Goal: Task Accomplishment & Management: Complete application form

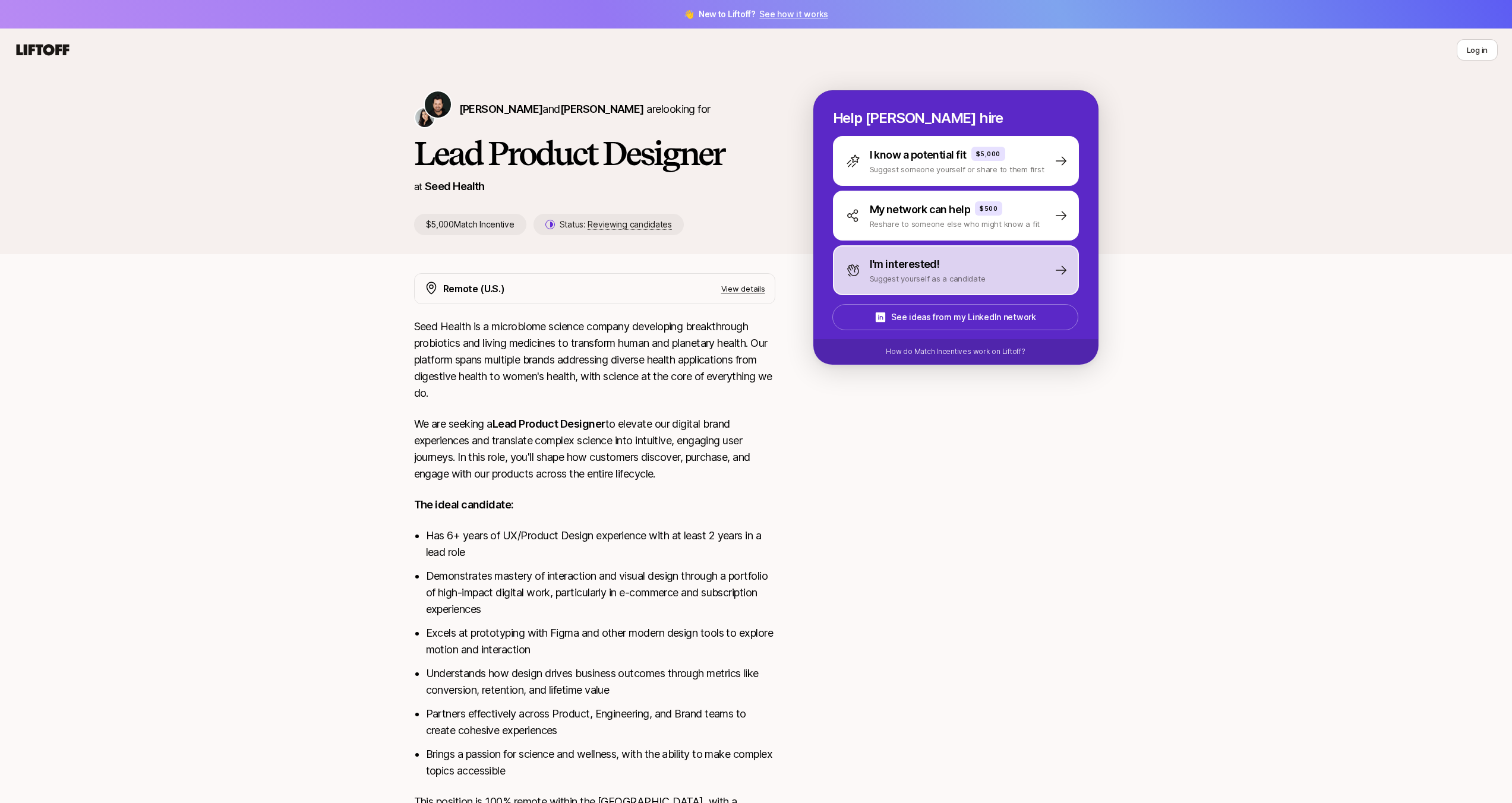
click at [988, 276] on div "I'm interested! Suggest yourself as a candidate" at bounding box center [956, 270] width 246 height 50
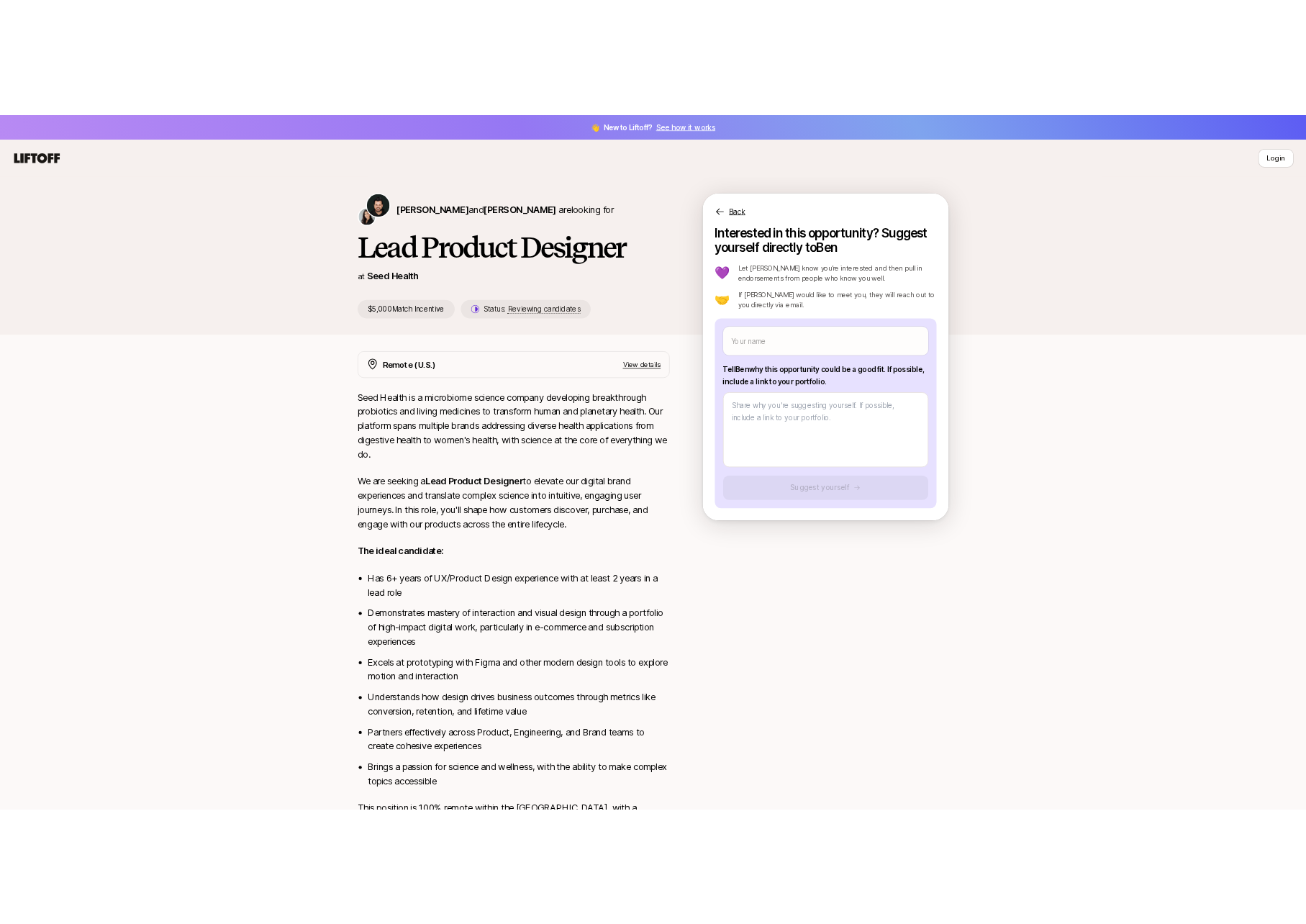
scroll to position [2, 0]
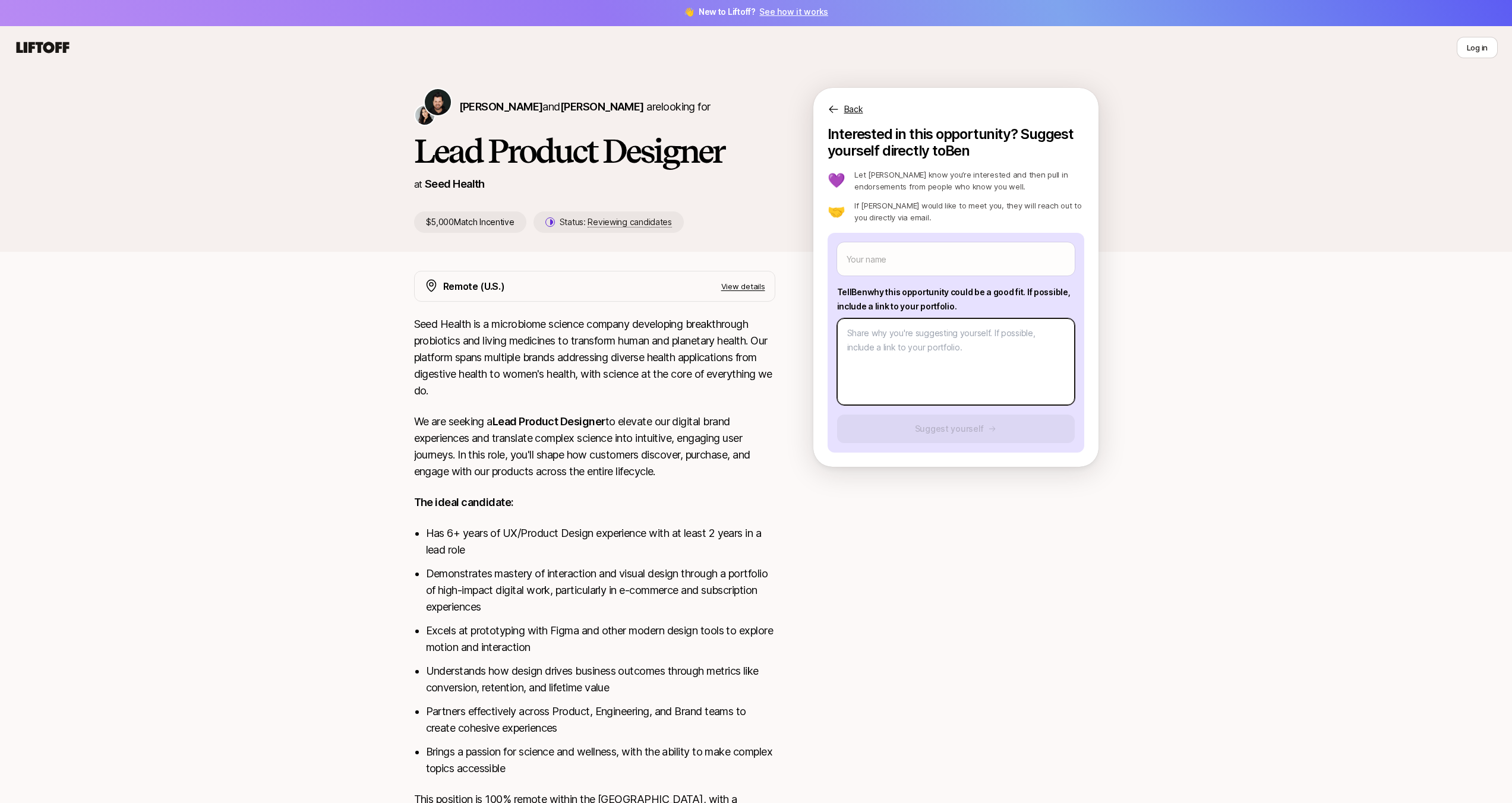
click at [896, 361] on textarea at bounding box center [956, 362] width 238 height 87
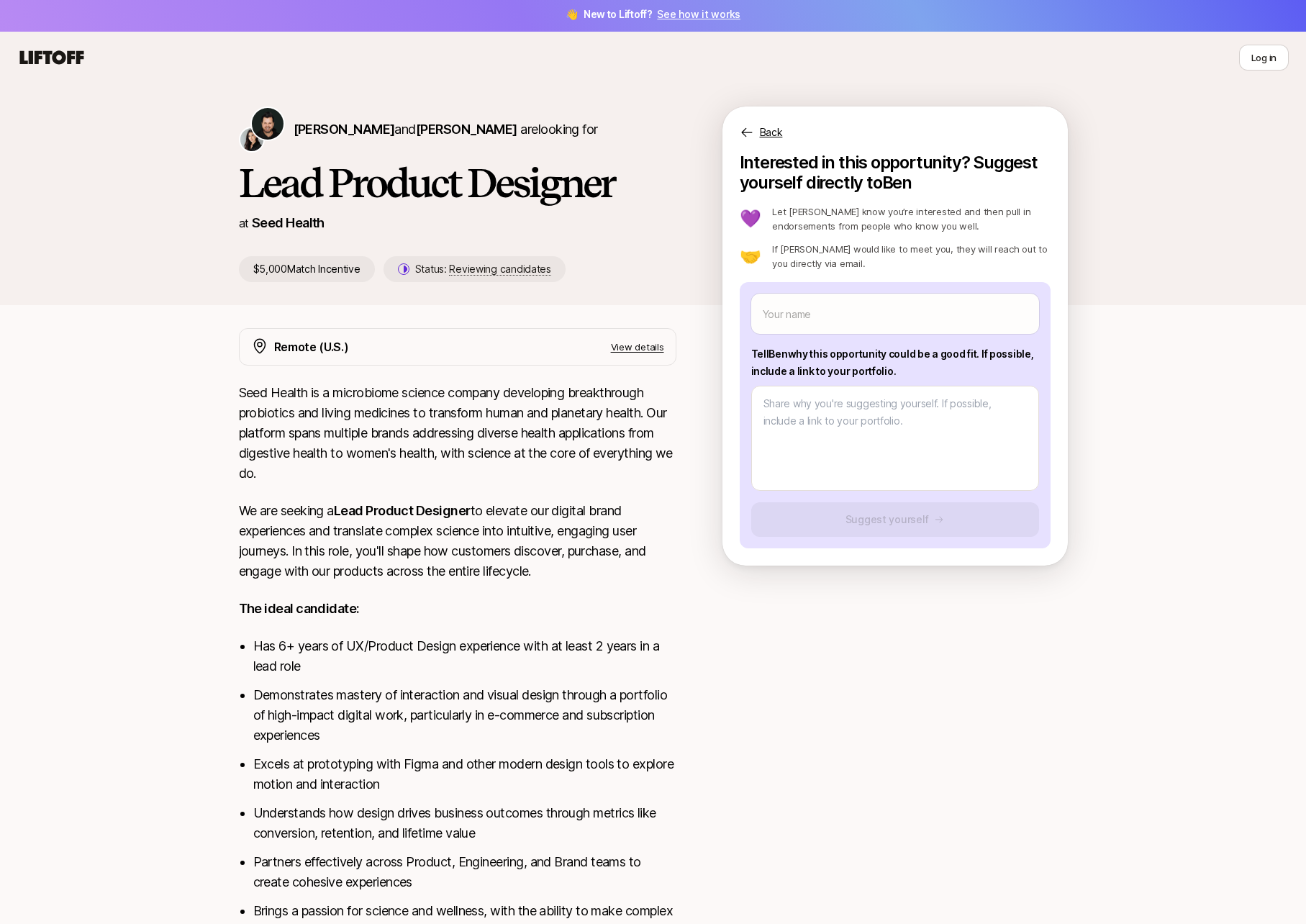
click at [639, 351] on p "View details" at bounding box center [637, 346] width 53 height 14
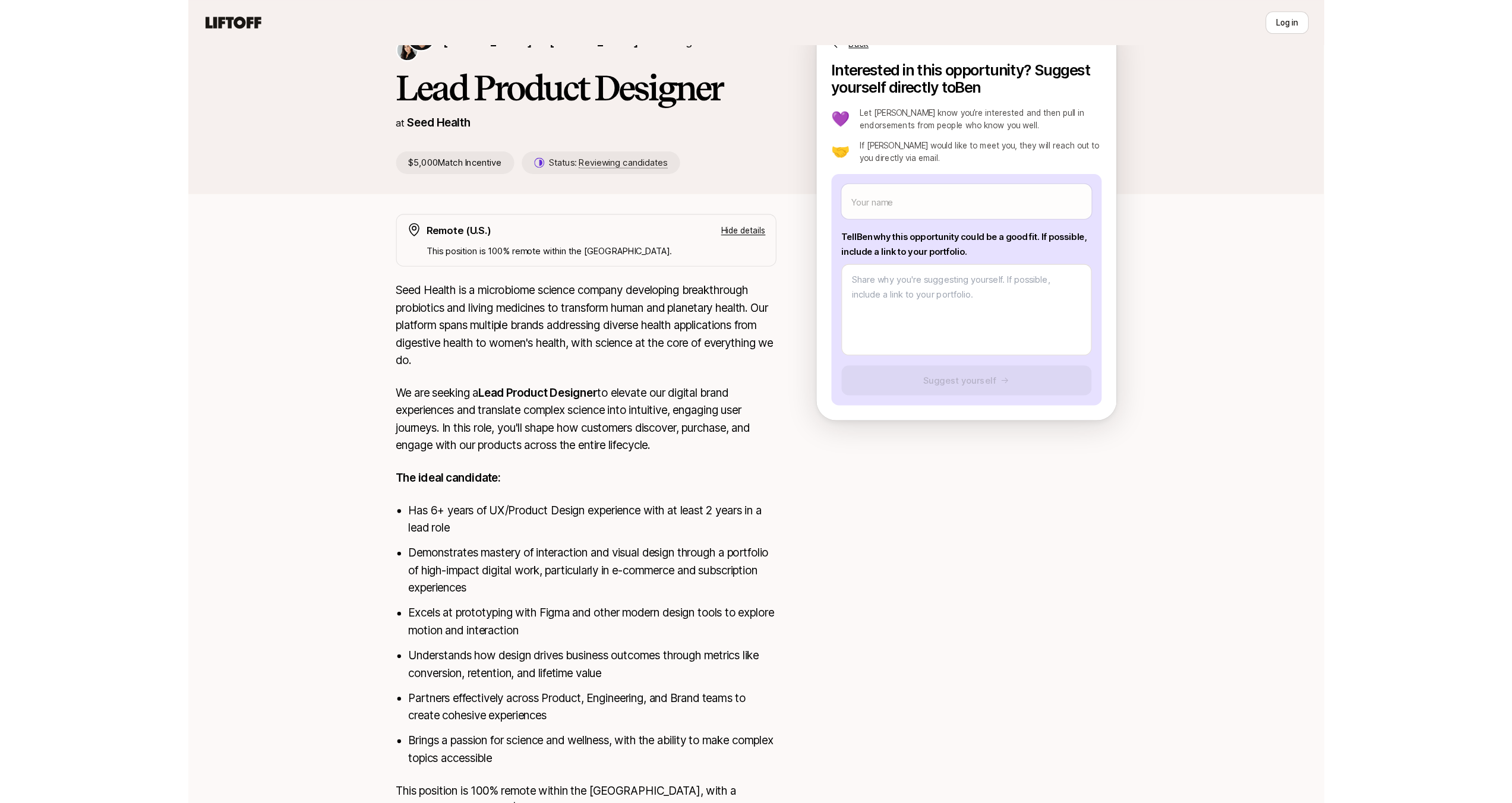
scroll to position [65, 0]
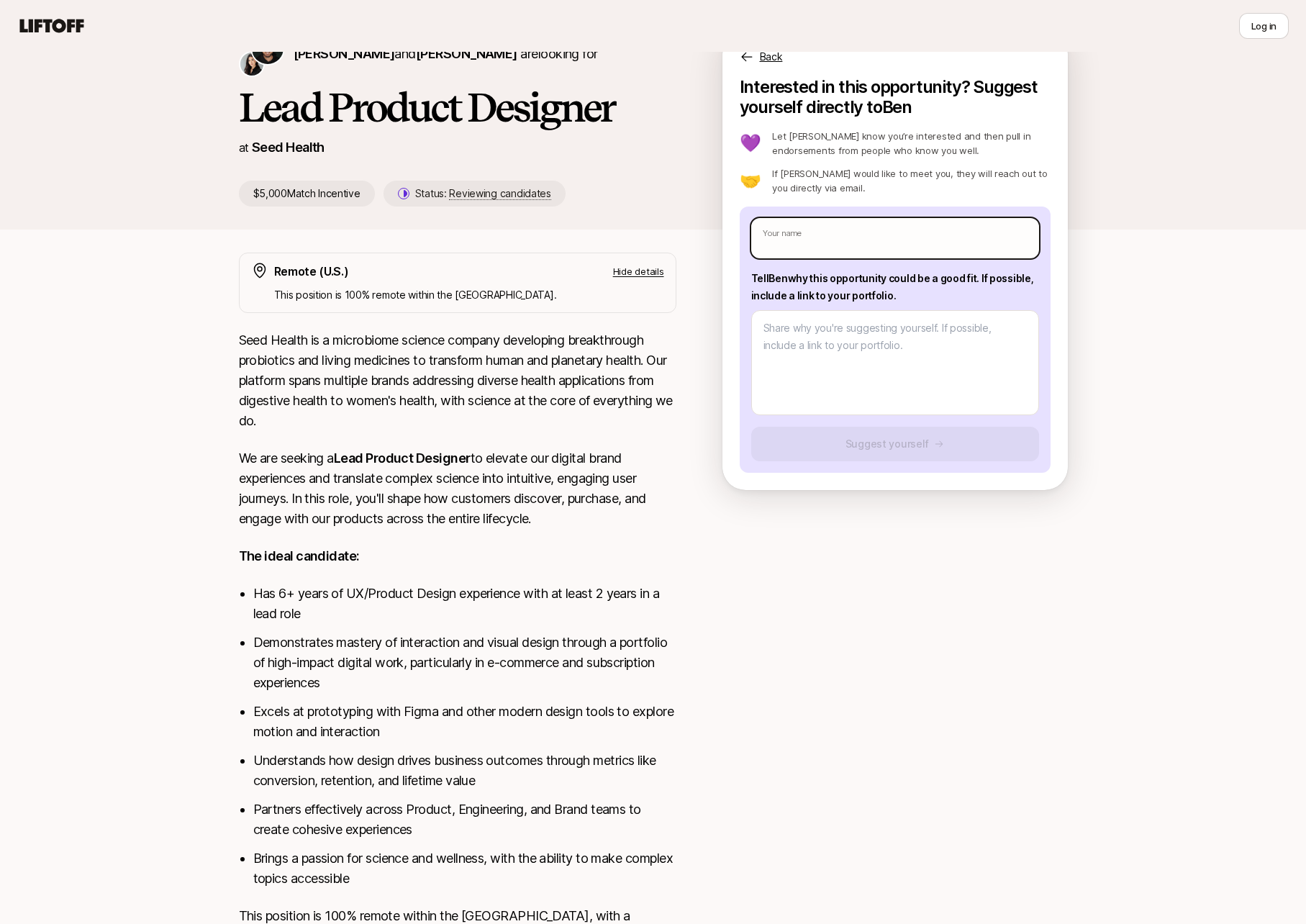
click at [799, 230] on input "text" at bounding box center [895, 238] width 288 height 40
type textarea "x"
type input "S"
type textarea "x"
type input "St"
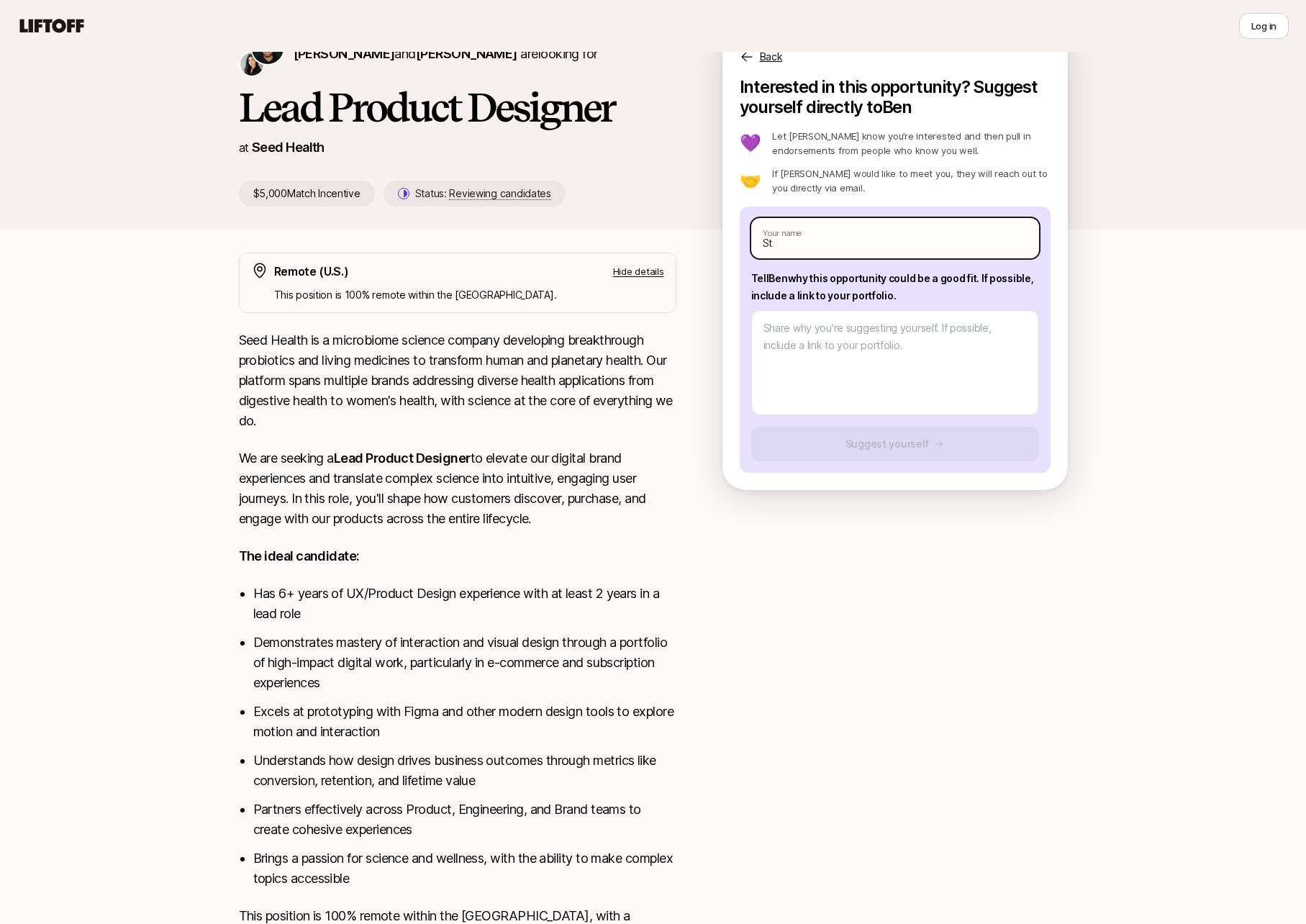
type textarea "x"
type input "Ste"
type textarea "x"
type input "Stev"
type textarea "x"
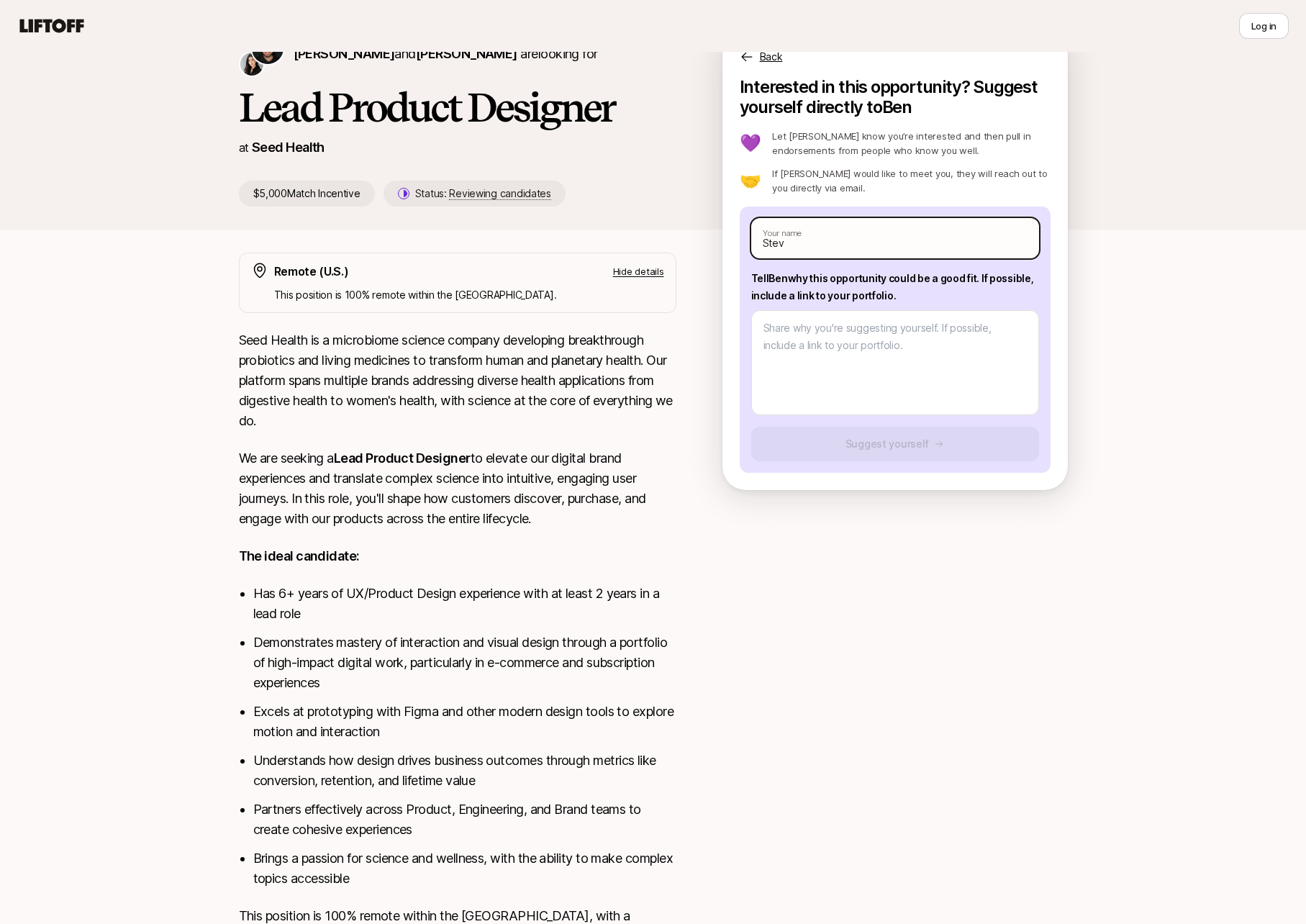
type input "[PERSON_NAME]"
type textarea "x"
type input "[PERSON_NAME]"
type textarea "x"
type input "[PERSON_NAME]"
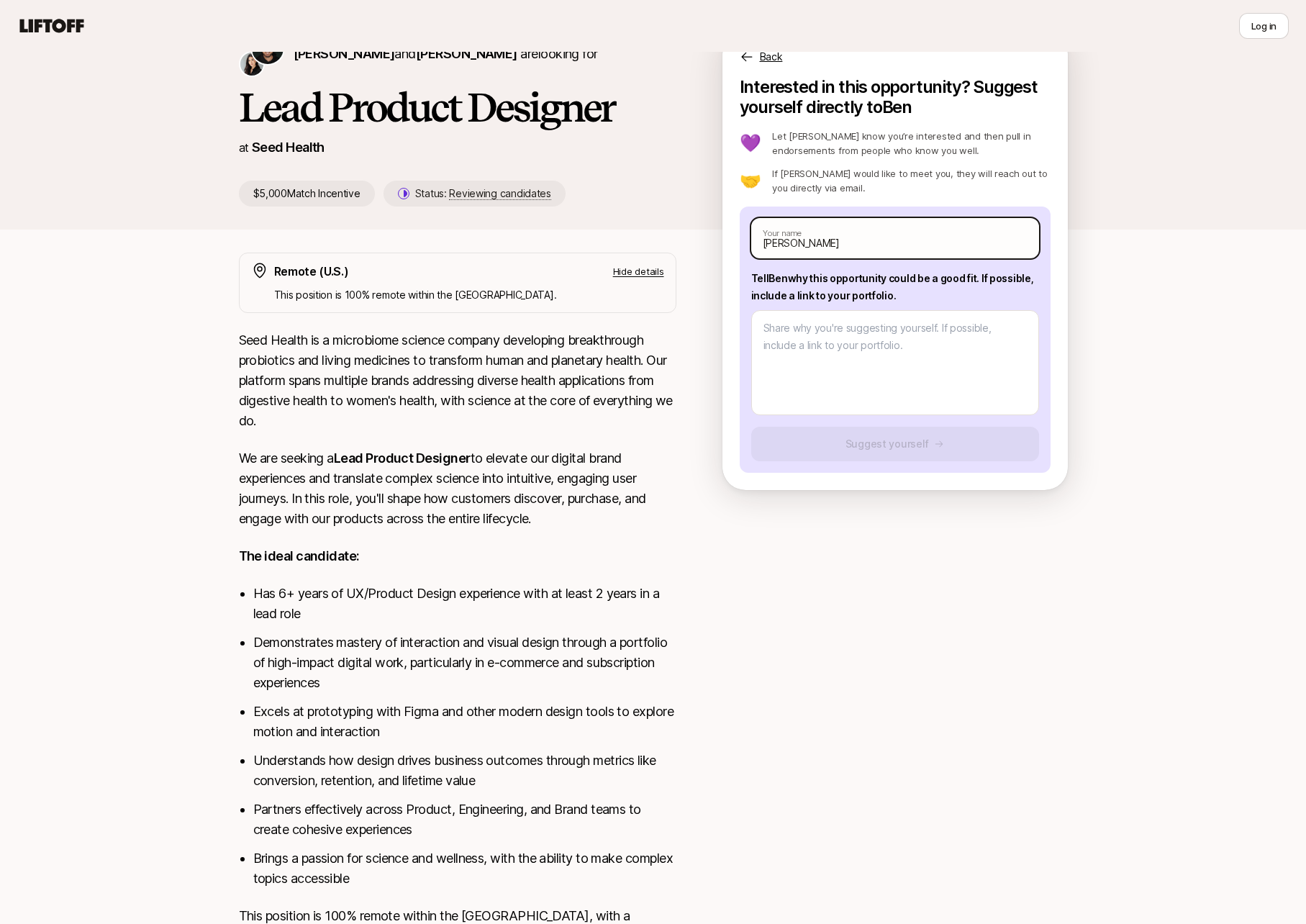
type textarea "x"
type input "[PERSON_NAME]"
type textarea "x"
type input "[PERSON_NAME]"
type textarea "x"
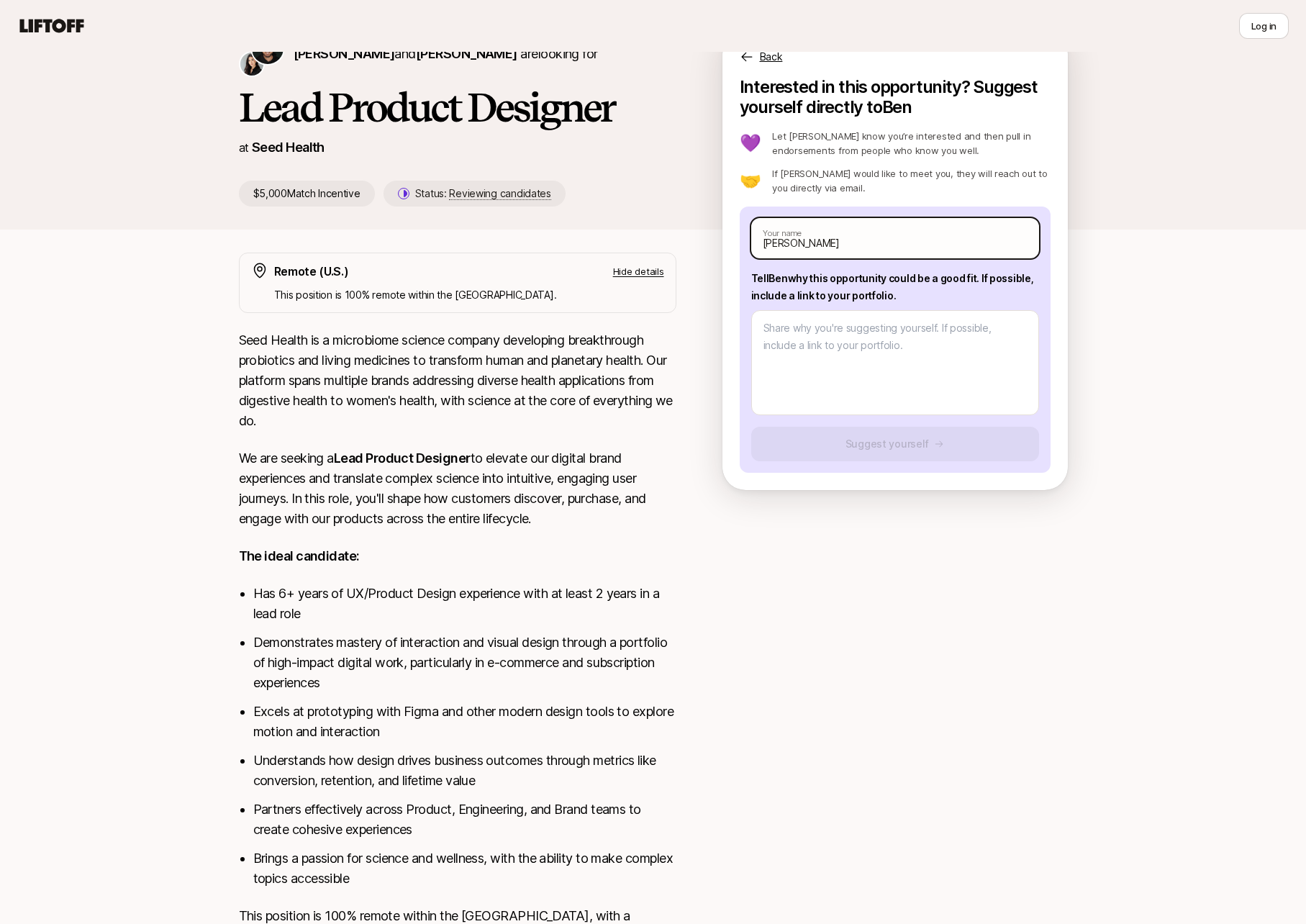
type input "[PERSON_NAME]"
type textarea "x"
type input "[PERSON_NAME]"
type textarea "x"
type input "[PERSON_NAME]"
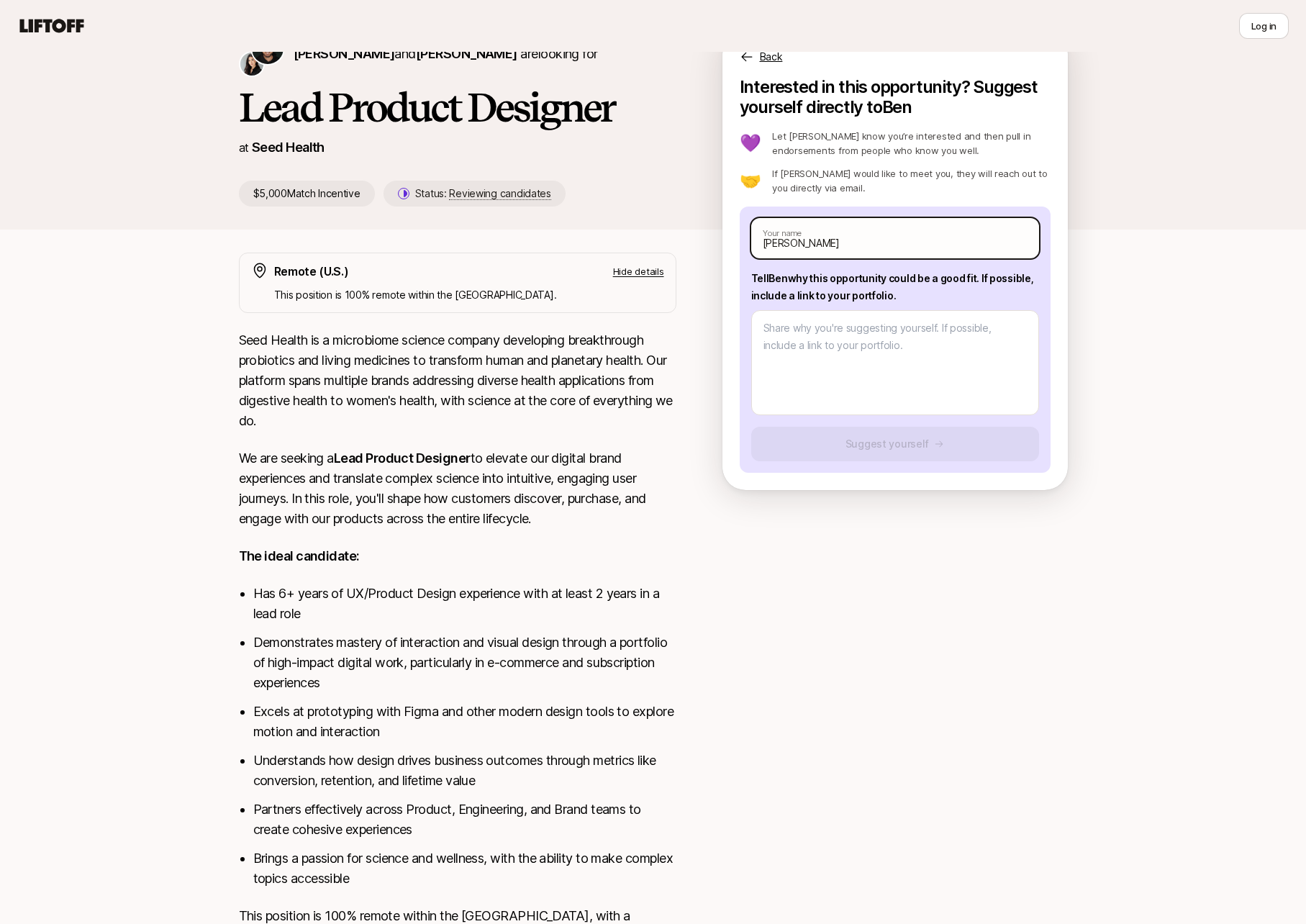
type textarea "x"
type input "[PERSON_NAME]"
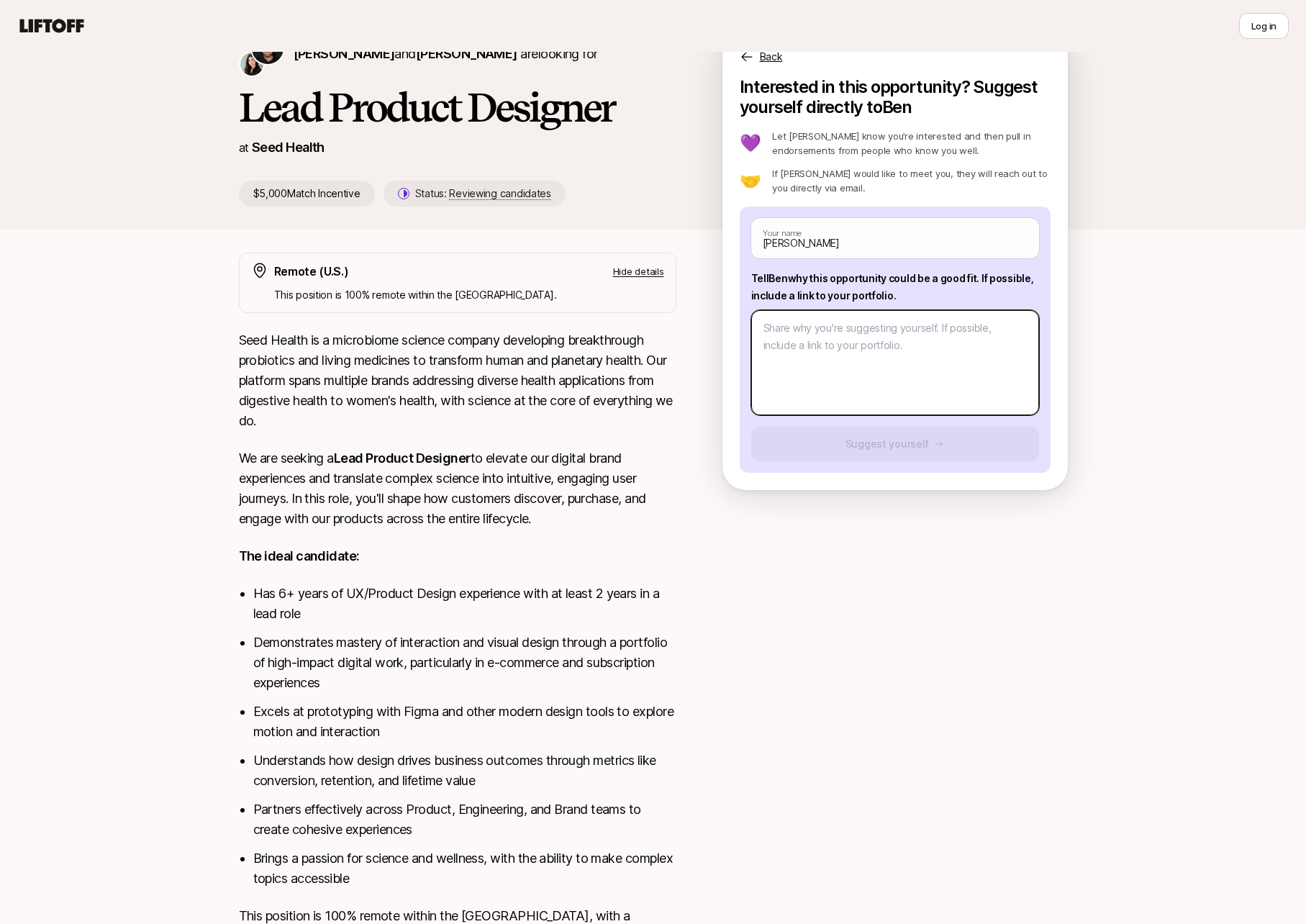
click at [862, 342] on textarea at bounding box center [895, 363] width 288 height 105
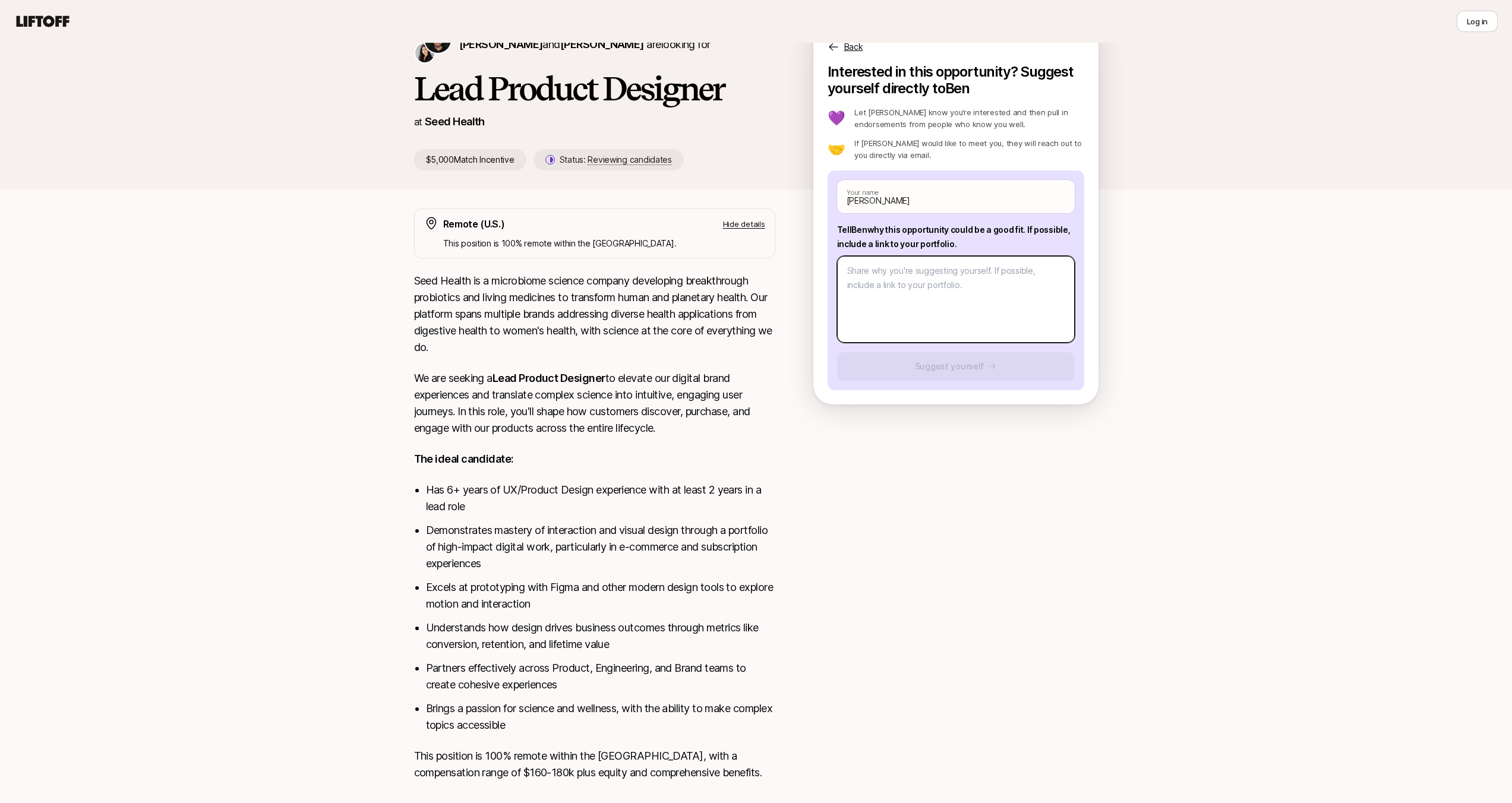
click at [909, 285] on textarea at bounding box center [956, 300] width 238 height 87
type textarea "x"
type textarea "H"
type textarea "x"
type textarea "Hi"
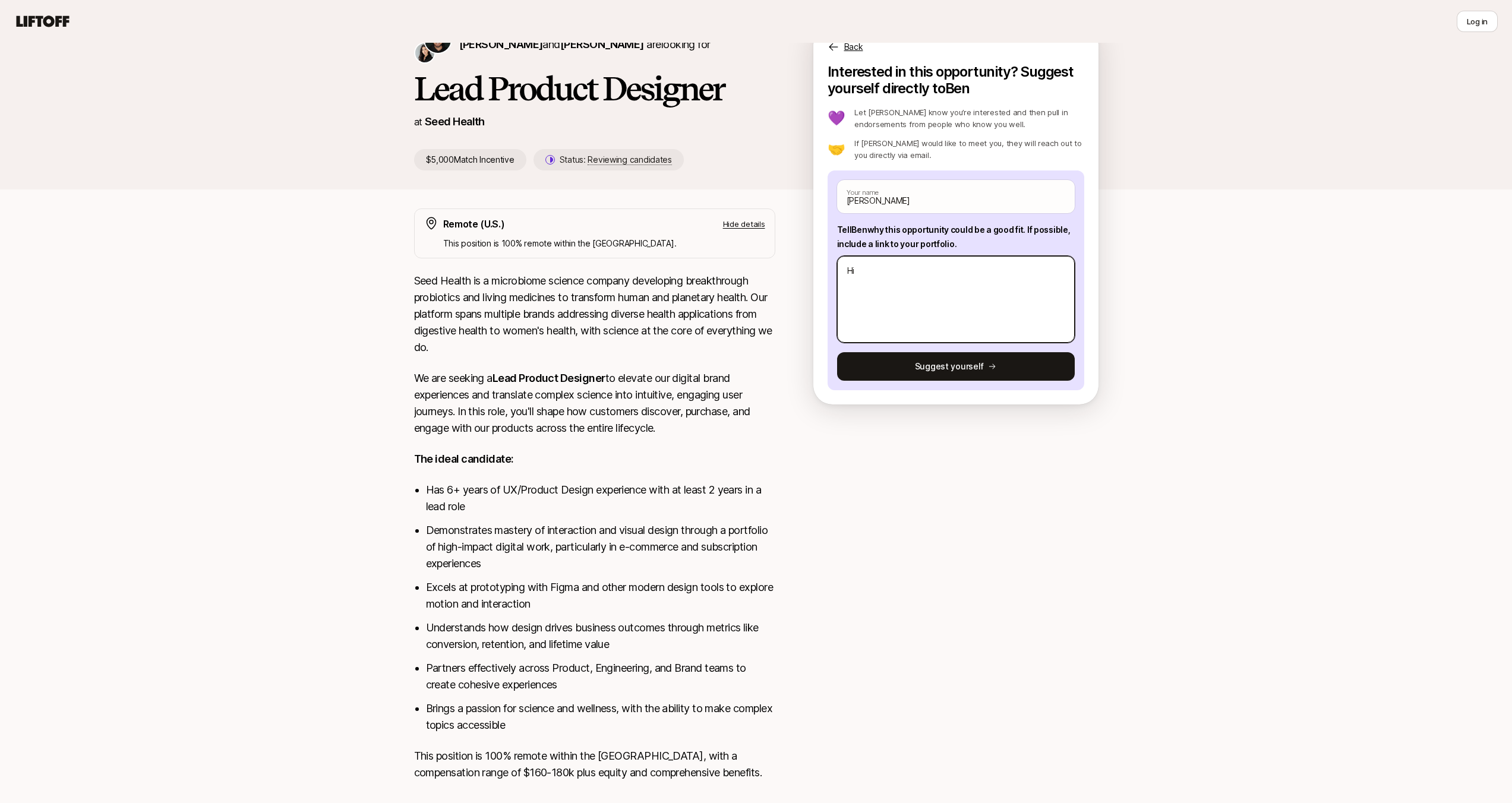
type textarea "x"
type textarea "Hi"
type textarea "x"
type textarea "Hi B"
type textarea "x"
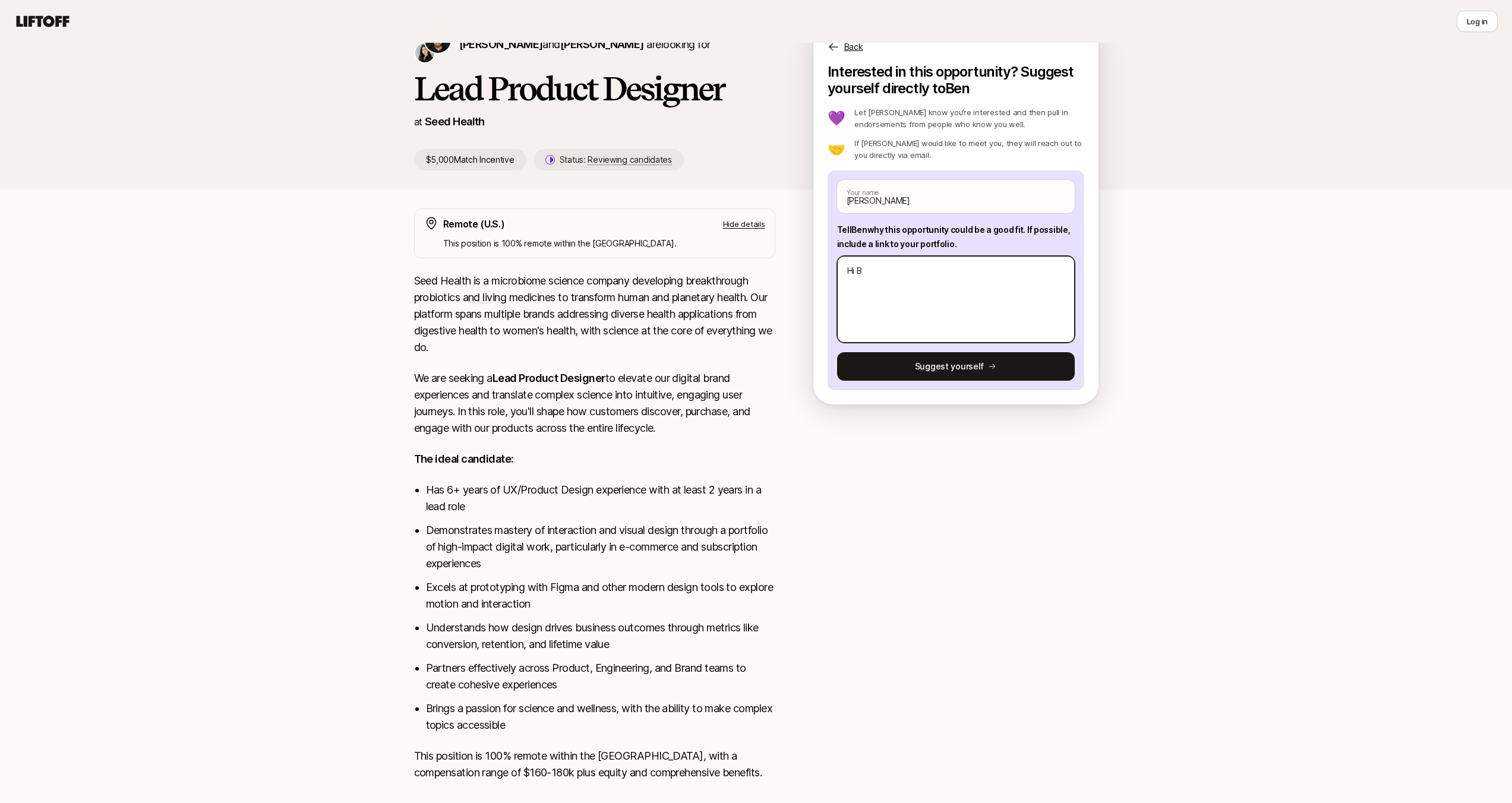
type textarea "Hi Be"
type textarea "x"
type textarea "Hi [PERSON_NAME]"
type textarea "x"
type textarea "Hi [PERSON_NAME],"
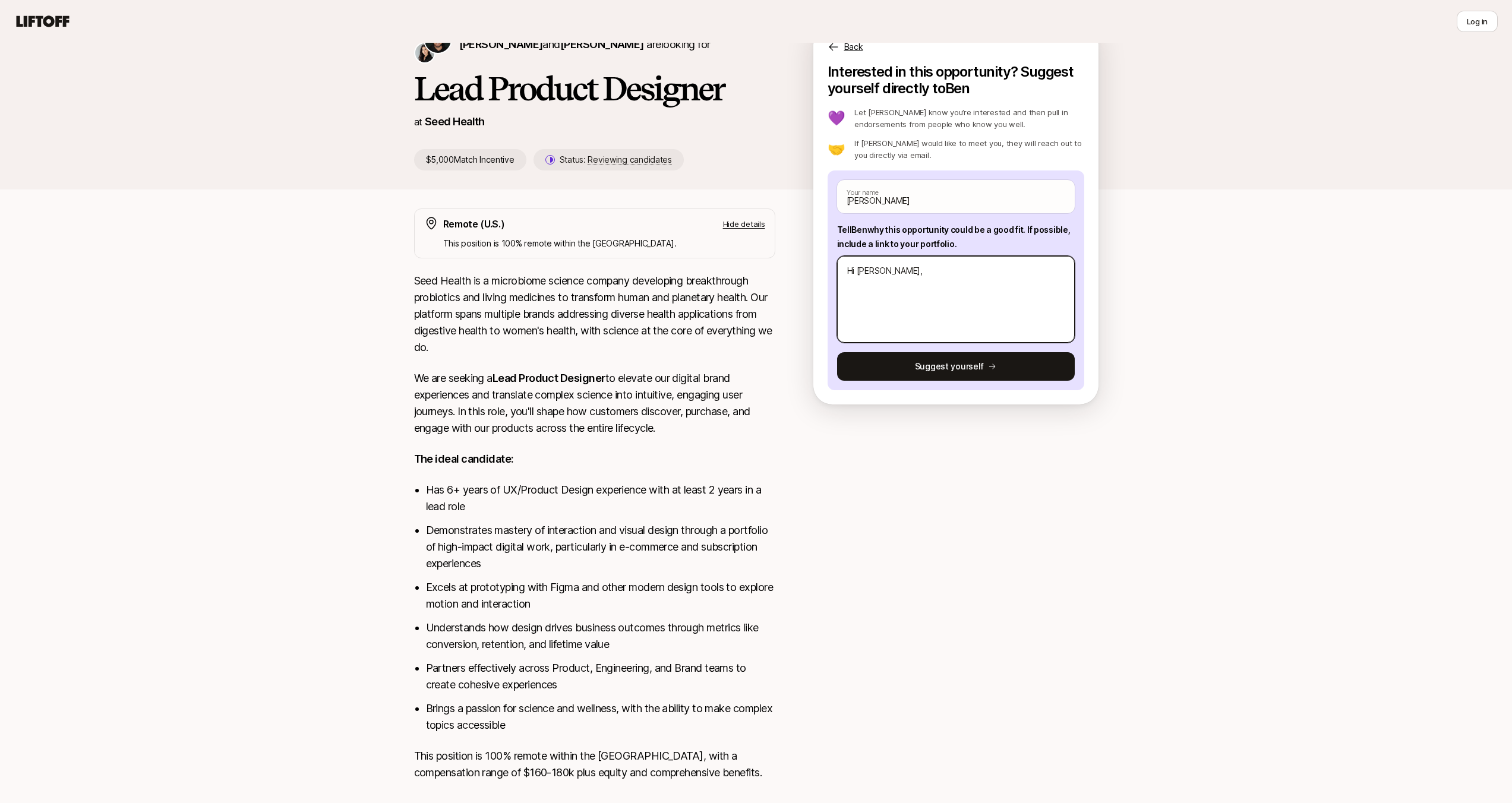
type textarea "x"
type textarea "Hi [PERSON_NAME],"
type textarea "x"
type textarea "Hi [PERSON_NAME],"
type textarea "x"
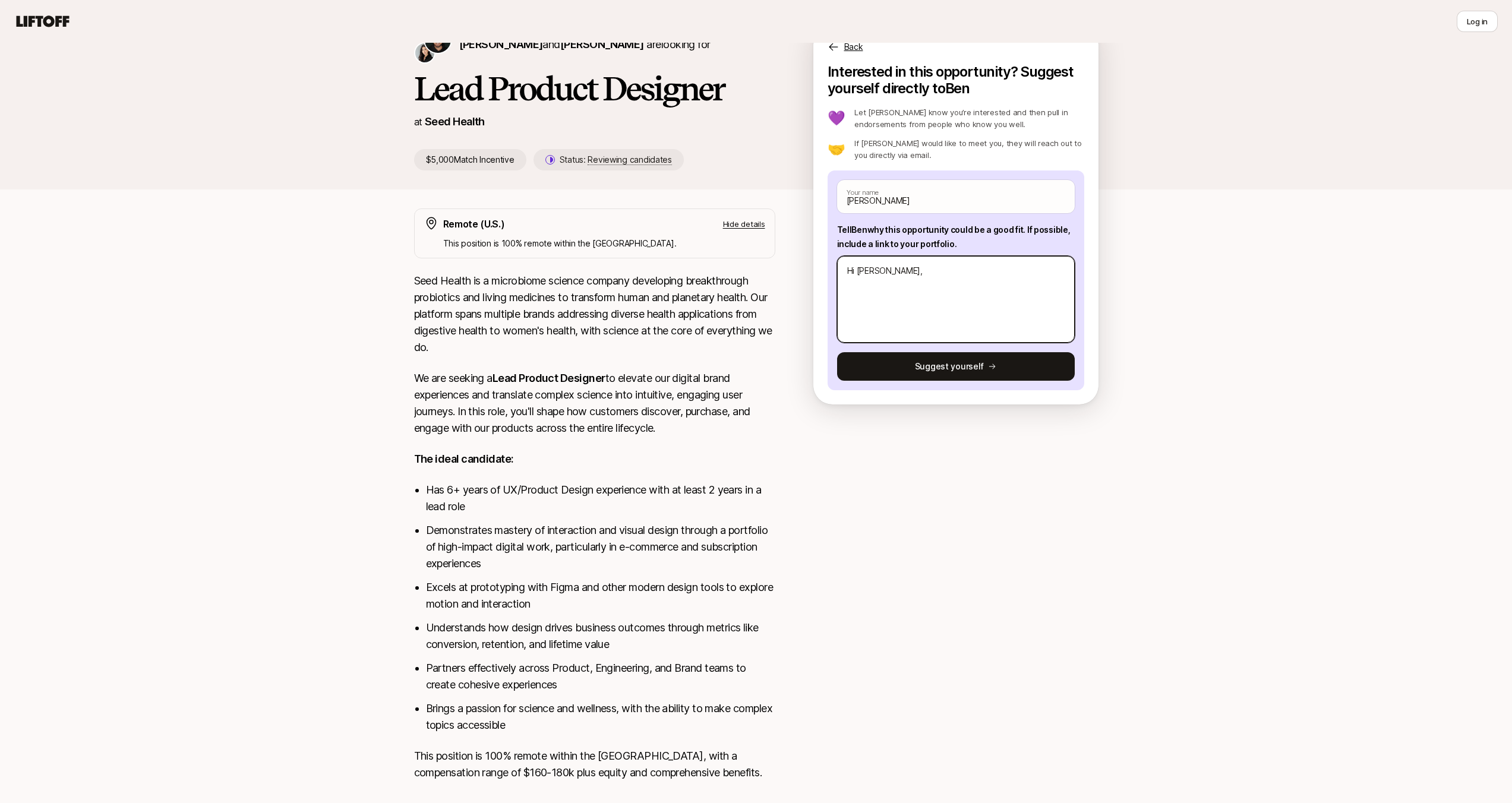
type textarea "Hi [PERSON_NAME]"
type textarea "x"
type textarea "Hi [PERSON_NAME]!"
type textarea "x"
type textarea "Hi [PERSON_NAME]!"
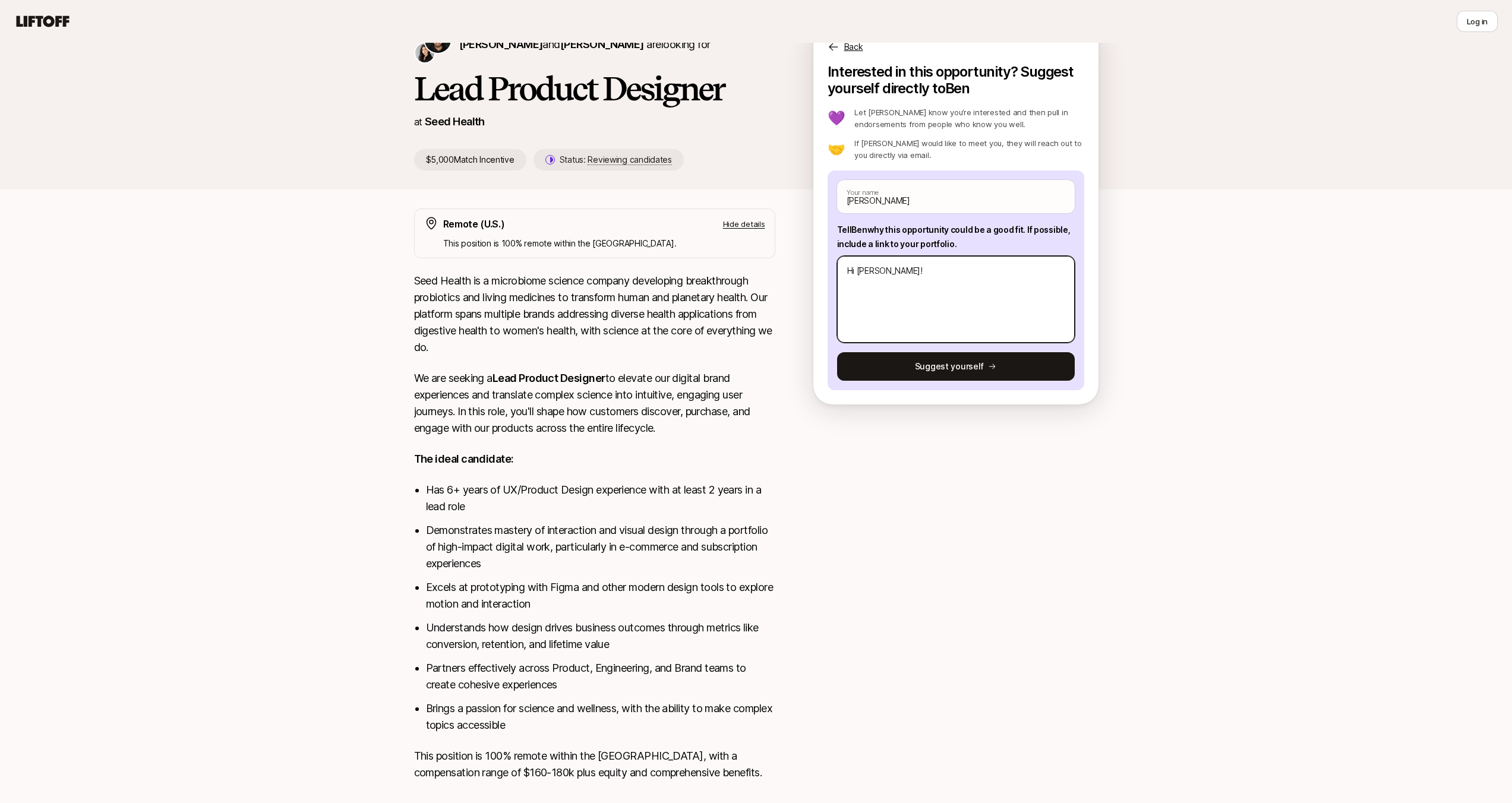
type textarea "x"
type textarea "Hi [PERSON_NAME]!"
type textarea "x"
type textarea "Hi [PERSON_NAME]"
type textarea "x"
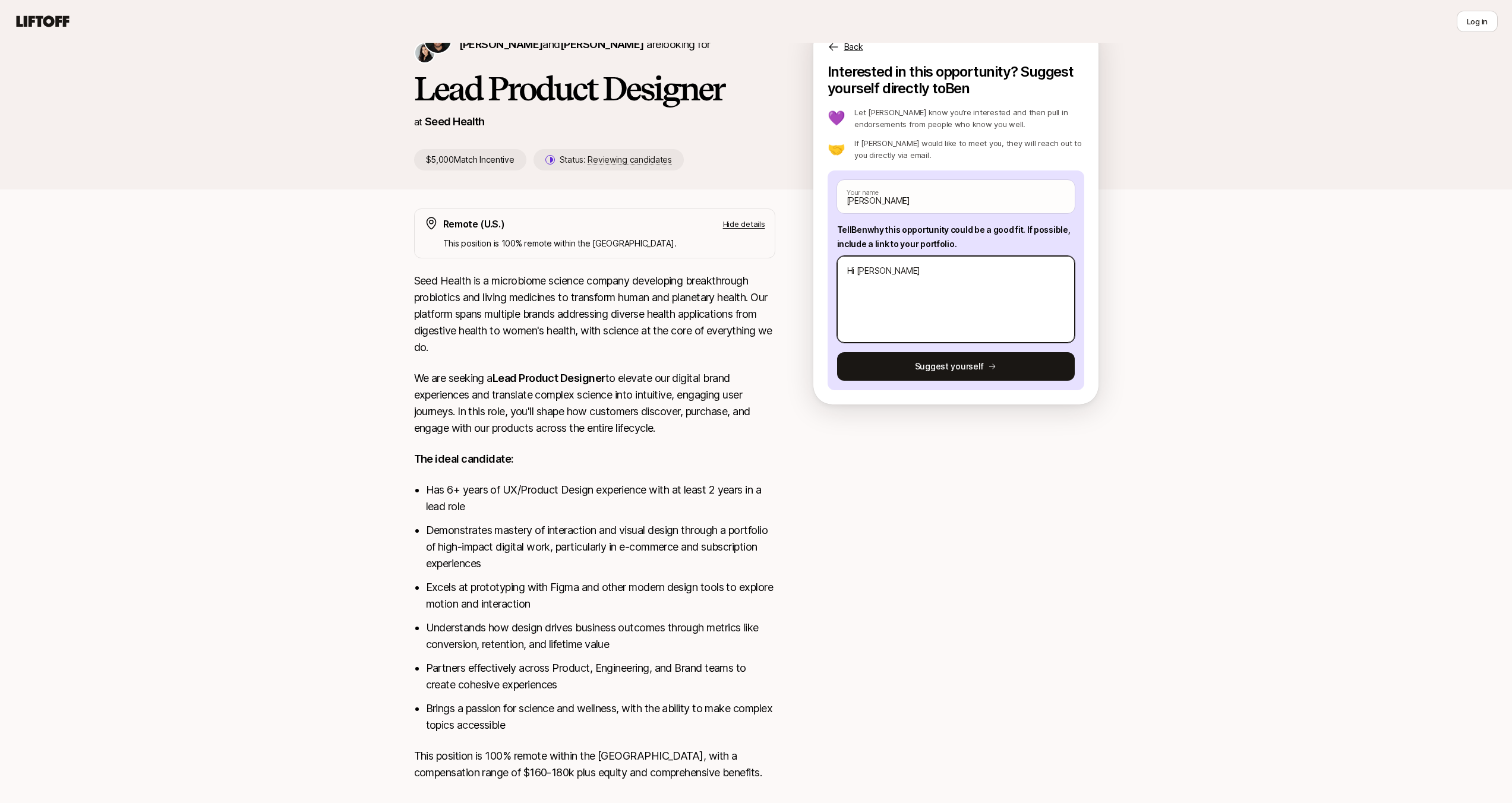
type textarea "Hi [PERSON_NAME],"
type textarea "x"
type textarea "Hi [PERSON_NAME],"
type textarea "x"
type textarea "Hi [PERSON_NAME],"
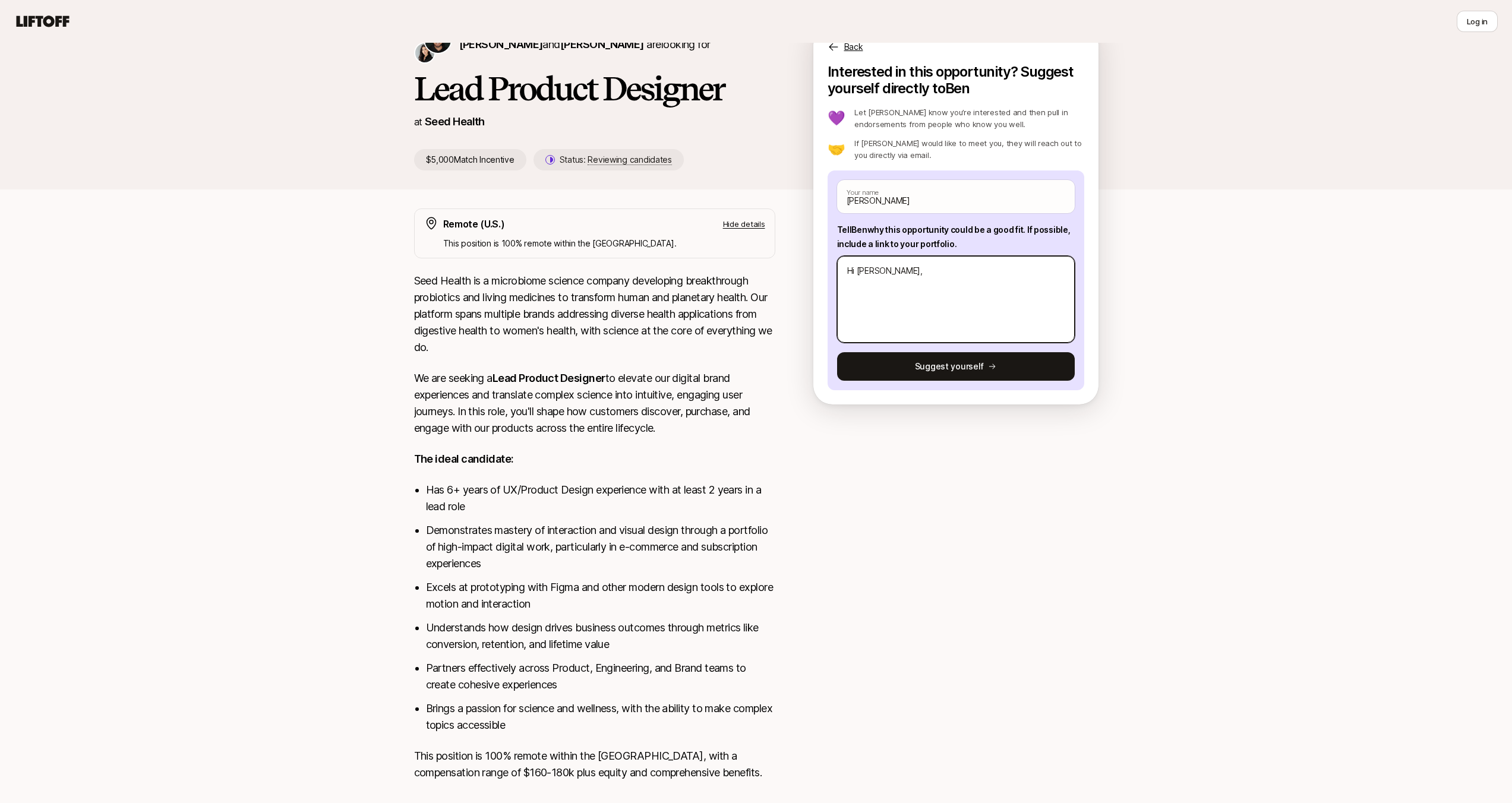
type textarea "x"
type textarea "Hi [PERSON_NAME]"
type textarea "x"
type textarea "Hi [PERSON_NAME]!"
type textarea "x"
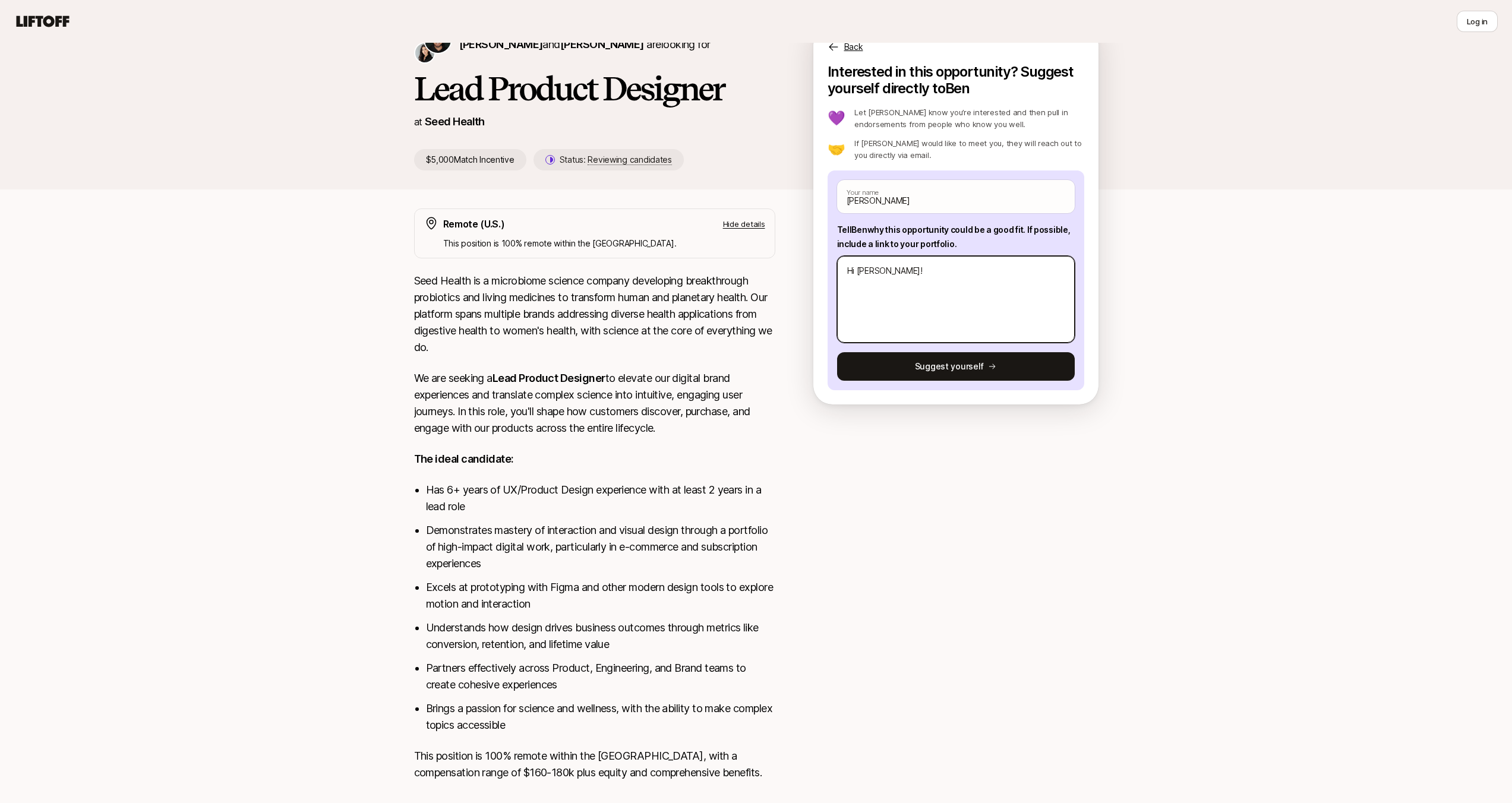
type textarea "Hi [PERSON_NAME]!I"
type textarea "x"
type textarea "Hi [PERSON_NAME]!"
type textarea "x"
type textarea "Hi [PERSON_NAME]"
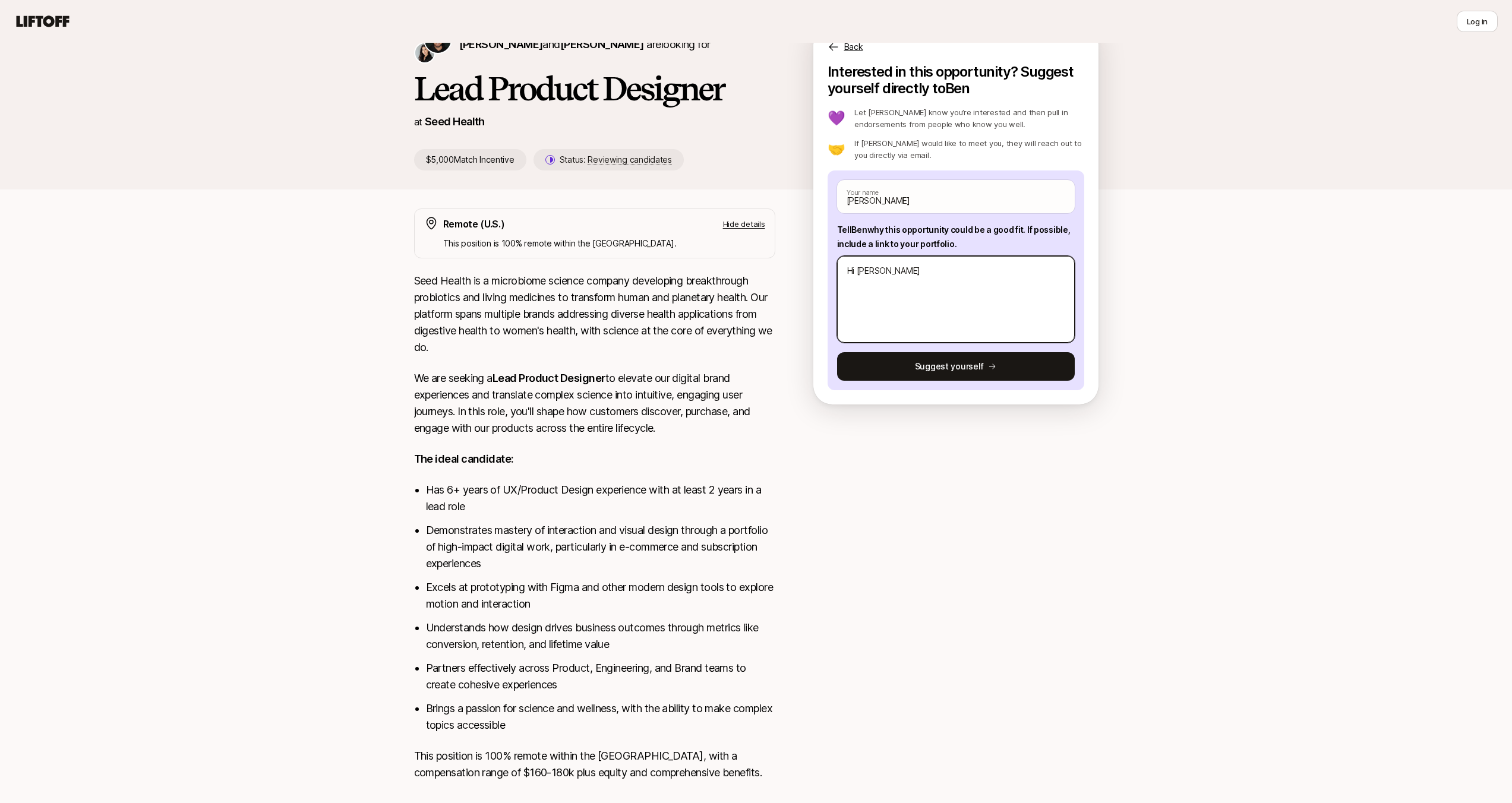
type textarea "x"
type textarea "Hi [PERSON_NAME]"
type textarea "x"
type textarea "Hi [PERSON_NAME]!"
type textarea "x"
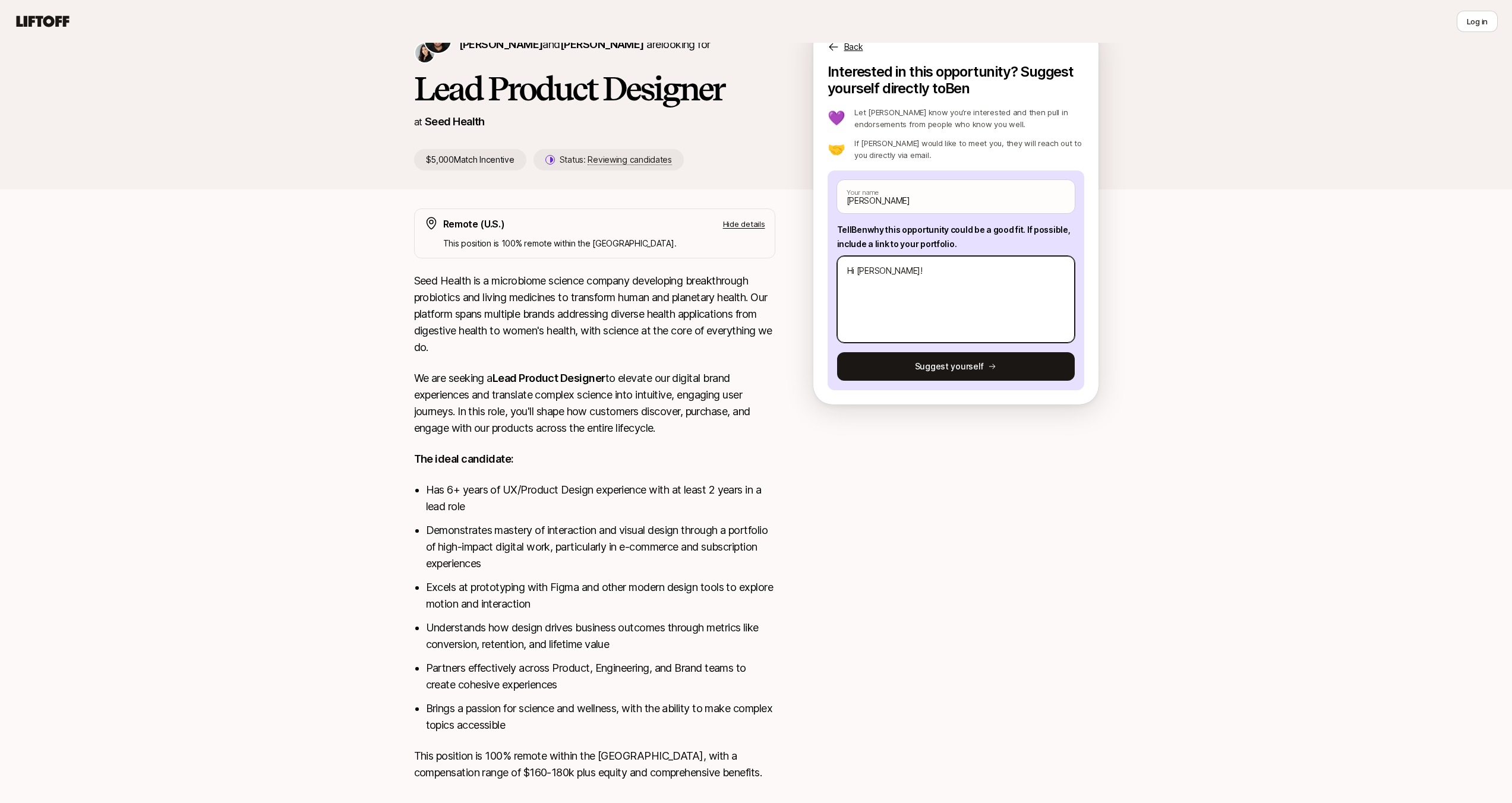
type textarea "Hi [PERSON_NAME]!"
type textarea "x"
type textarea "Hi [PERSON_NAME]! I"
type textarea "x"
type textarea "Hi [PERSON_NAME]! I"
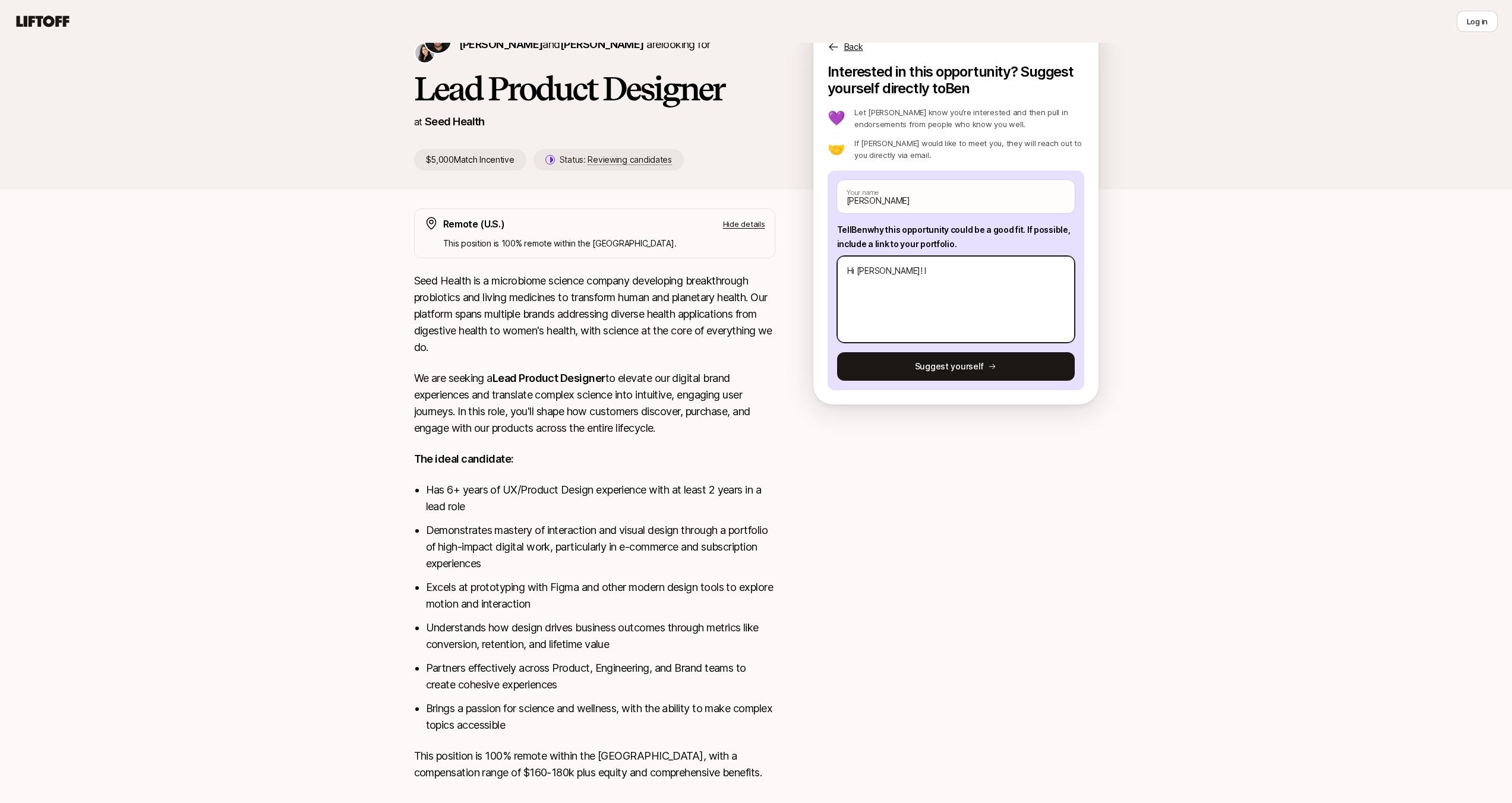
type textarea "x"
type textarea "Hi [PERSON_NAME]! I c"
type textarea "x"
type textarea "Hi [PERSON_NAME]! I ca"
type textarea "x"
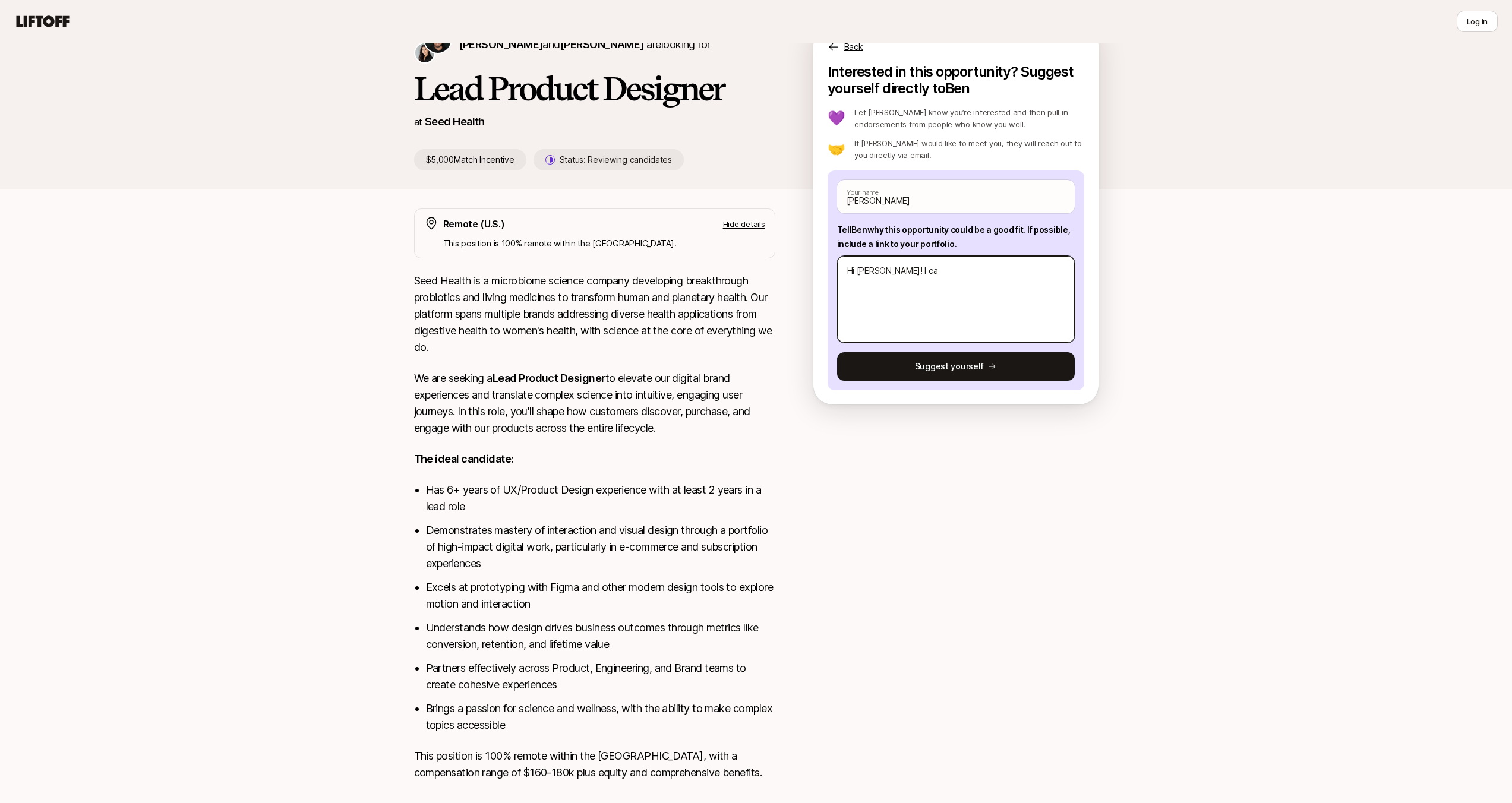
type textarea "Hi [PERSON_NAME]! I cam"
type textarea "x"
type textarea "Hi [PERSON_NAME]! I cam"
type textarea "x"
type textarea "Hi [PERSON_NAME]! I cam"
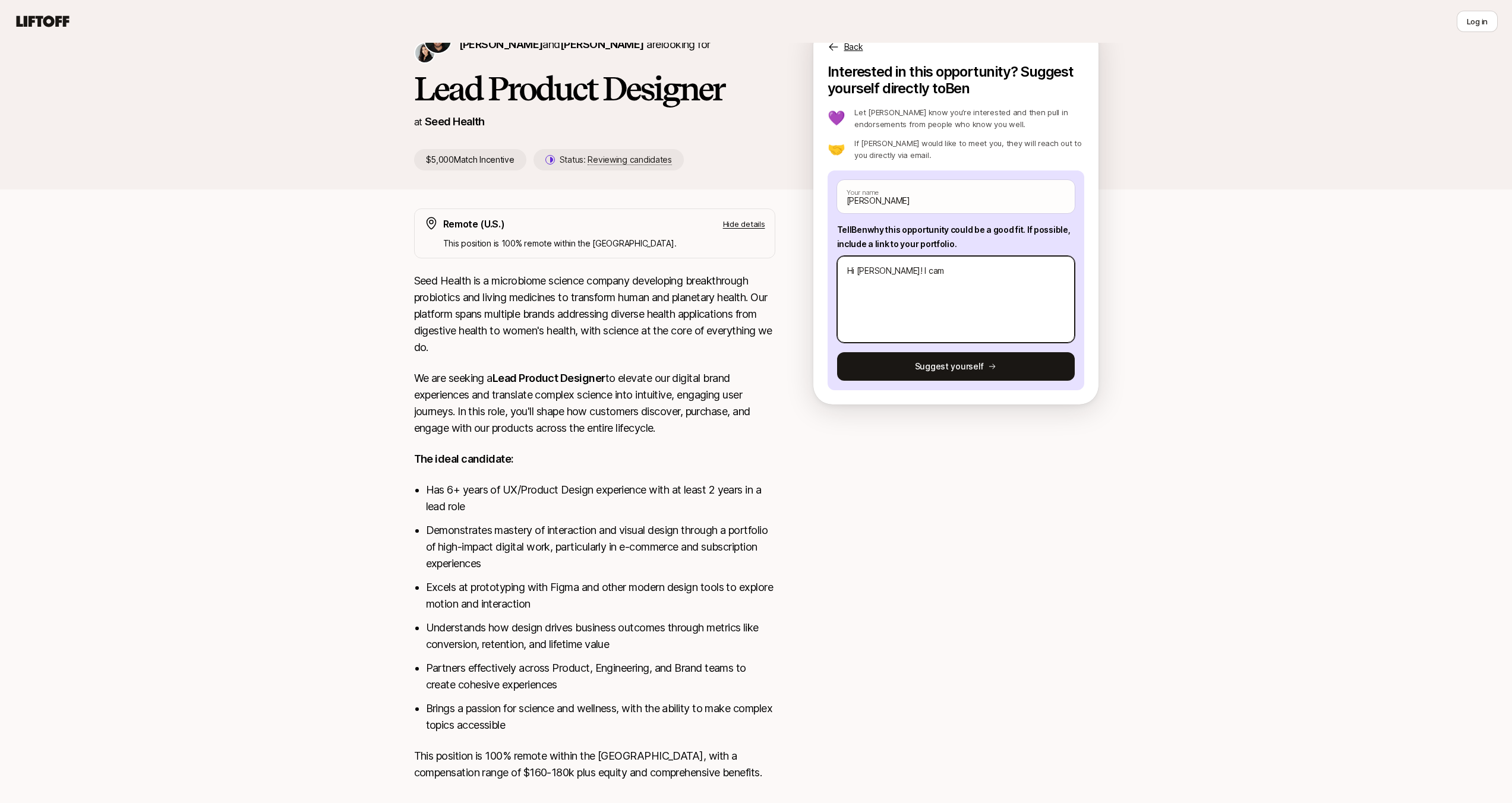
type textarea "x"
type textarea "Hi [PERSON_NAME]! I came"
type textarea "x"
type textarea "Hi [PERSON_NAME]! I came"
type textarea "x"
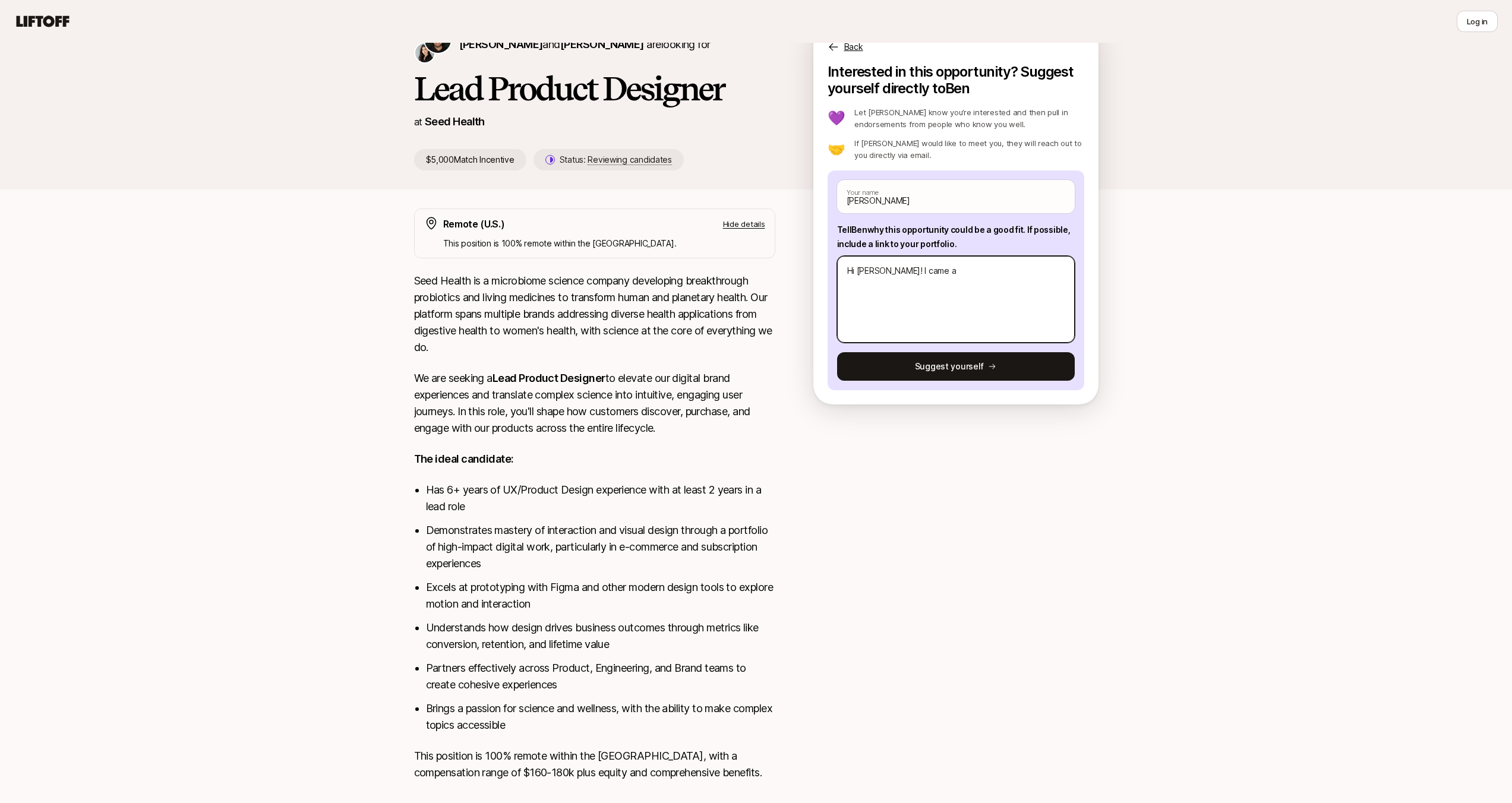
type textarea "Hi [PERSON_NAME]! I came ac"
type textarea "x"
type textarea "Hi [PERSON_NAME]! I came acro"
type textarea "x"
type textarea "Hi [PERSON_NAME]! I came acros"
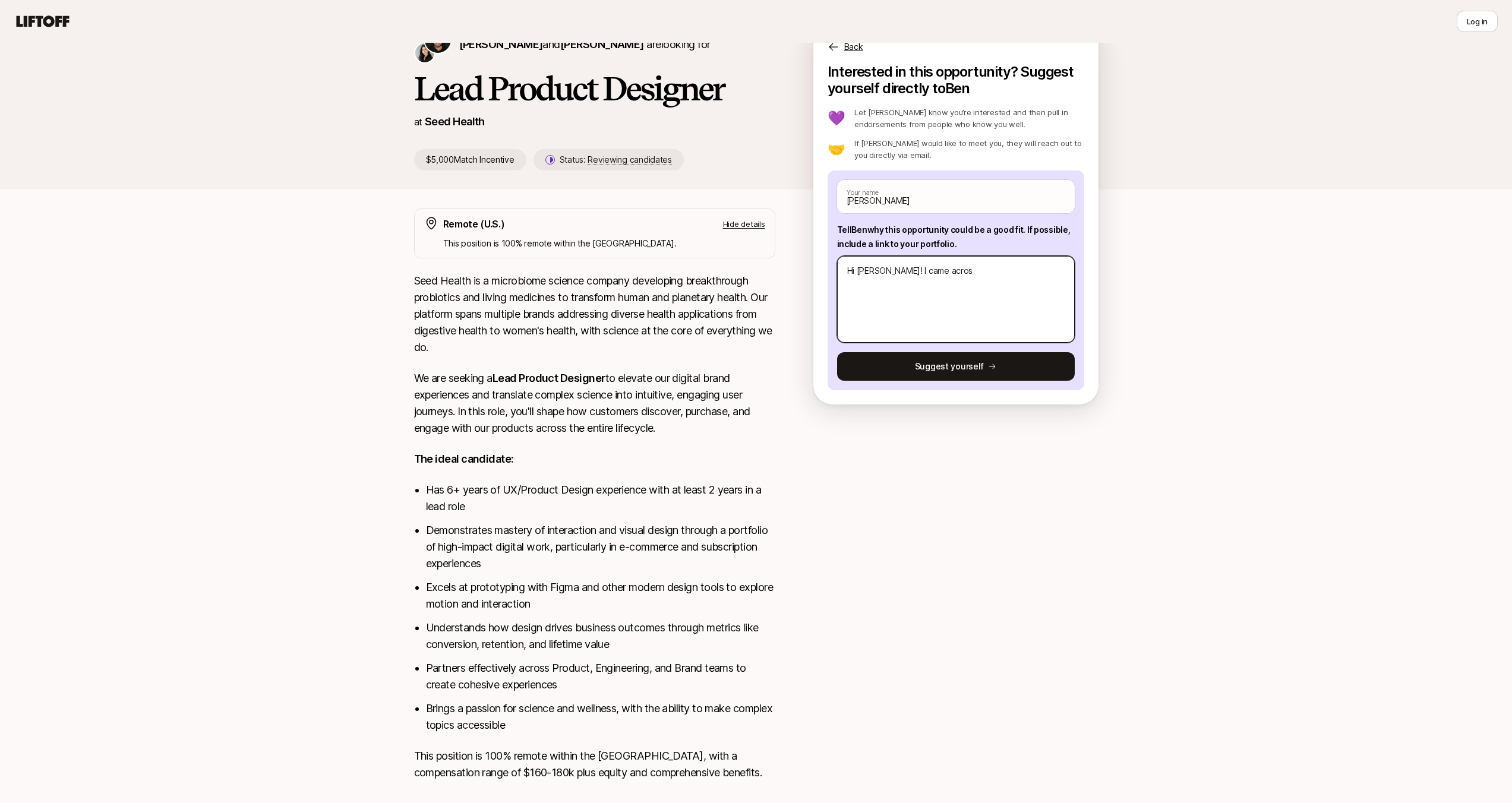
type textarea "x"
type textarea "Hi [PERSON_NAME]! I came across"
type textarea "x"
type textarea "Hi [PERSON_NAME]! I came across t"
type textarea "x"
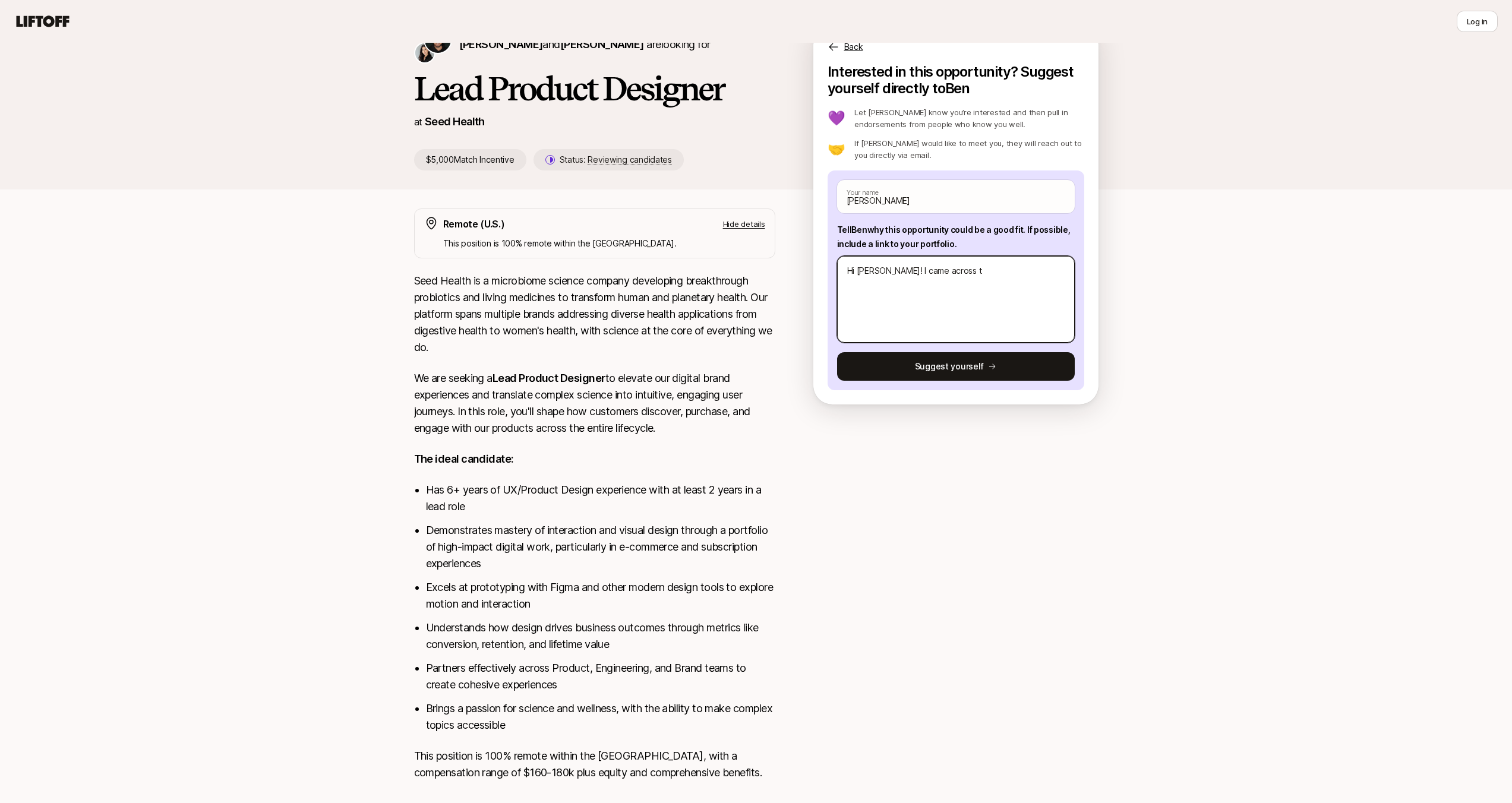
type textarea "Hi [PERSON_NAME]! I came across th"
type textarea "x"
type textarea "Hi [PERSON_NAME]! I came across thi"
type textarea "x"
type textarea "Hi [PERSON_NAME]! I came across this"
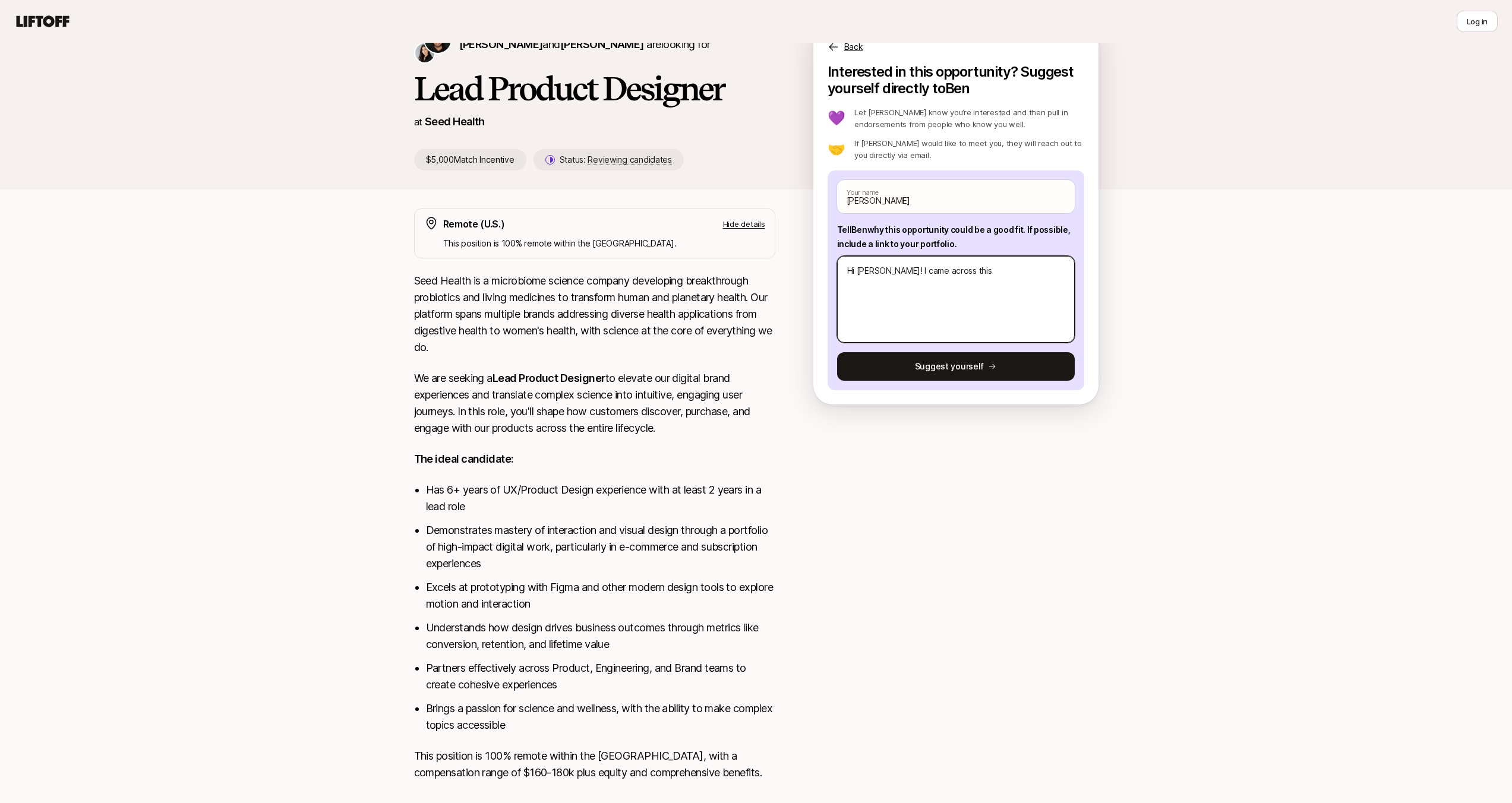
type textarea "x"
type textarea "Hi [PERSON_NAME]! I came across this"
type textarea "x"
type textarea "Hi [PERSON_NAME]! I came across this r"
type textarea "x"
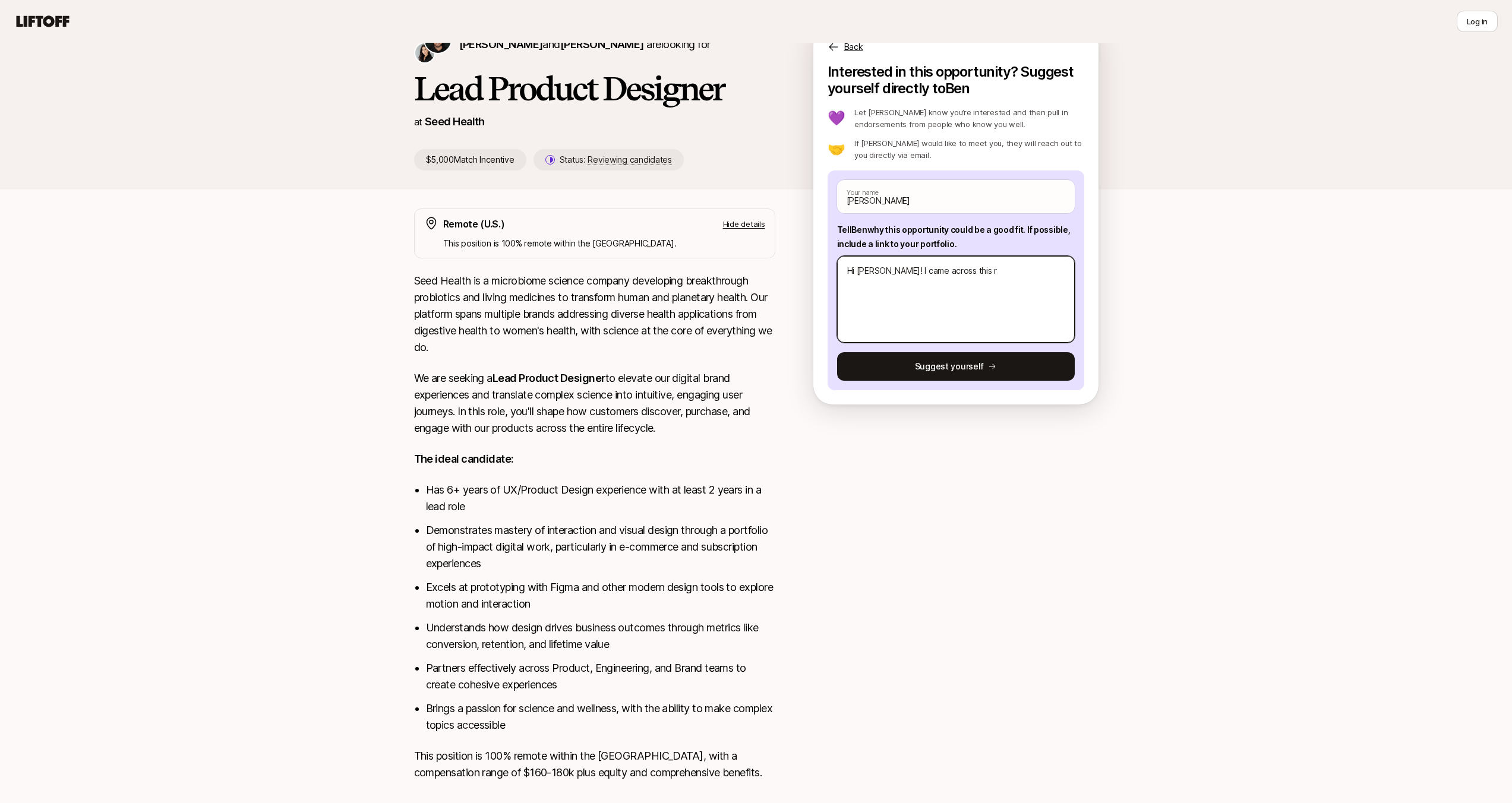
type textarea "Hi [PERSON_NAME]! I came across this rl"
type textarea "x"
type textarea "Hi [PERSON_NAME]! I came across this rle"
type textarea "x"
type textarea "Hi [PERSON_NAME]! I came across this rl"
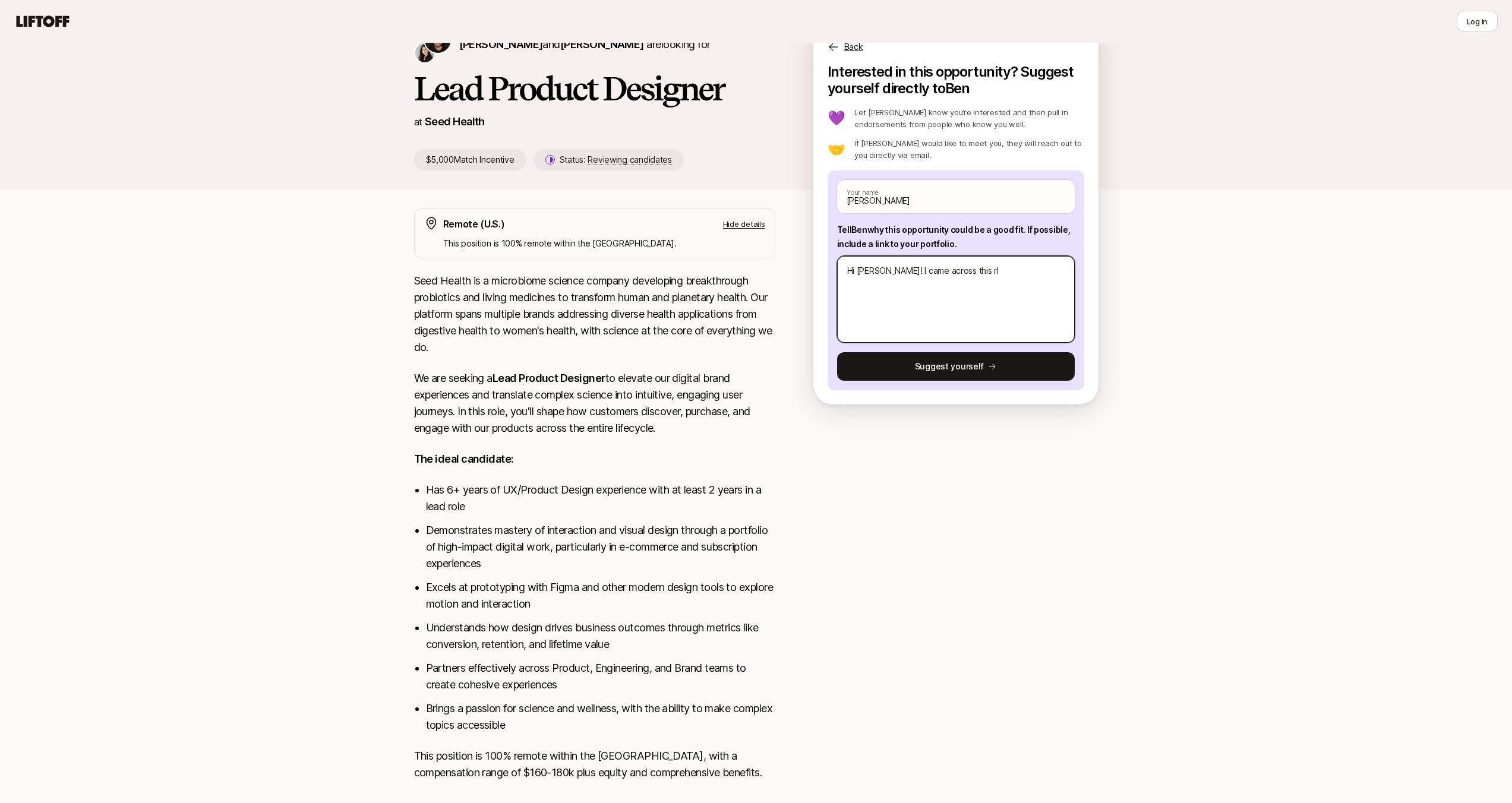
type textarea "x"
type textarea "Hi [PERSON_NAME]! I came across this r"
type textarea "x"
type textarea "Hi [PERSON_NAME]! I came across this rl"
type textarea "x"
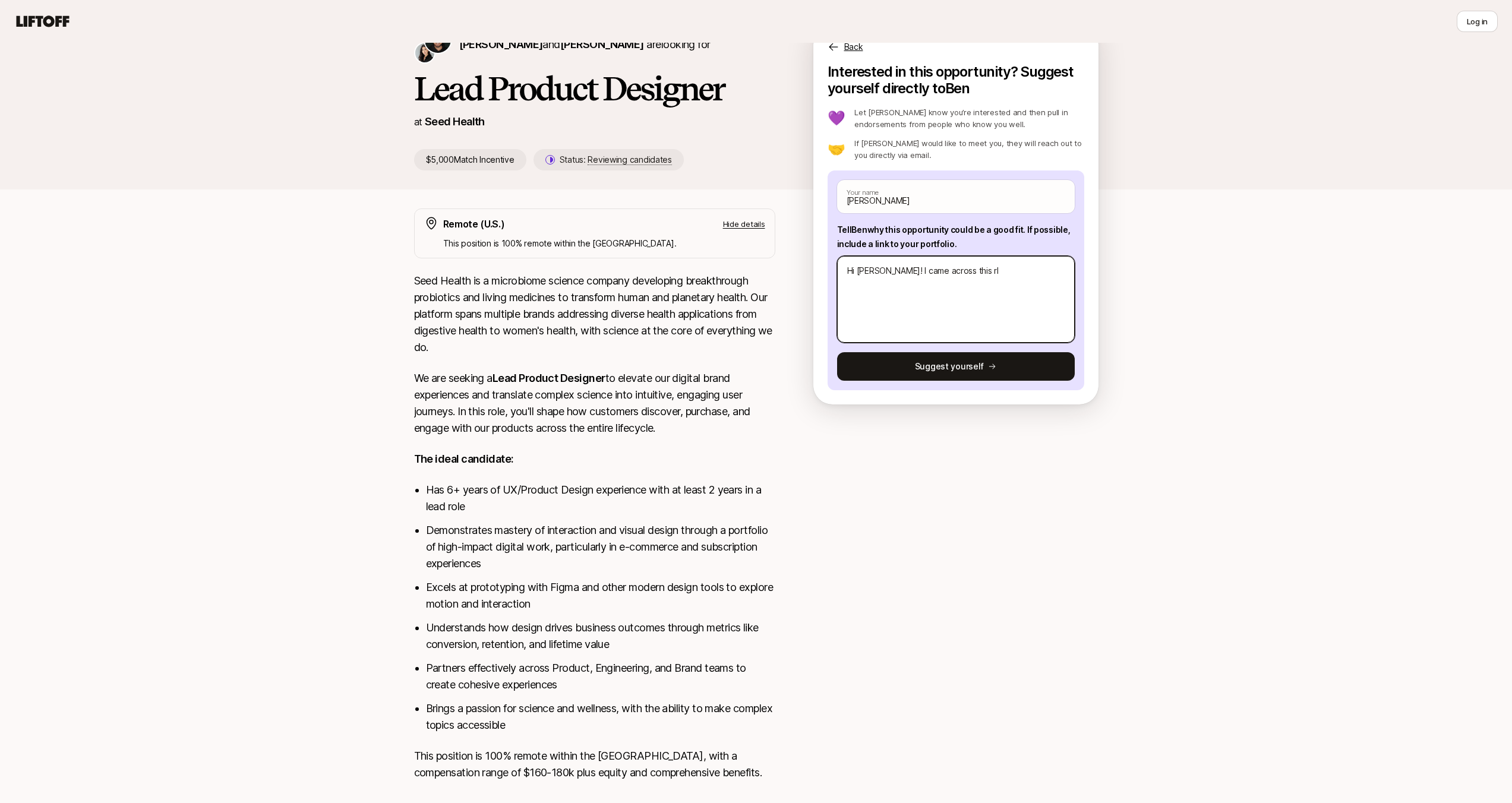
type textarea "Hi [PERSON_NAME]! I came across this rle"
type textarea "x"
type textarea "Hi [PERSON_NAME]! I came across this rl"
type textarea "x"
type textarea "Hi [PERSON_NAME]! I came across this r"
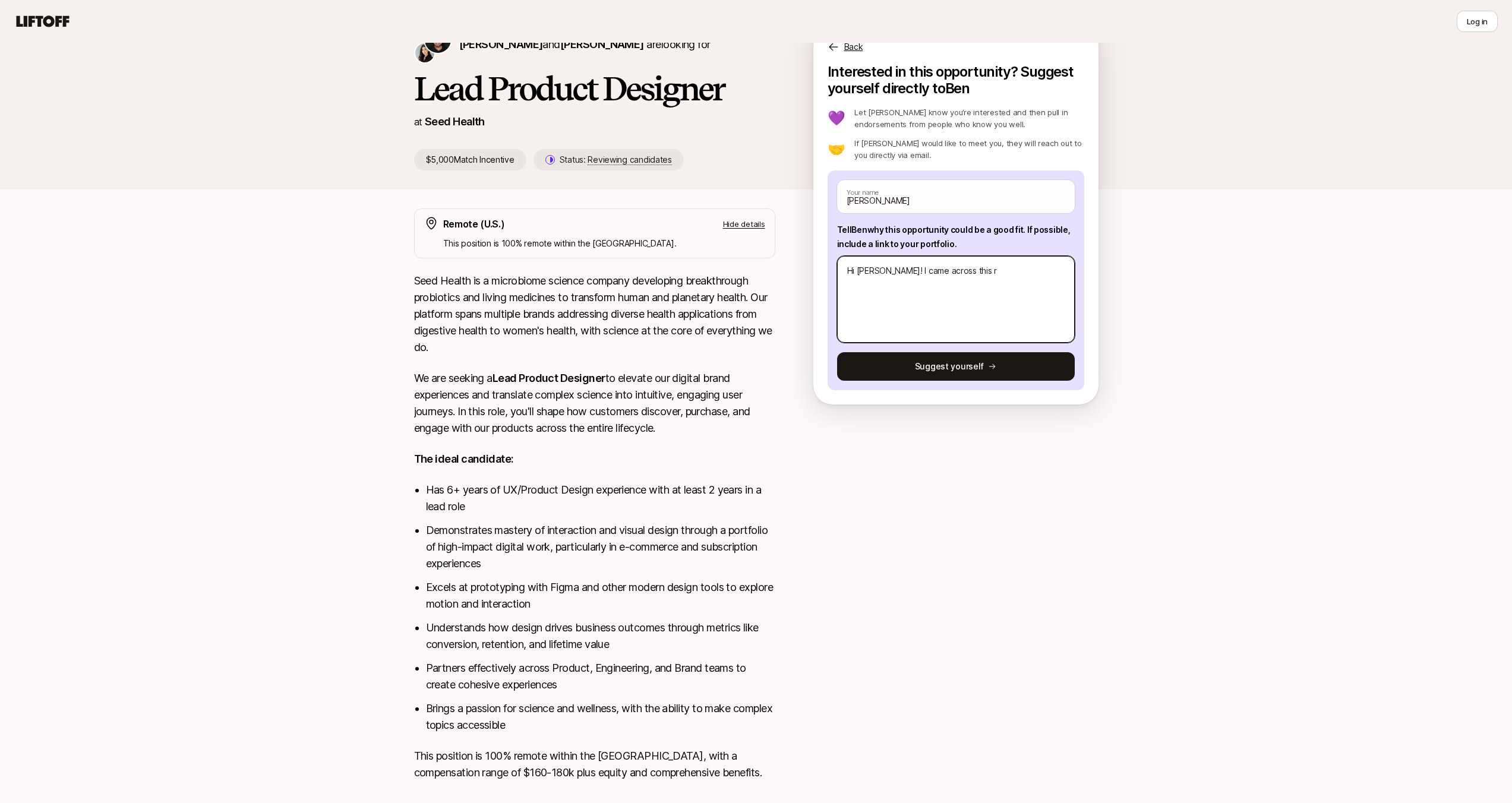
type textarea "x"
type textarea "Hi [PERSON_NAME]! I came across this ro"
type textarea "x"
type textarea "Hi [PERSON_NAME]! I came across this rol"
type textarea "x"
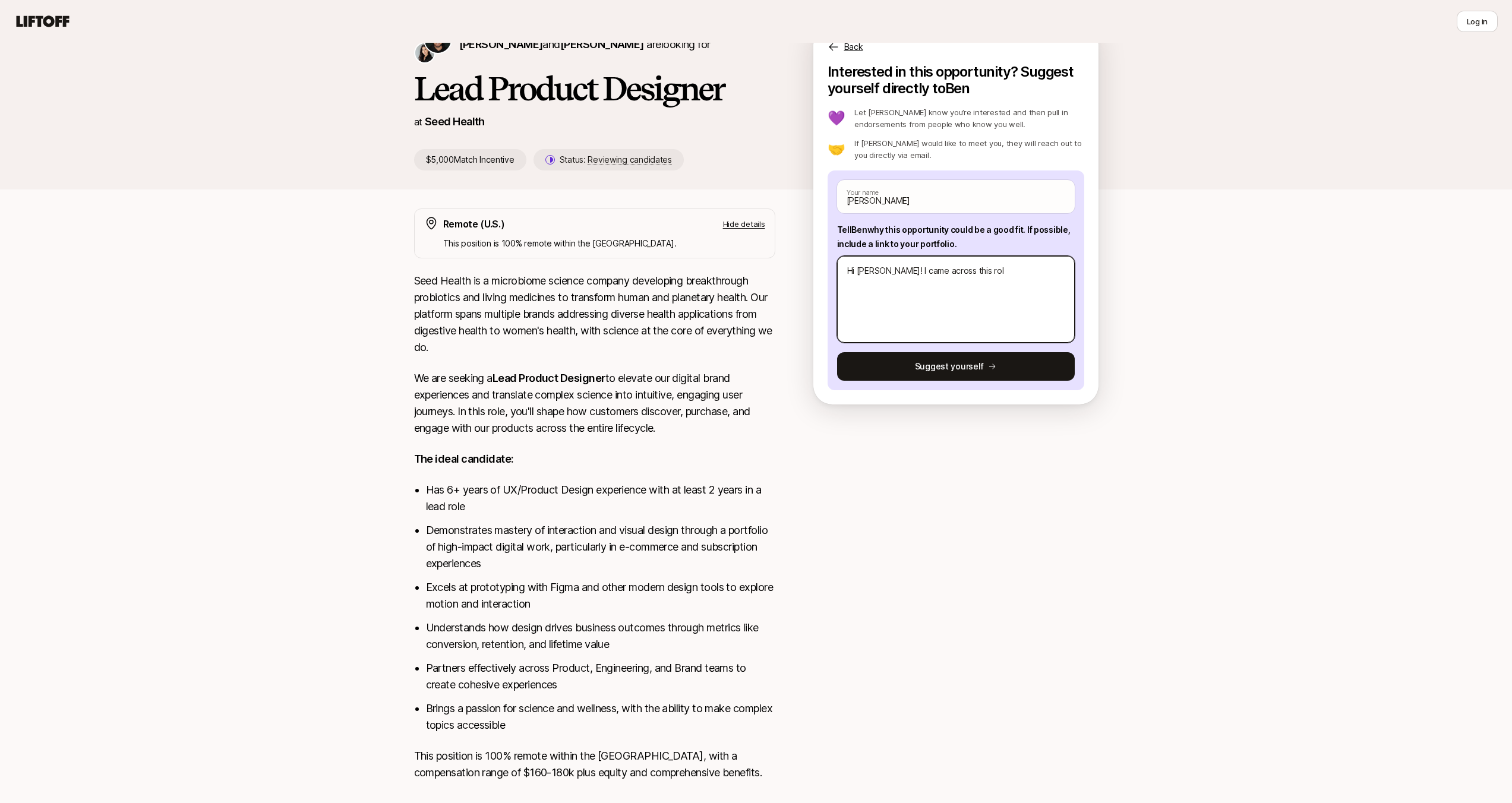
type textarea "Hi [PERSON_NAME]! I came across this role"
type textarea "x"
type textarea "Hi [PERSON_NAME]! I came across this role"
type textarea "x"
type textarea "Hi [PERSON_NAME]! I came across this role v"
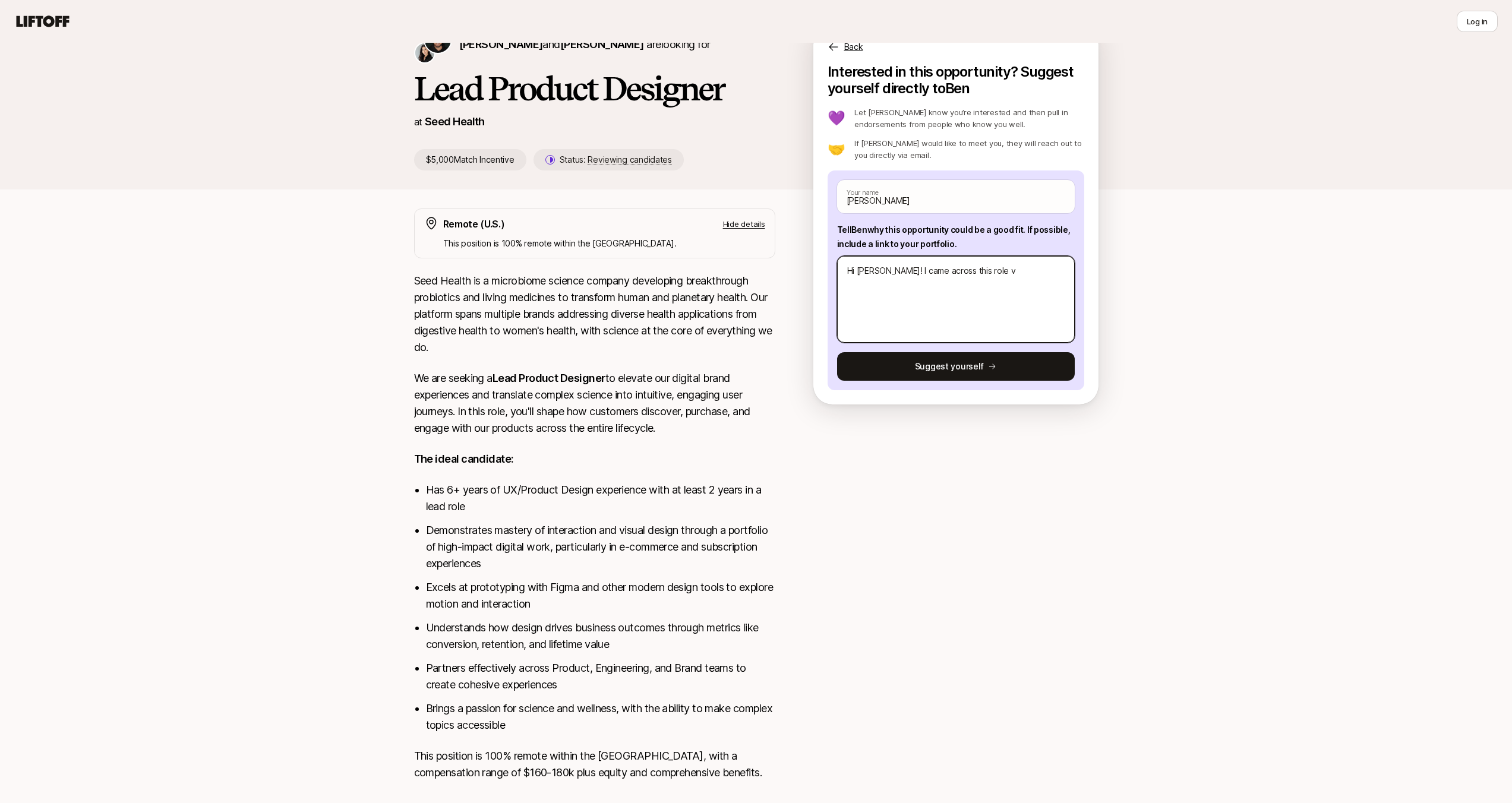
type textarea "x"
type textarea "Hi [PERSON_NAME]! I came across this role vi"
type textarea "x"
type textarea "Hi [PERSON_NAME]! I came across this role via"
type textarea "x"
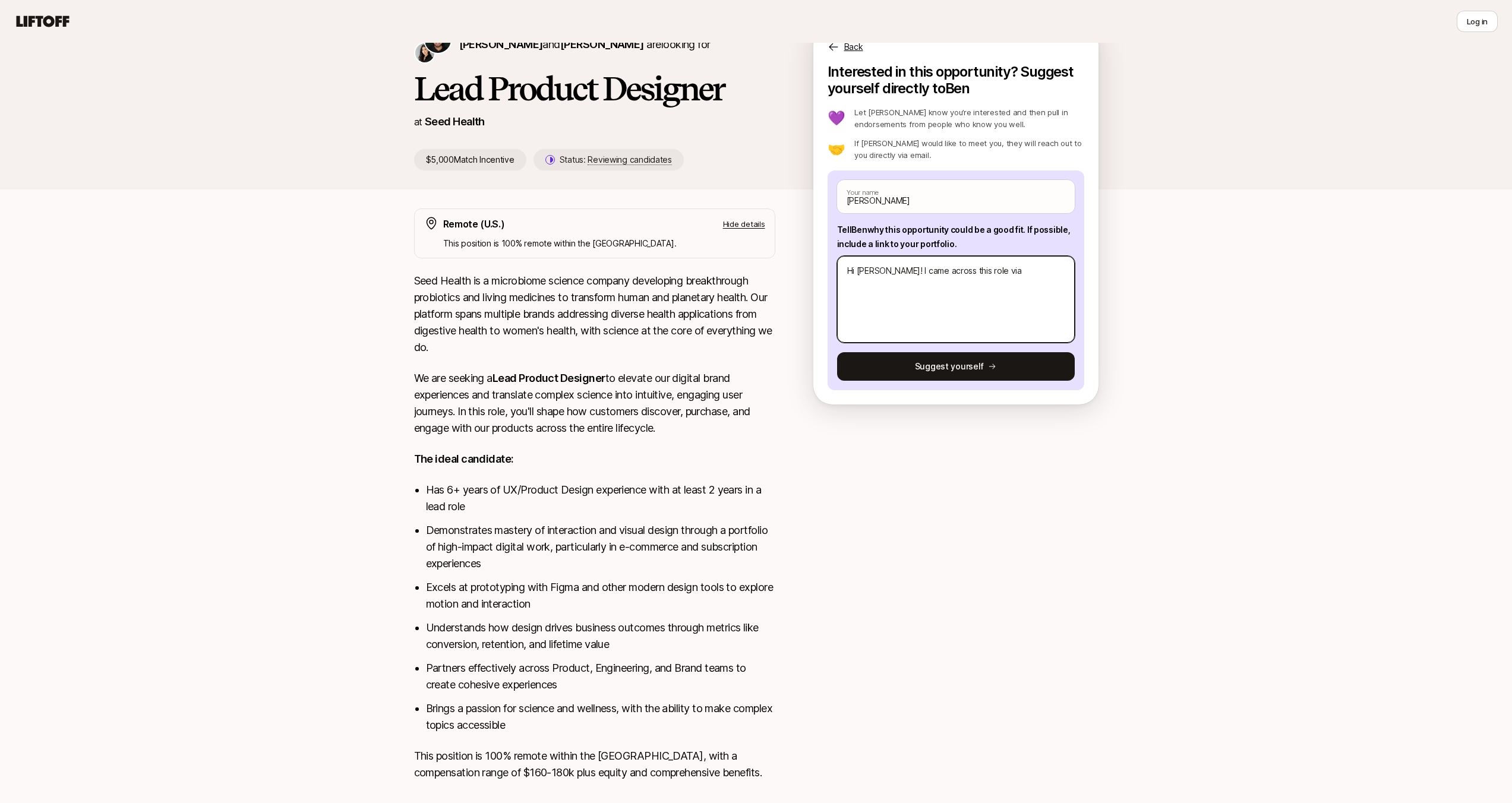
type textarea "Hi [PERSON_NAME]! I came across this role via"
type textarea "x"
type textarea "Hi [PERSON_NAME]! I came across this role via L"
type textarea "x"
type textarea "Hi [PERSON_NAME]! I came across this role via Lk"
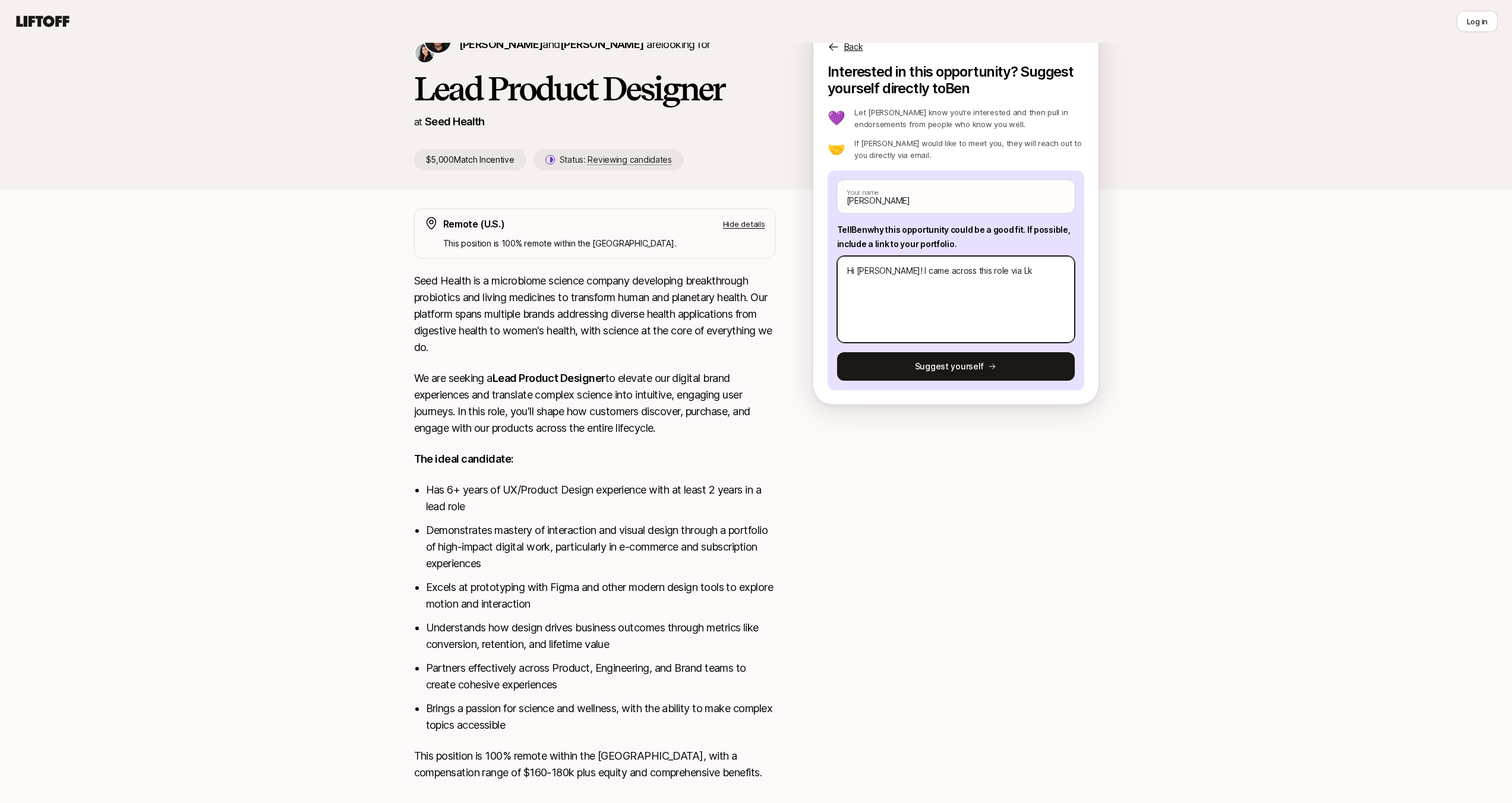
type textarea "x"
type textarea "Hi [PERSON_NAME]! I came across this role via Lkn"
type textarea "x"
type textarea "Hi [PERSON_NAME]! I came across this role via Lk"
type textarea "x"
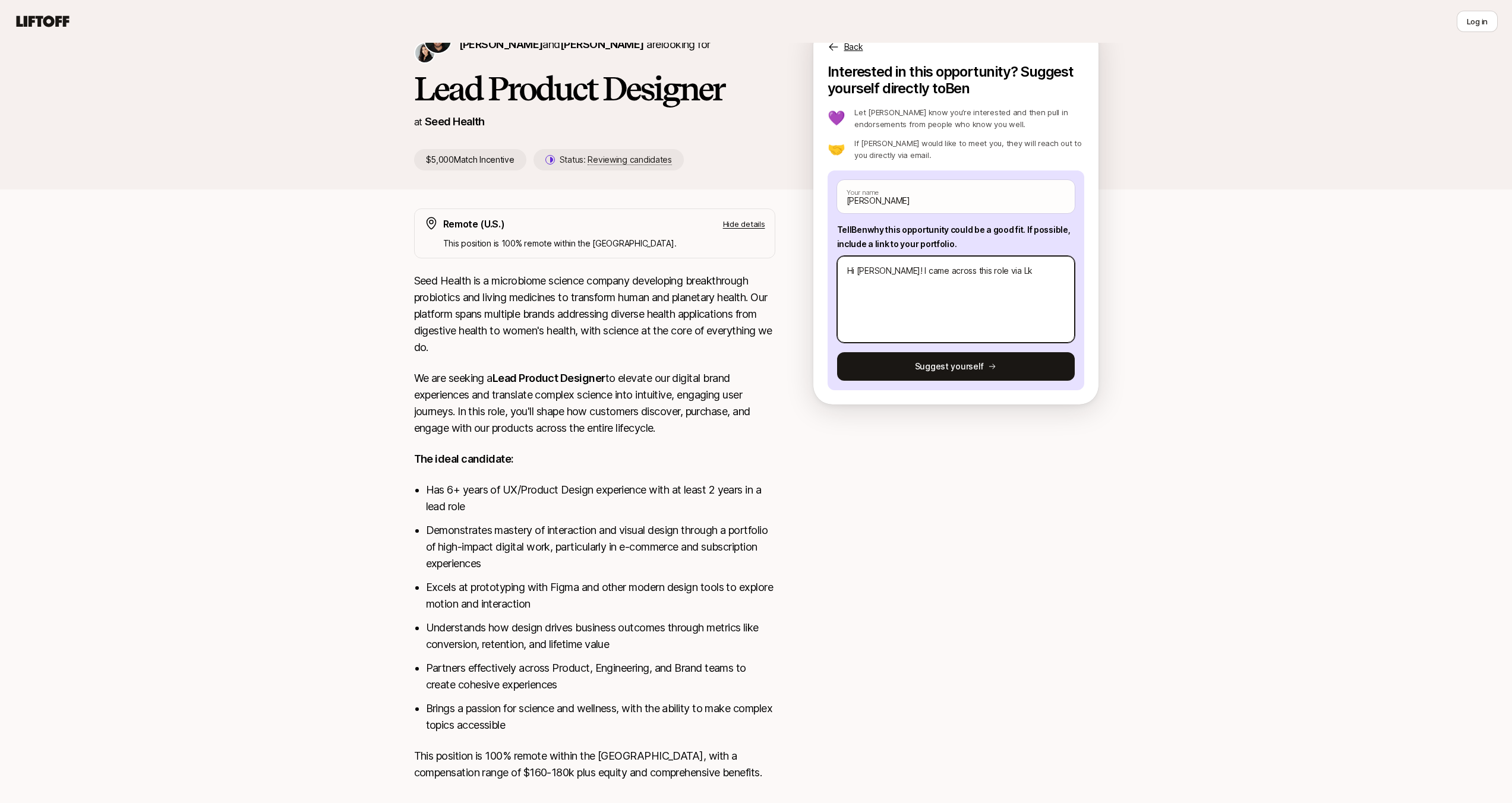
type textarea "Hi [PERSON_NAME]! I came across this role via L"
type textarea "x"
type textarea "Hi [PERSON_NAME]! I came across this role via [PERSON_NAME]"
type textarea "x"
type textarea "Hi [PERSON_NAME]! I came across this role via [PERSON_NAME]"
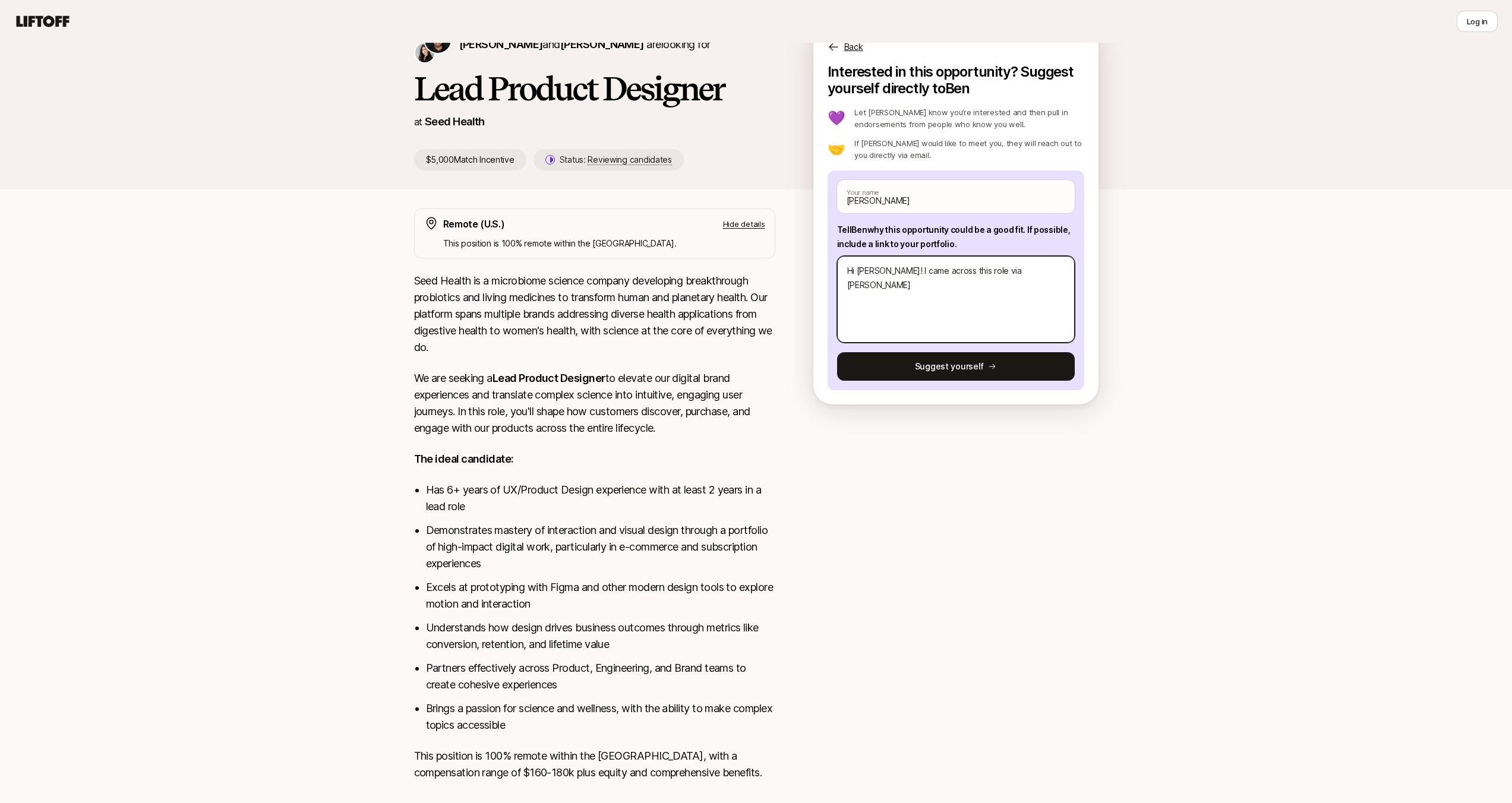
type textarea "x"
type textarea "Hi [PERSON_NAME]! I came across this role via Link"
type textarea "x"
type textarea "Hi [PERSON_NAME]! I came across this role via [PERSON_NAME]"
type textarea "x"
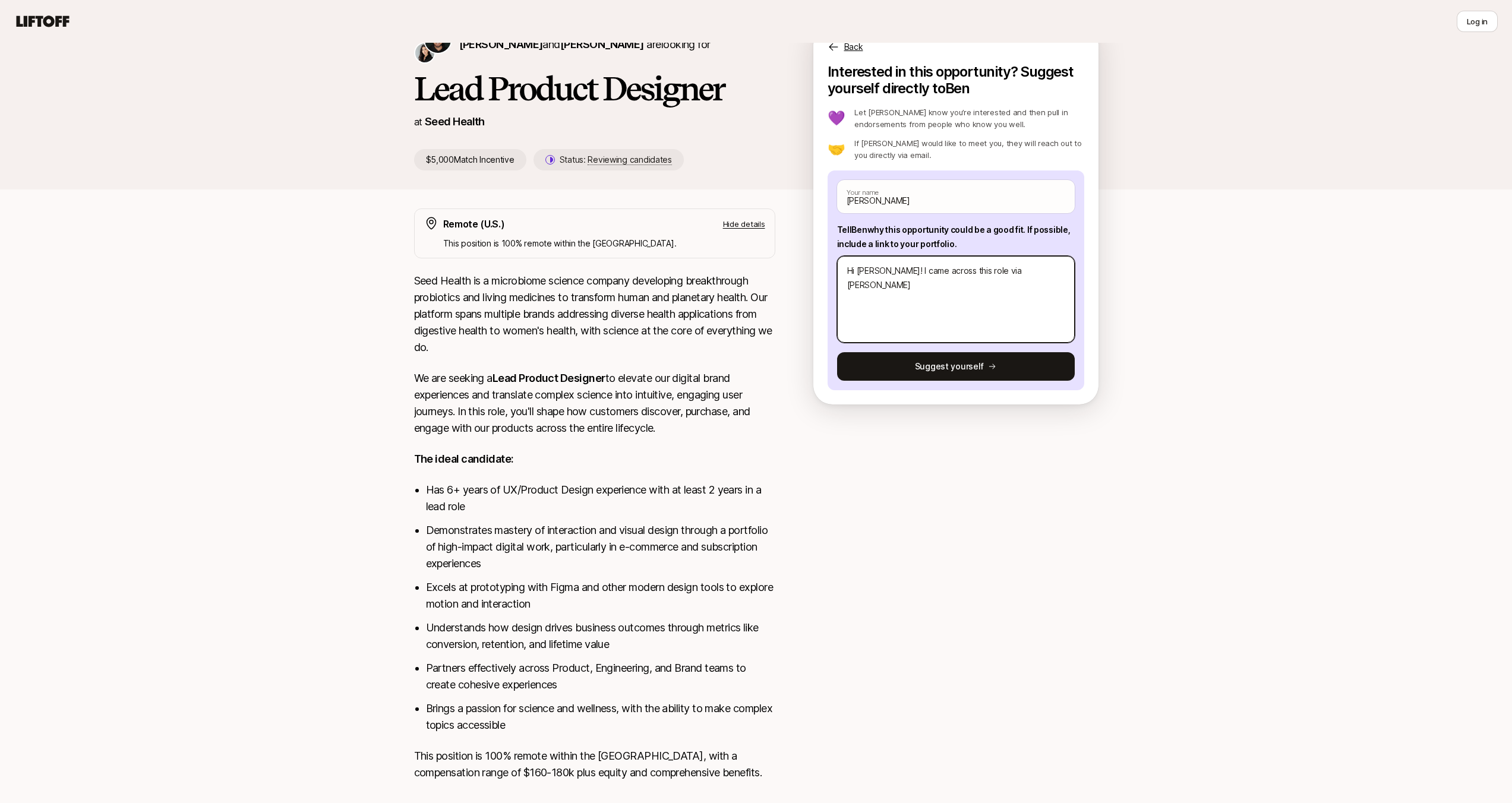
type textarea "Hi [PERSON_NAME]! I came across this role via Linked"
type textarea "x"
type textarea "Hi [PERSON_NAME]! I came across this role via Linkedi"
type textarea "x"
type textarea "Hi [PERSON_NAME]! I came across this role via Linkedin"
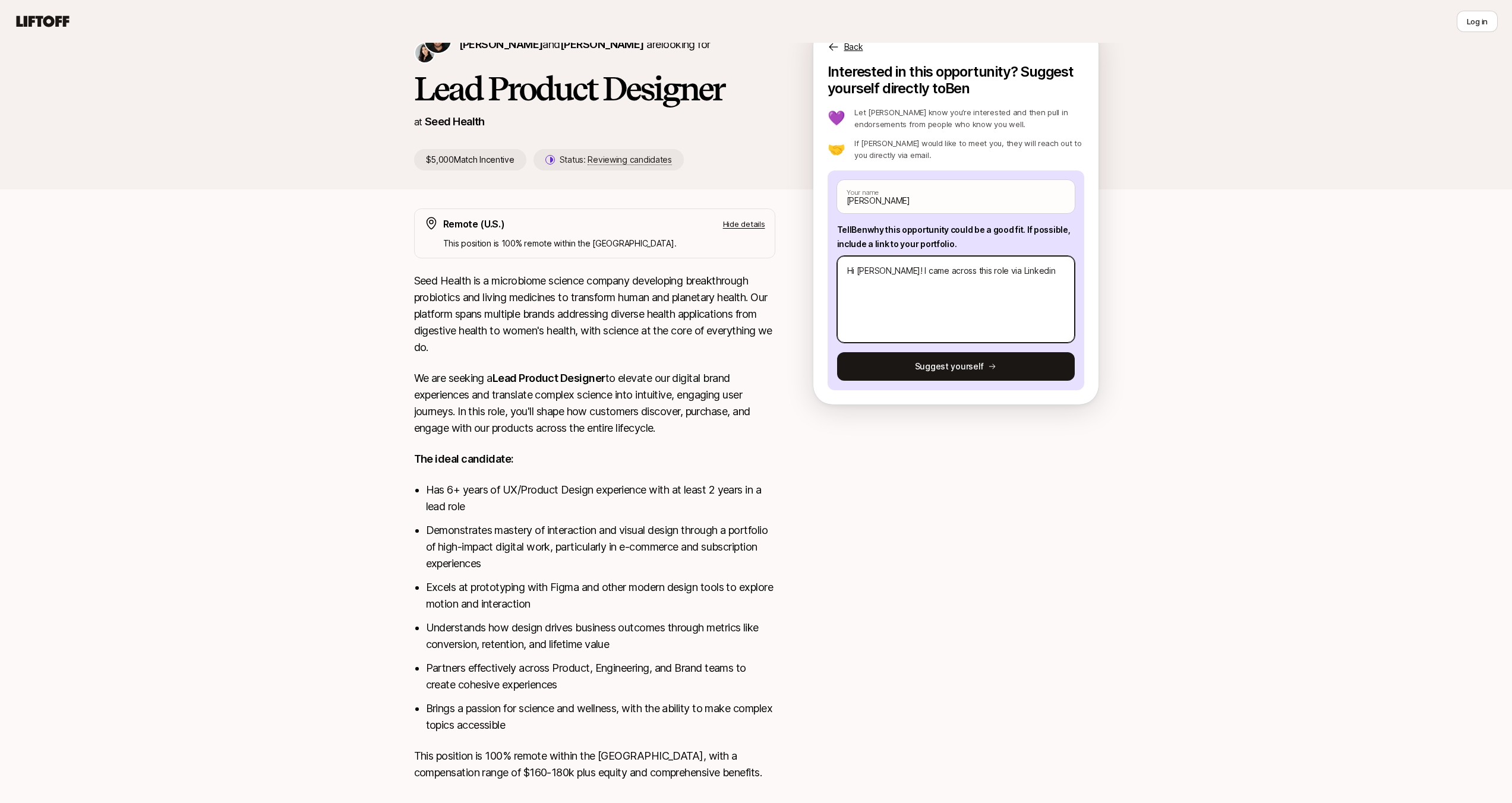
click at [1012, 271] on textarea "Hi [PERSON_NAME]! I came across this role via Linkedin" at bounding box center [956, 300] width 238 height 87
type textarea "x"
type textarea "Hi [PERSON_NAME]! I came across this role via Linkedin"
type textarea "x"
type textarea "Hi [PERSON_NAME]! I came across this role via Linkedin r"
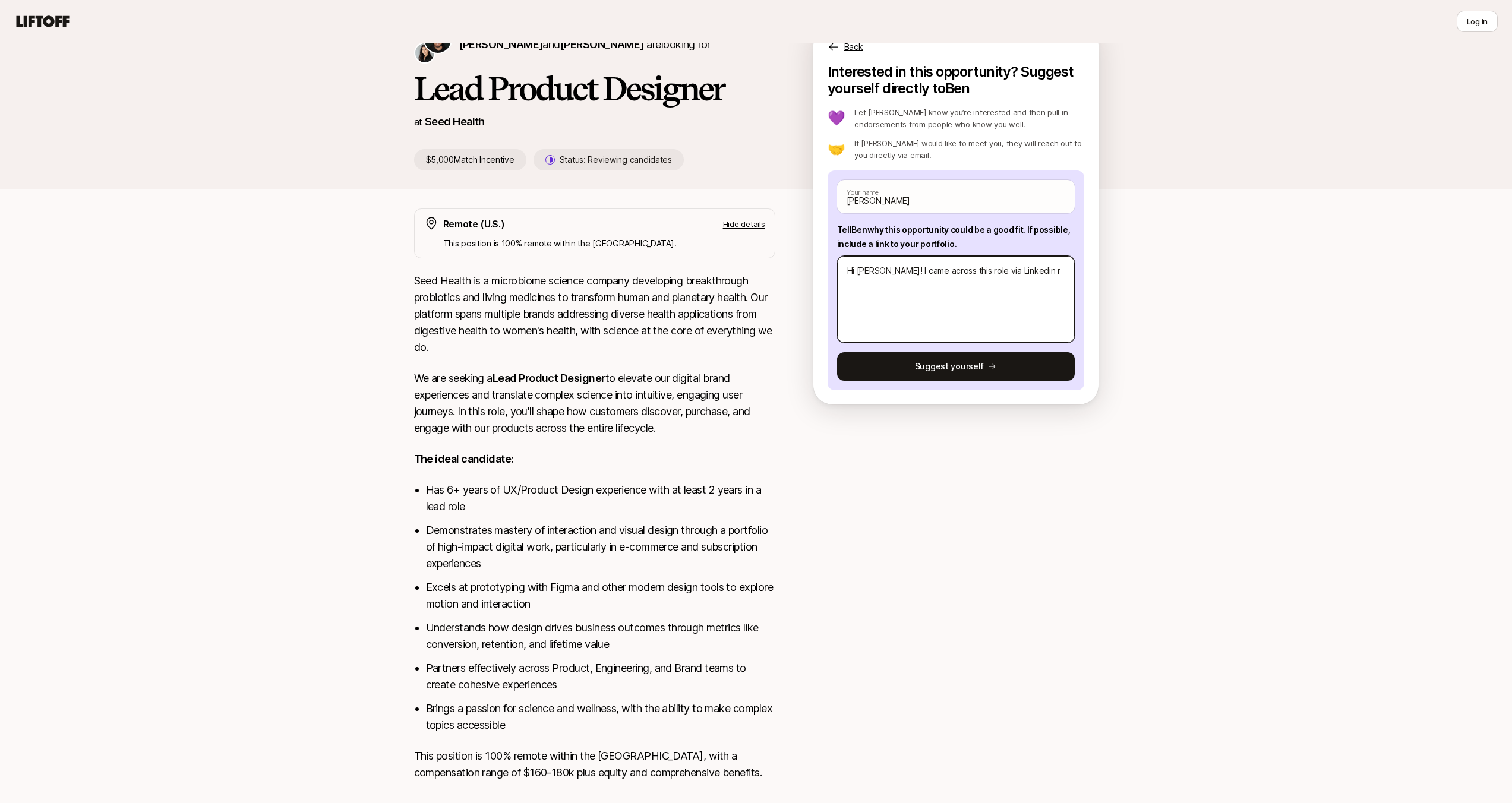
type textarea "x"
type textarea "Hi [PERSON_NAME]! I came across this role via Linkedin re"
type textarea "x"
type textarea "Hi [PERSON_NAME]! I came across this role via Linkedin rec"
type textarea "x"
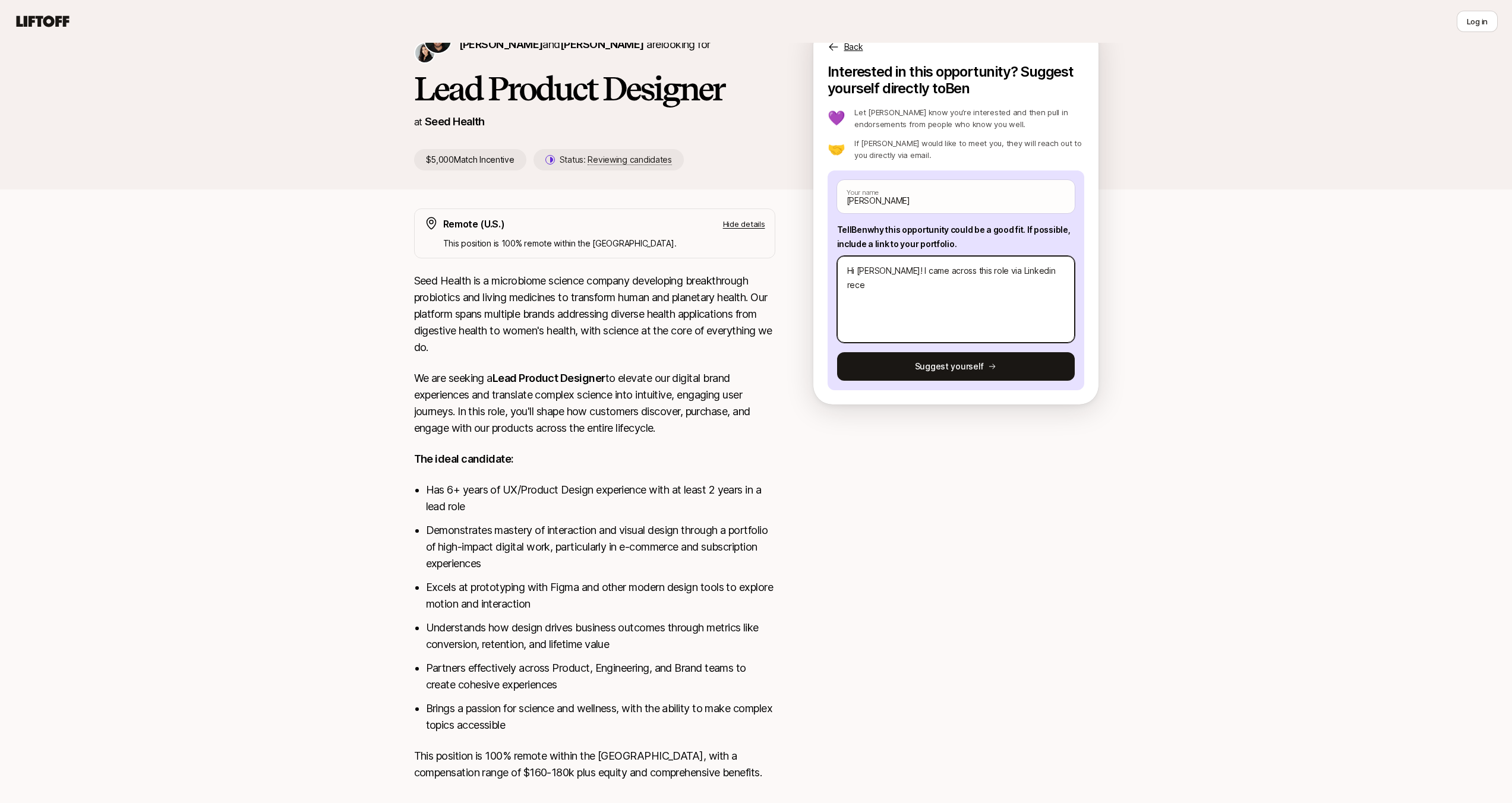
type textarea "Hi [PERSON_NAME]! I came across this role via Linkedin recen"
type textarea "x"
type textarea "Hi [PERSON_NAME]! I came across this role via Linkedin recent"
type textarea "x"
type textarea "Hi [PERSON_NAME]! I came across this role via Linkedin recentl"
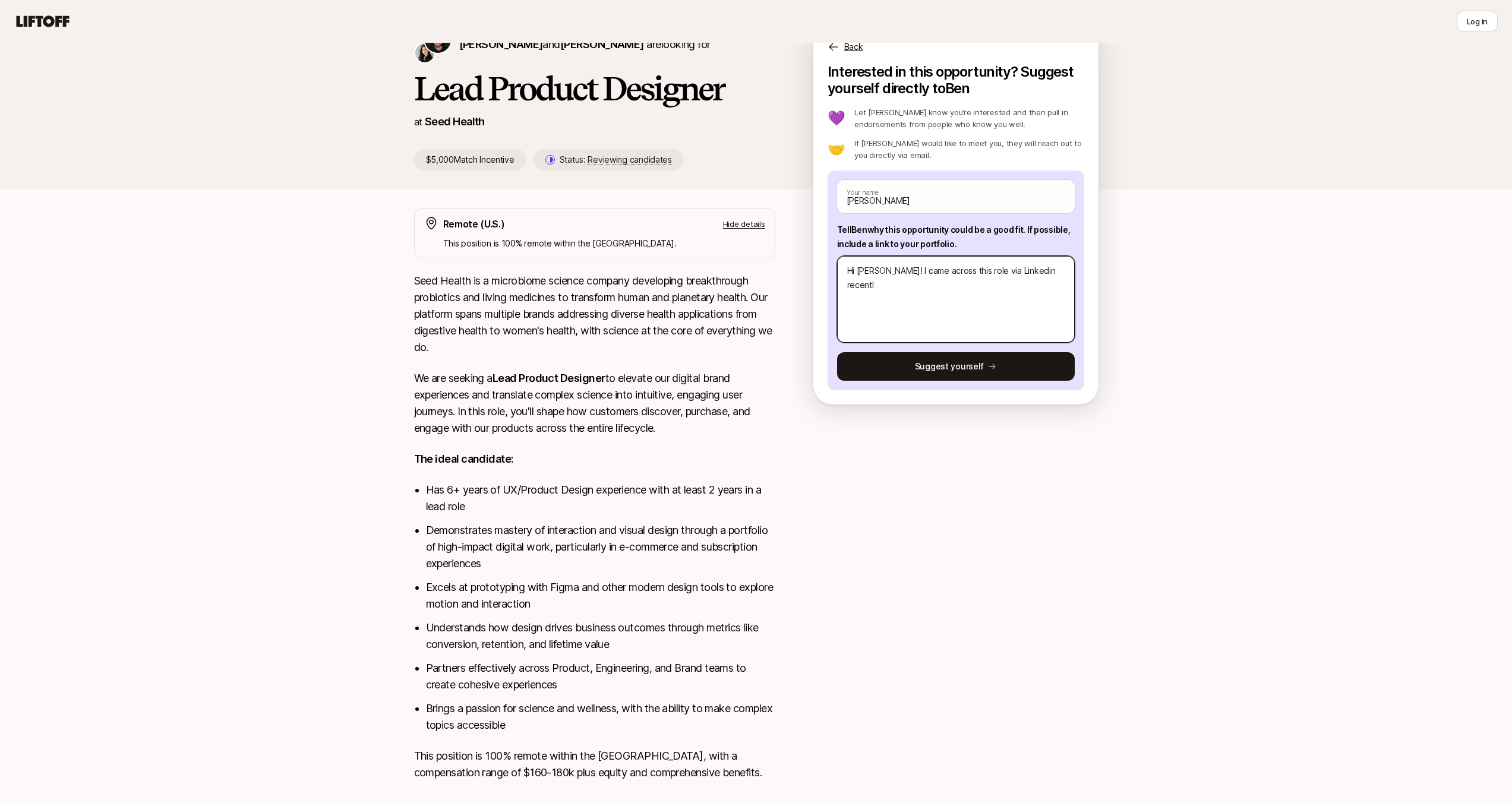
type textarea "x"
type textarea "Hi [PERSON_NAME]! I came across this role via Linkedin recently"
type textarea "x"
type textarea "Hi [PERSON_NAME]! I came across this role via Linkedin recently,"
type textarea "x"
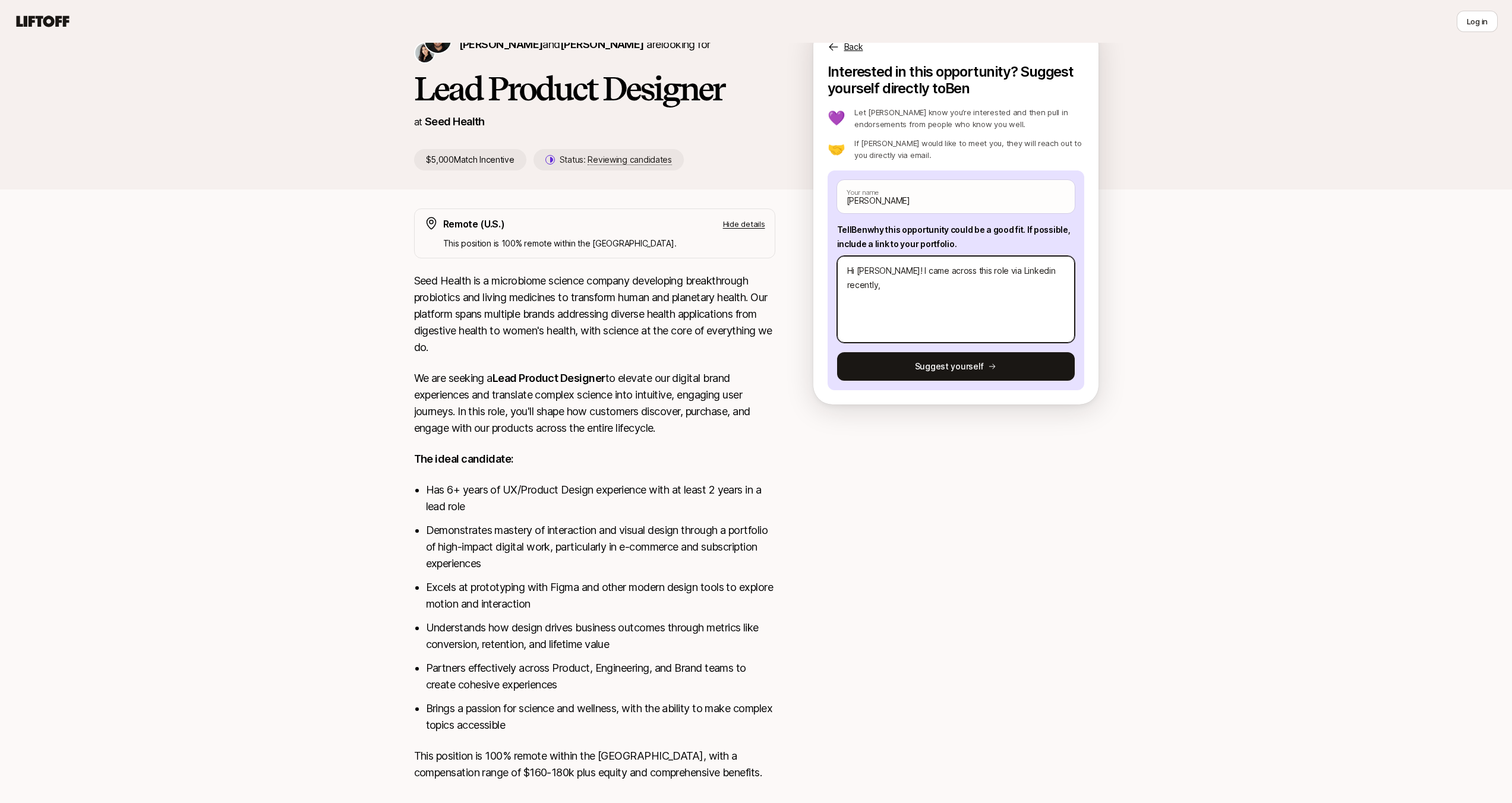
type textarea "Hi [PERSON_NAME]! I came across this role via Linkedin recently,"
type textarea "x"
type textarea "Hi [PERSON_NAME]! I came across this role via Linkedin recently, t"
type textarea "x"
type textarea "Hi [PERSON_NAME]! I came across this role via Linkedin recently, th"
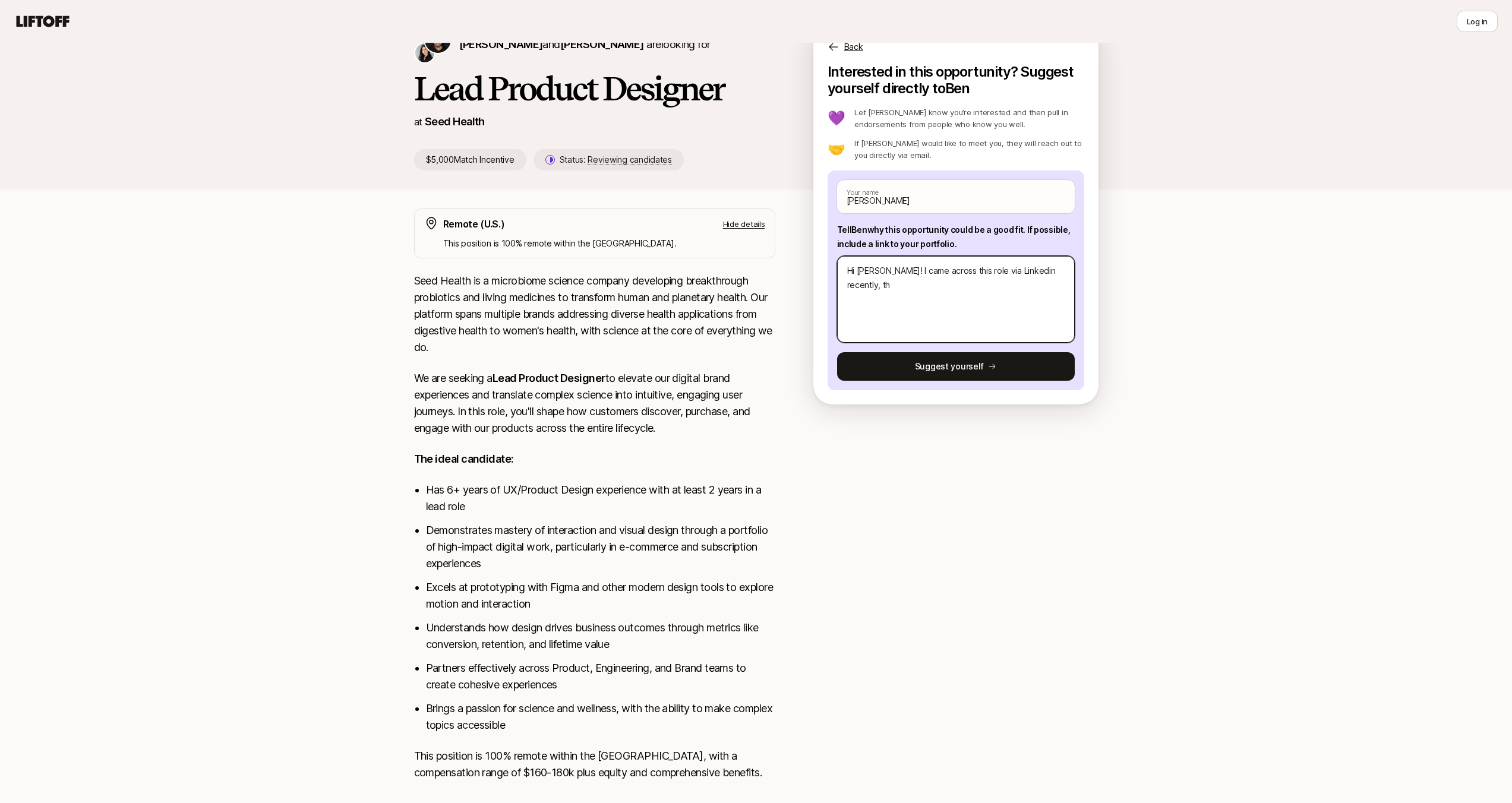
type textarea "x"
type textarea "Hi [PERSON_NAME]! I came across this role via Linkedin recently, tho"
type textarea "x"
type textarea "Hi [PERSON_NAME]! I came across this role via Linkedin recently, thou"
type textarea "x"
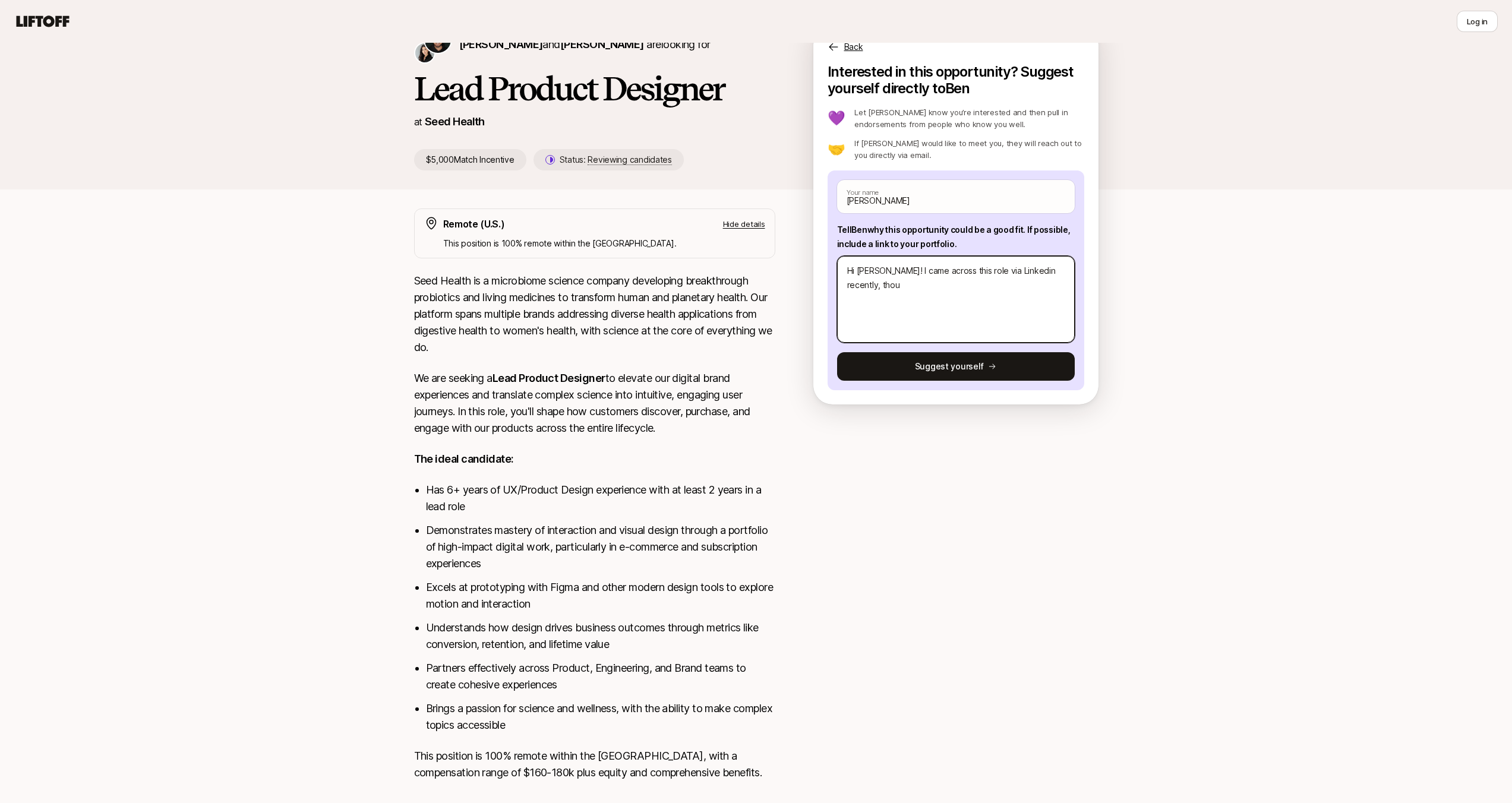
type textarea "Hi [PERSON_NAME]! I came across this role via Linkedin recently, thoug"
click at [981, 285] on textarea "Hi [PERSON_NAME]! I came across this role via Linkedin recently, though it post…" at bounding box center [956, 300] width 238 height 87
click at [983, 285] on textarea "Hi [PERSON_NAME]! I came across this role via Linkedin recently, though it post…" at bounding box center [956, 300] width 238 height 87
click at [981, 285] on textarea "Hi [PERSON_NAME]! I came across this role via Linkedin recently, though it post…" at bounding box center [956, 300] width 238 height 87
click at [982, 285] on textarea "Hi [PERSON_NAME]! I came across this role via Linkedin recently, though it post…" at bounding box center [956, 300] width 238 height 87
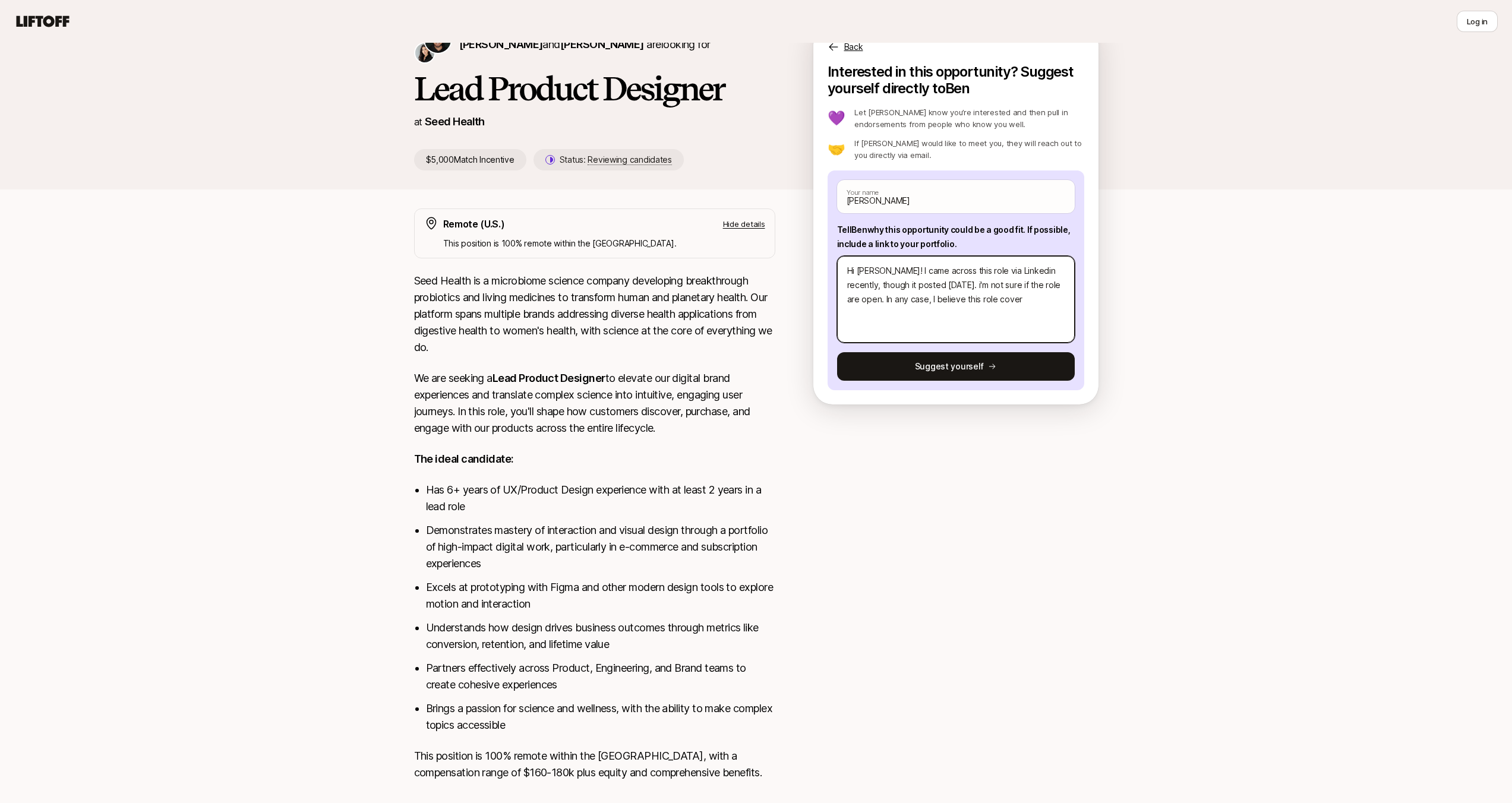
click at [859, 298] on textarea "Hi [PERSON_NAME]! I came across this role via Linkedin recently, though it post…" at bounding box center [956, 300] width 238 height 87
click at [895, 300] on textarea "Hi [PERSON_NAME]! I came across this role via Linkedin recently, though it post…" at bounding box center [956, 300] width 238 height 87
click at [885, 312] on textarea "Hi [PERSON_NAME]! I came across this role via Linkedin recently, though it post…" at bounding box center [956, 300] width 238 height 87
click at [964, 296] on textarea "Hi [PERSON_NAME]! I came across this role via Linkedin recently, though it post…" at bounding box center [956, 300] width 238 height 87
click at [1023, 300] on textarea "Hi [PERSON_NAME]! I came across this role via Linkedin recently, though it post…" at bounding box center [956, 300] width 238 height 87
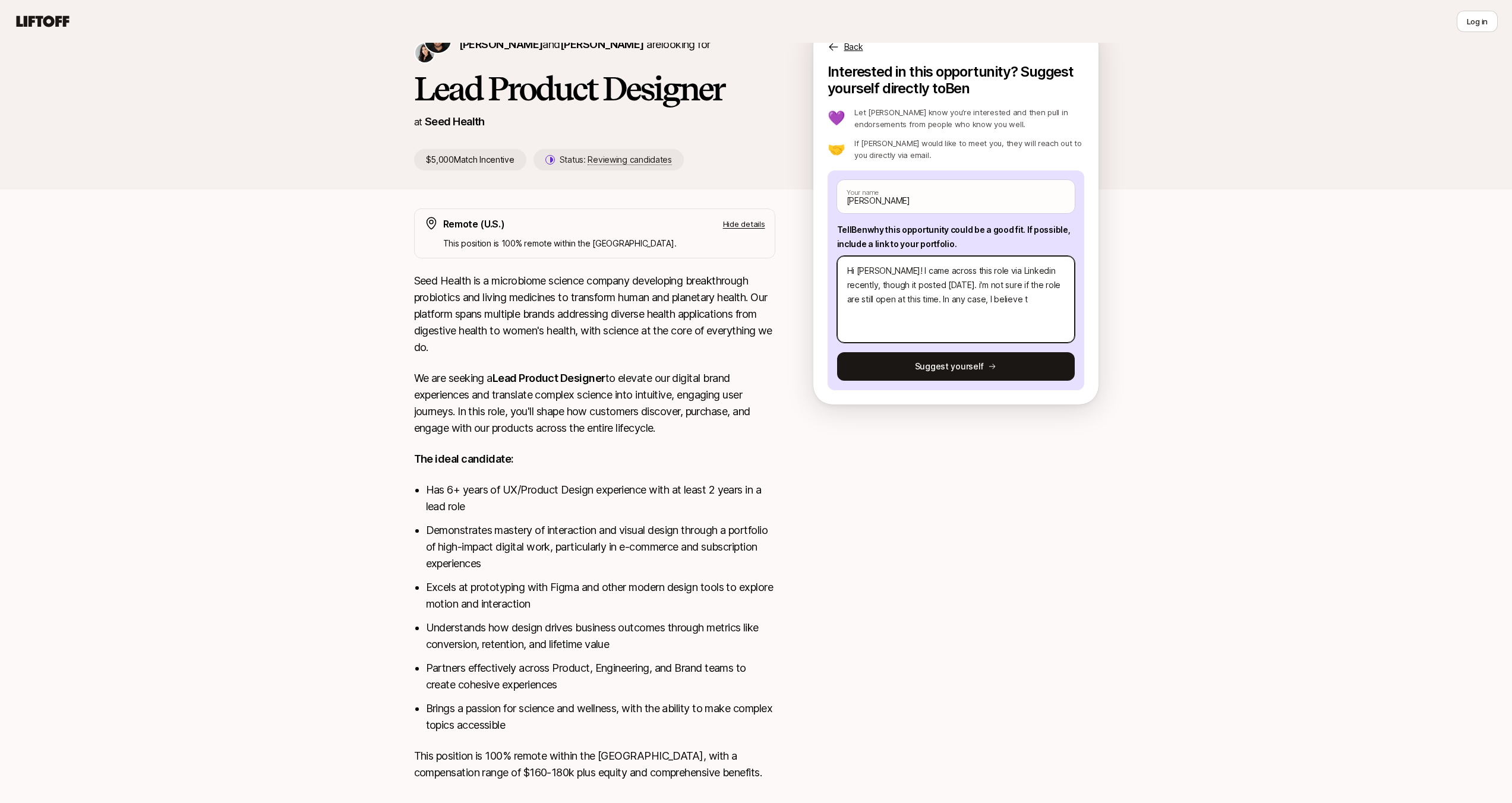
click at [1028, 300] on textarea "Hi [PERSON_NAME]! I came across this role via Linkedin recently, though it post…" at bounding box center [956, 300] width 238 height 87
click at [1032, 299] on textarea "Hi [PERSON_NAME]! I came across this role via Linkedin recently, though it post…" at bounding box center [956, 300] width 238 height 87
click at [997, 310] on textarea "Hi [PERSON_NAME]! I came across this role via Linkedin recently, though it post…" at bounding box center [956, 300] width 238 height 87
click at [909, 332] on textarea "Hi [PERSON_NAME]! I came across this role via Linkedin recently, though it post…" at bounding box center [956, 300] width 238 height 87
click at [888, 311] on textarea "Hi [PERSON_NAME]! I came across this role via Linkedin recently, though it post…" at bounding box center [956, 300] width 238 height 87
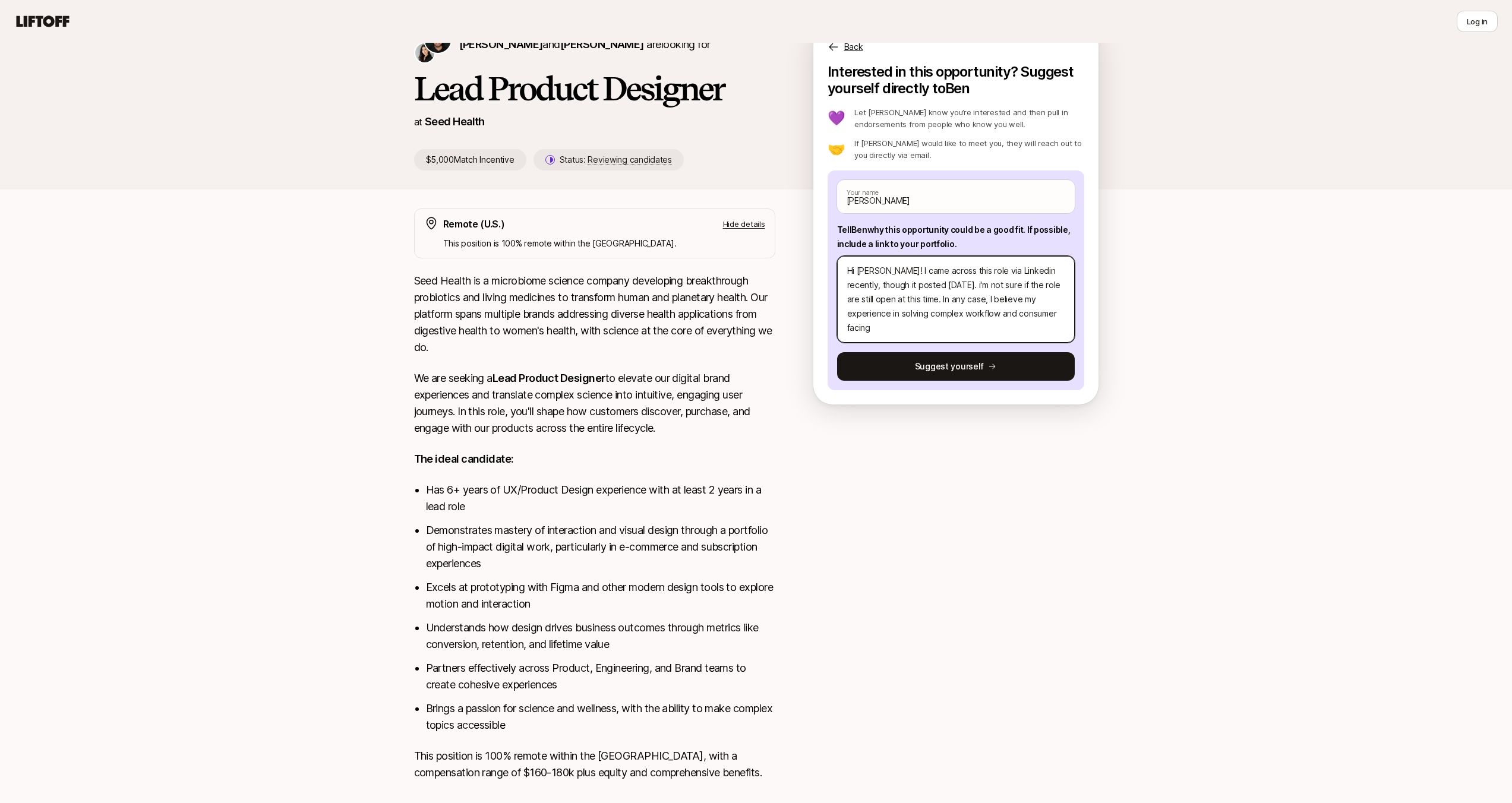
drag, startPoint x: 896, startPoint y: 311, endPoint x: 902, endPoint y: 317, distance: 8.5
click at [896, 311] on textarea "Hi [PERSON_NAME]! I came across this role via Linkedin recently, though it post…" at bounding box center [956, 300] width 238 height 87
click at [1015, 325] on textarea "Hi [PERSON_NAME]! I came across this role via Linkedin recently, though it post…" at bounding box center [956, 300] width 238 height 87
click at [996, 314] on textarea "Hi [PERSON_NAME]! I came across this role via Linkedin recently, though it post…" at bounding box center [956, 300] width 238 height 87
click at [1017, 326] on textarea "Hi [PERSON_NAME]! I came across this role via Linkedin recently, though it post…" at bounding box center [956, 300] width 238 height 87
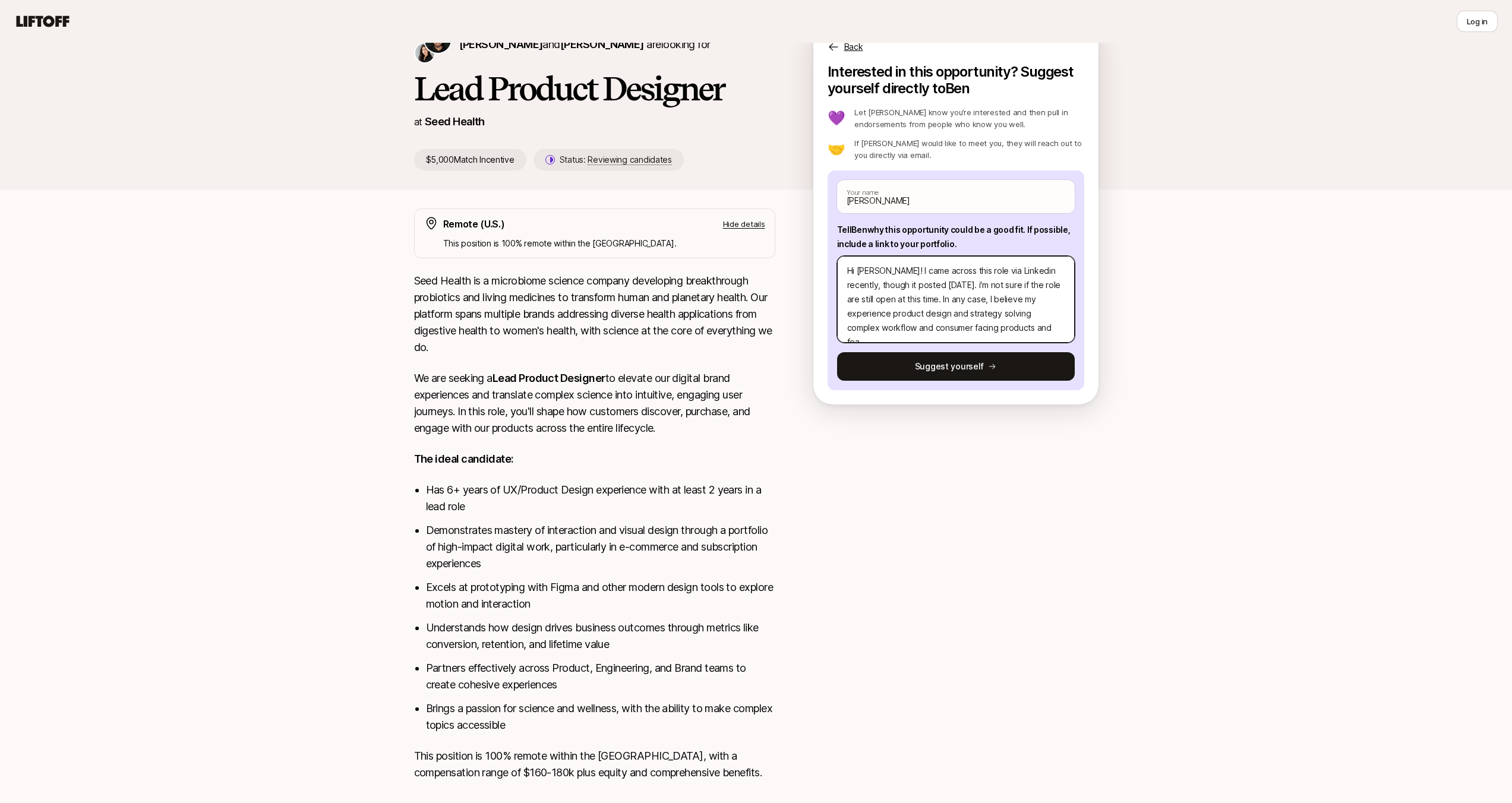
scroll to position [14, 0]
click at [995, 316] on textarea "Hi [PERSON_NAME]! I came across this role via Linkedin recently, though it post…" at bounding box center [956, 300] width 238 height 87
click at [953, 294] on textarea "Hi [PERSON_NAME]! I came across this role via Linkedin recently, though it post…" at bounding box center [956, 300] width 238 height 87
drag, startPoint x: 1004, startPoint y: 334, endPoint x: 824, endPoint y: 257, distance: 195.8
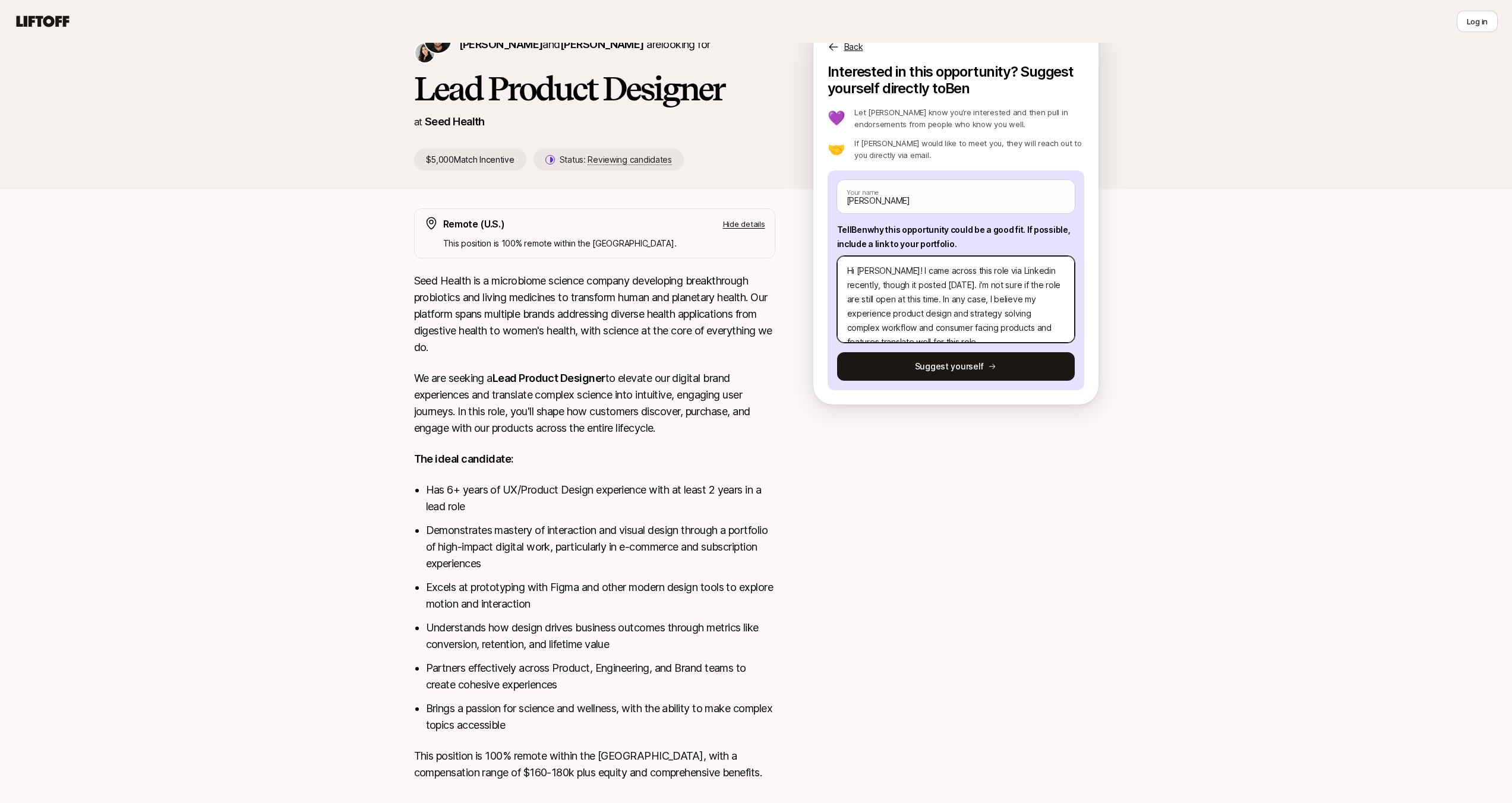
click at [824, 257] on div "Interested in this opportunity? Suggest yourself directly to [PERSON_NAME] 💜 Le…" at bounding box center [956, 234] width 285 height 341
click at [964, 304] on textarea "Hi [PERSON_NAME]! I came across this role via Linkedin recently, though it post…" at bounding box center [956, 300] width 238 height 87
click at [931, 301] on textarea "Hi [PERSON_NAME]! I came across this role via Linkedin recently, though it post…" at bounding box center [956, 300] width 238 height 87
click at [917, 288] on textarea "Hi [PERSON_NAME]! I came across this role via Linkedin recently, though it post…" at bounding box center [956, 300] width 238 height 87
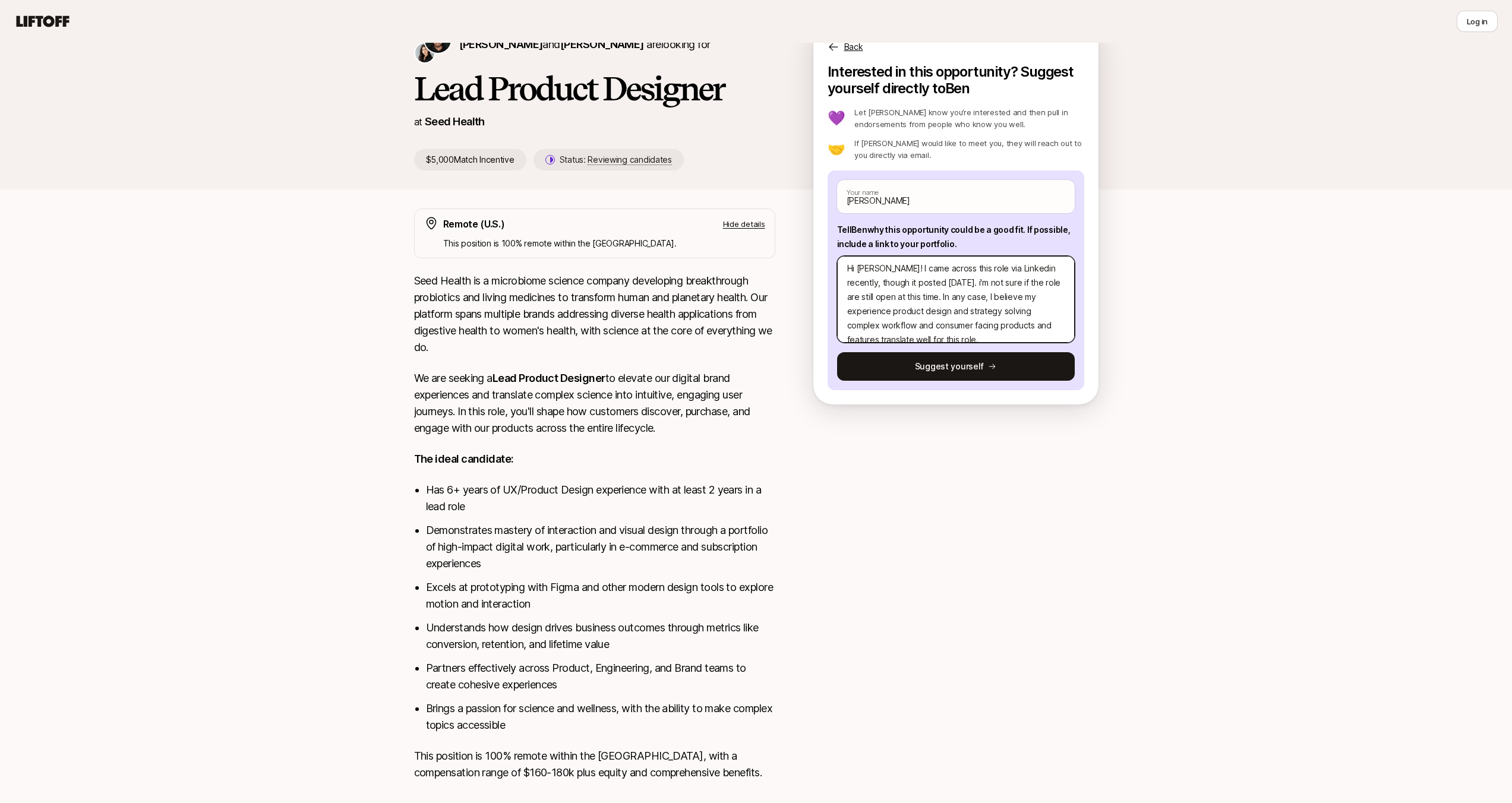
paste textarea ", I came across this role on LinkedIn recently, though I noticed it was posted …"
click at [845, 325] on textarea "Hi [PERSON_NAME], I came across this role on LinkedIn recently, though I notice…" at bounding box center [956, 300] width 238 height 87
click at [987, 330] on textarea "Hi [PERSON_NAME], I came across this role on LinkedIn recently, though I notice…" at bounding box center [956, 300] width 238 height 87
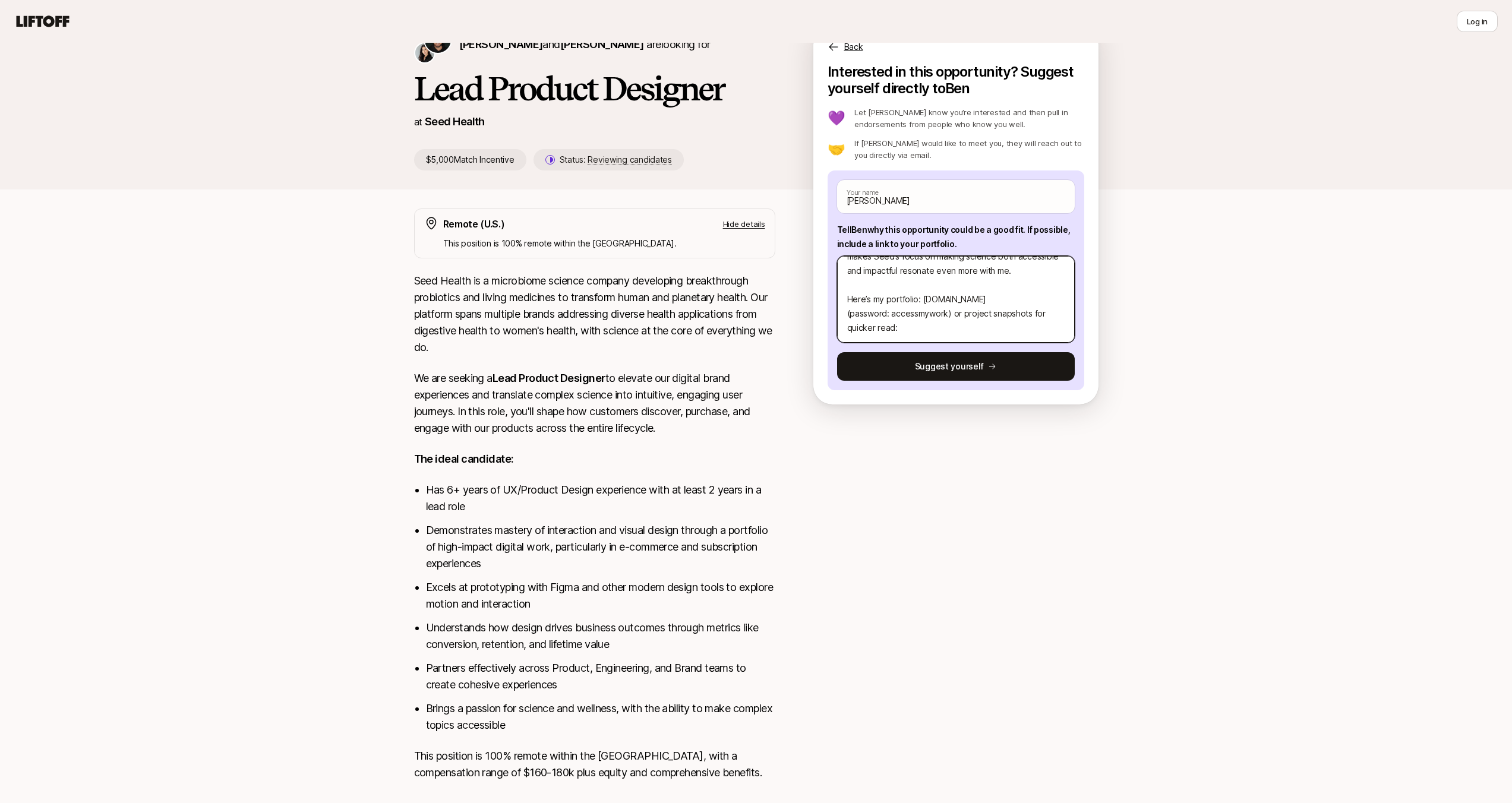
paste textarea "[URL][DOMAIN_NAME]"
click at [962, 315] on textarea "Hi [PERSON_NAME], I came across this role on LinkedIn recently, though I notice…" at bounding box center [956, 300] width 238 height 87
click at [929, 332] on textarea "Hi [PERSON_NAME], I came across this role on LinkedIn recently, though I notice…" at bounding box center [956, 300] width 238 height 87
paste textarea "[URL][DOMAIN_NAME]"
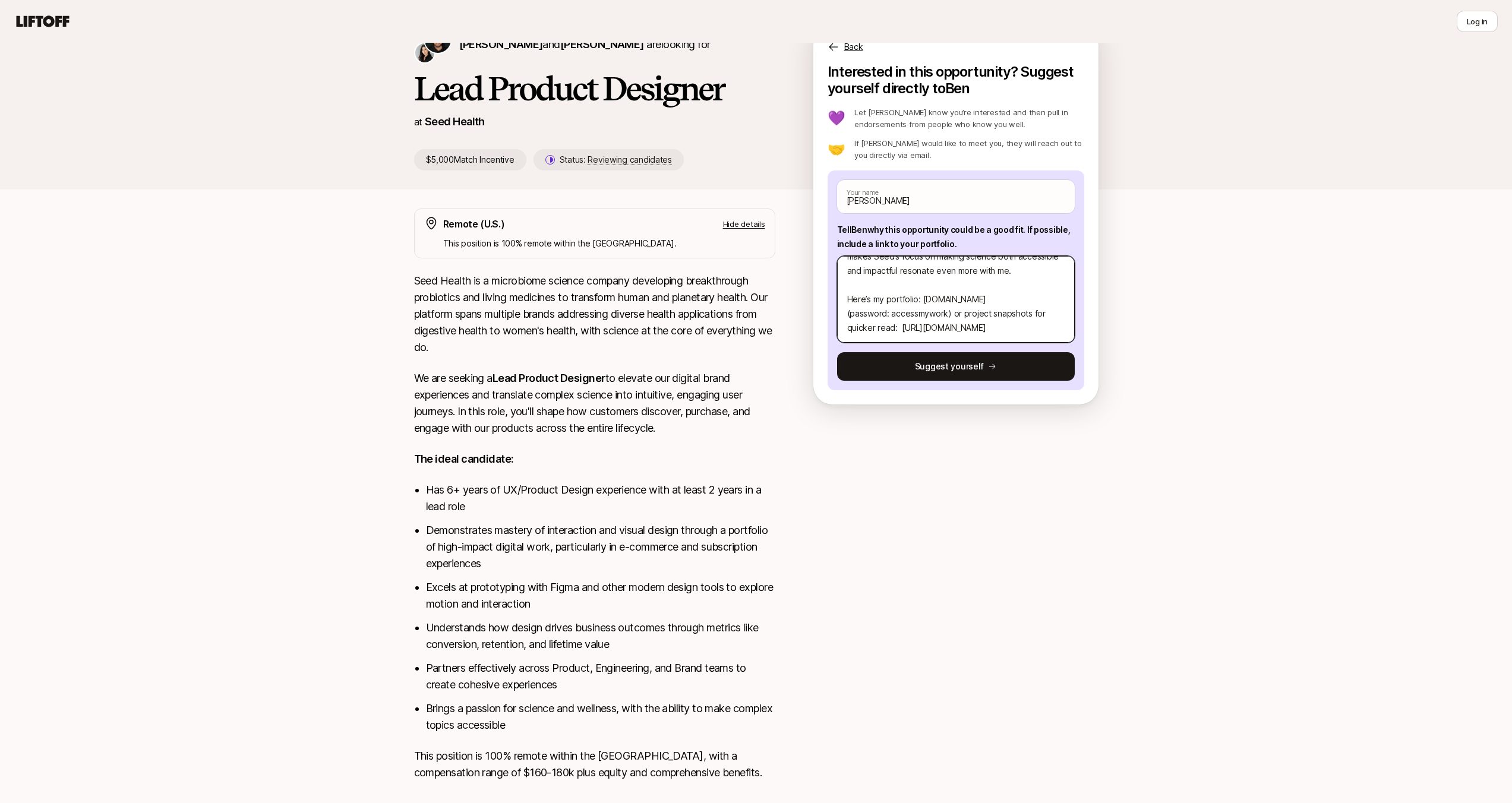
click at [875, 297] on textarea "Hi [PERSON_NAME], I came across this role on LinkedIn recently, though I notice…" at bounding box center [956, 300] width 238 height 87
click at [899, 302] on textarea "Hi [PERSON_NAME], I came across this role on LinkedIn recently, though I notice…" at bounding box center [956, 300] width 238 height 87
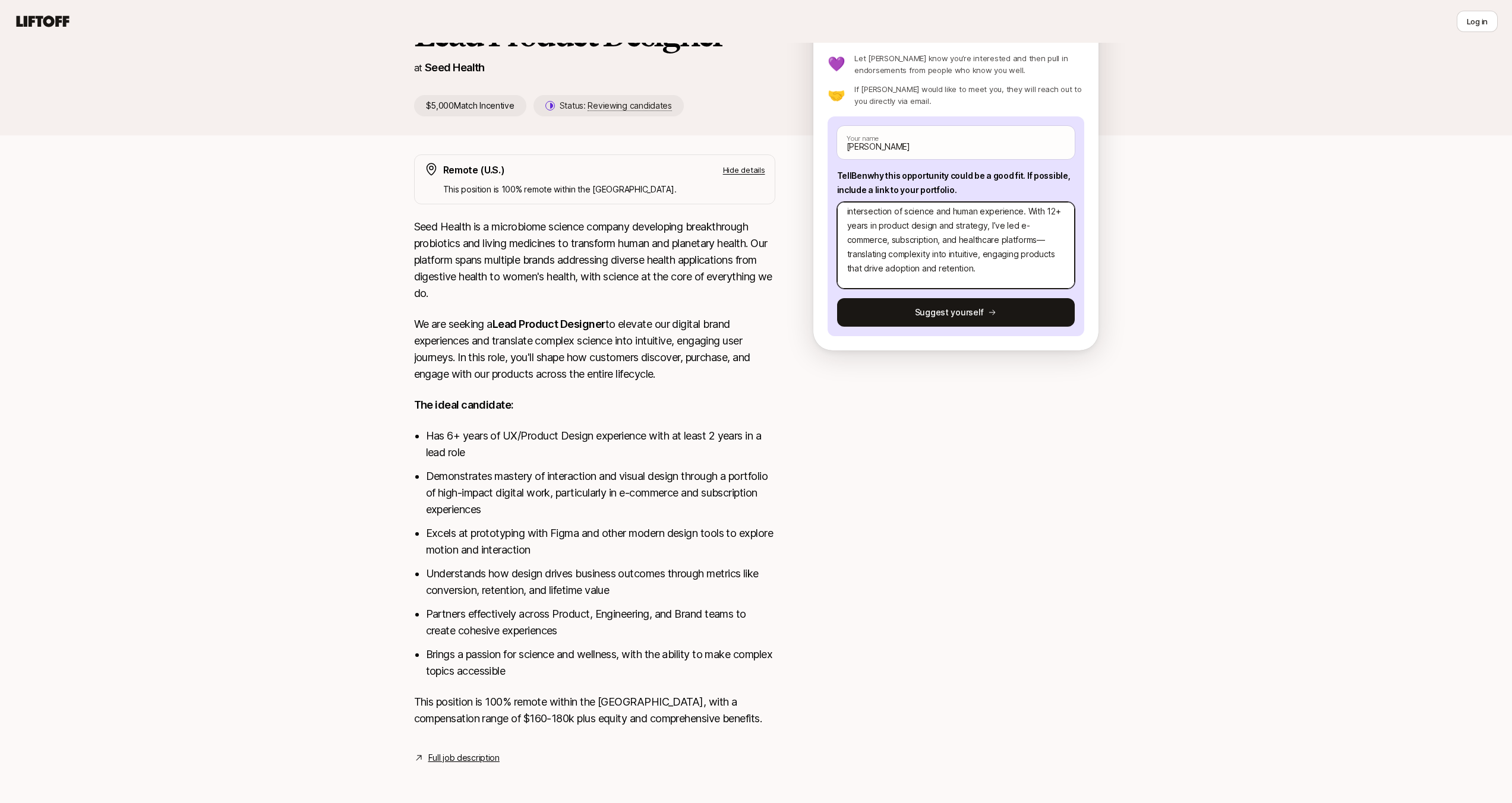
scroll to position [64, 0]
click at [914, 239] on textarea "Hi [PERSON_NAME], I came across this role on LinkedIn recently, though I notice…" at bounding box center [956, 245] width 238 height 87
click at [981, 238] on textarea "Hi [PERSON_NAME], I came across this role on LinkedIn recently, though I notice…" at bounding box center [956, 245] width 238 height 87
click at [873, 240] on textarea at bounding box center [956, 245] width 238 height 87
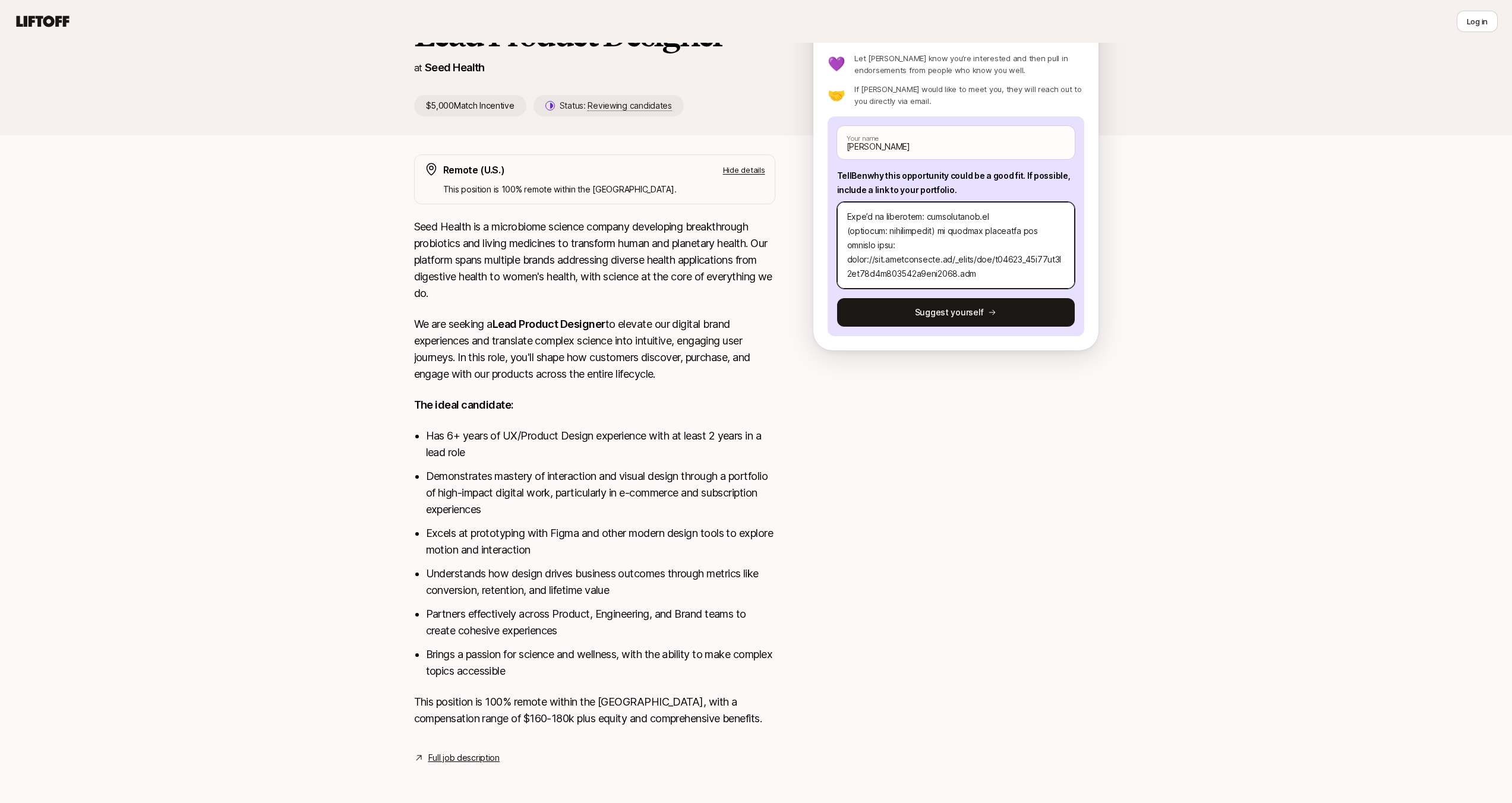
scroll to position [285, 0]
click at [941, 248] on textarea at bounding box center [956, 245] width 238 height 87
click at [1011, 271] on textarea at bounding box center [956, 245] width 238 height 87
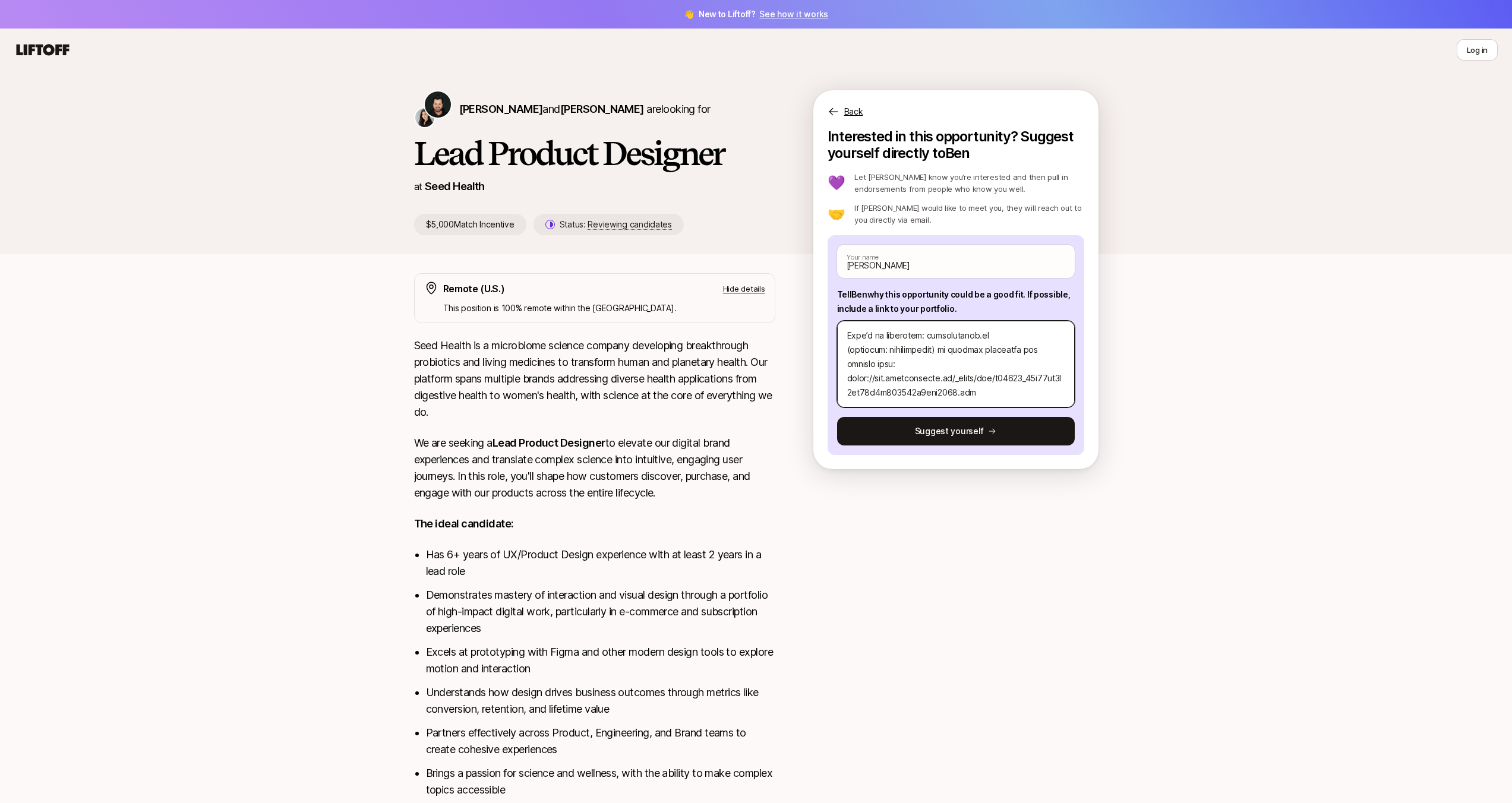
click at [849, 332] on textarea at bounding box center [956, 364] width 238 height 87
click at [1013, 348] on textarea at bounding box center [956, 364] width 238 height 87
click at [1000, 362] on textarea at bounding box center [956, 364] width 238 height 87
click at [1009, 351] on textarea at bounding box center [956, 364] width 238 height 87
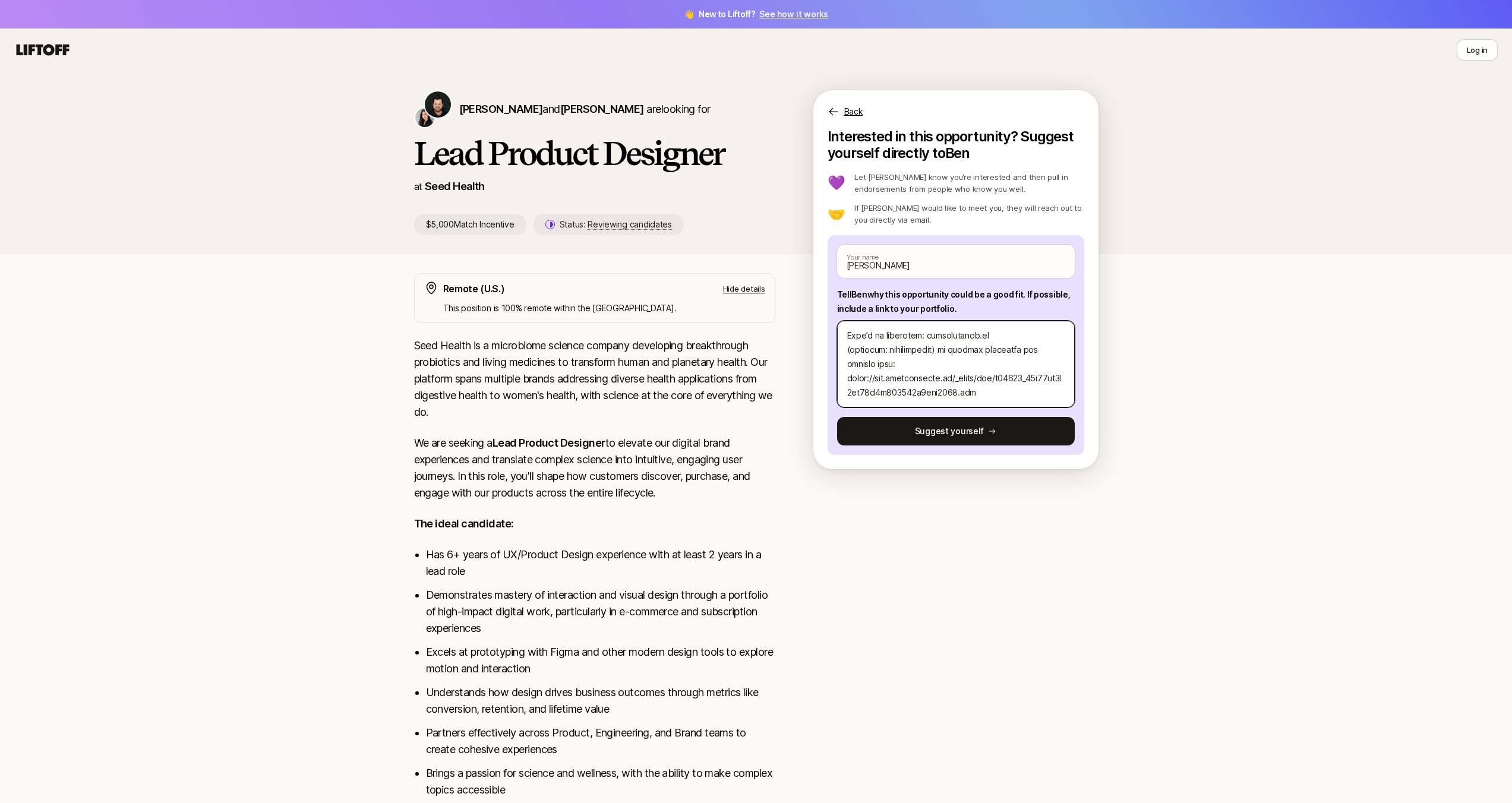
click at [1009, 351] on textarea at bounding box center [956, 364] width 238 height 87
click at [1015, 350] on textarea at bounding box center [956, 364] width 238 height 87
click at [1010, 350] on textarea at bounding box center [956, 364] width 238 height 87
click at [913, 363] on textarea at bounding box center [956, 364] width 238 height 87
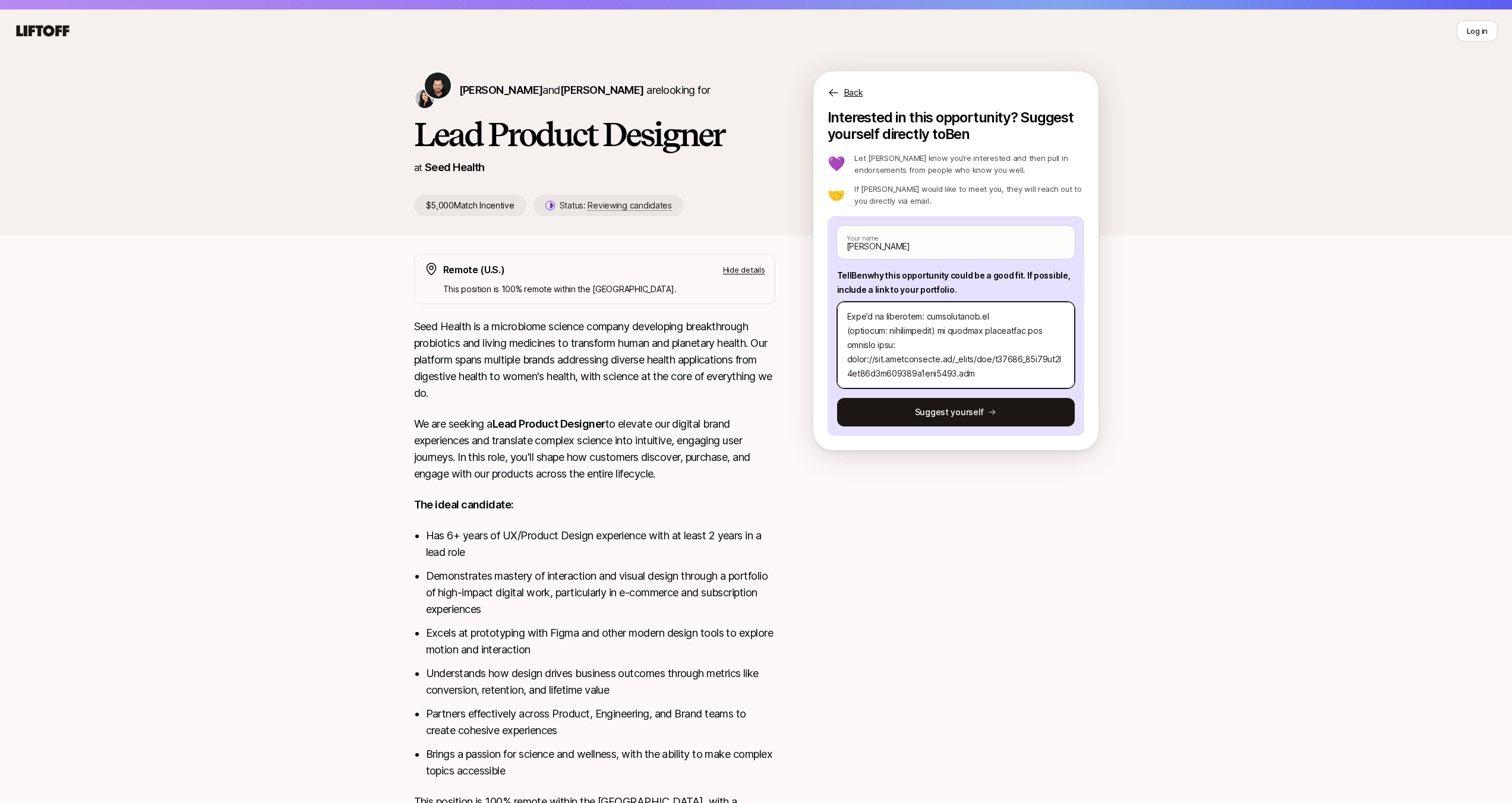
scroll to position [20, 0]
drag, startPoint x: 885, startPoint y: 315, endPoint x: 917, endPoint y: 328, distance: 34.5
click at [885, 315] on textarea at bounding box center [956, 344] width 238 height 87
click at [1026, 373] on textarea at bounding box center [956, 344] width 238 height 87
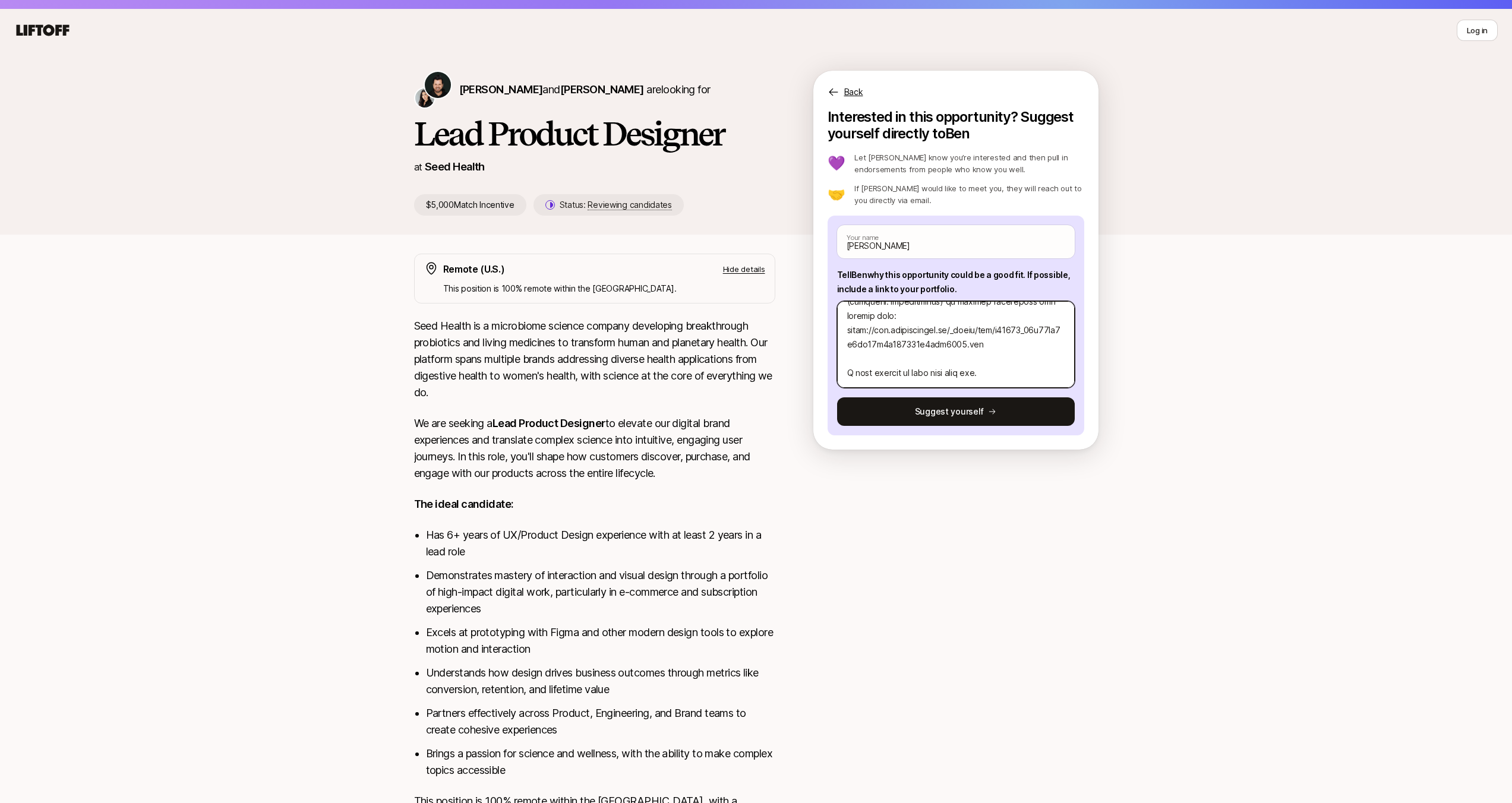
scroll to position [308, 0]
click at [1001, 352] on textarea at bounding box center [956, 344] width 238 height 87
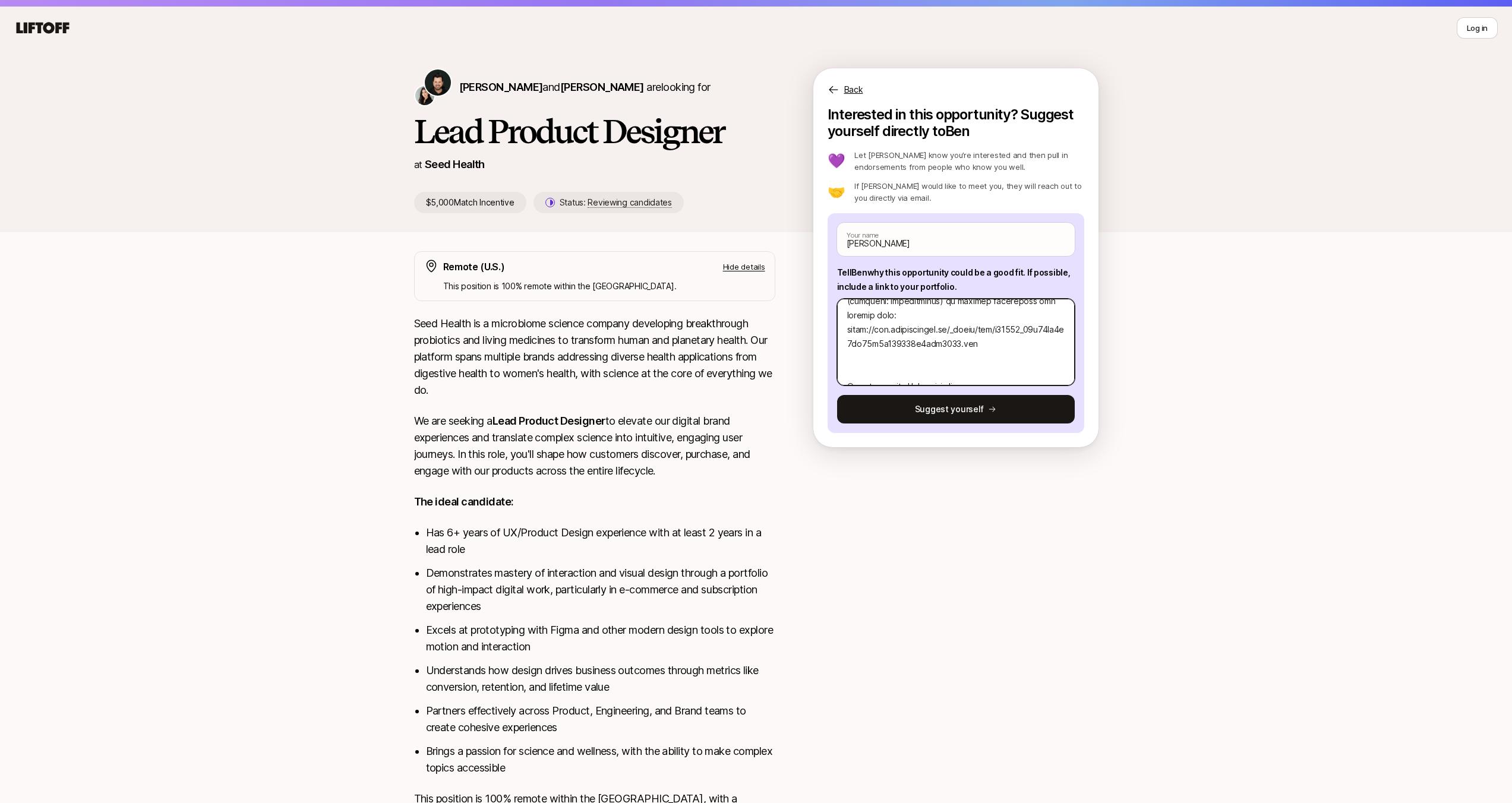
scroll to position [261, 0]
click at [962, 353] on textarea at bounding box center [956, 342] width 238 height 87
click at [1006, 328] on textarea at bounding box center [956, 342] width 238 height 87
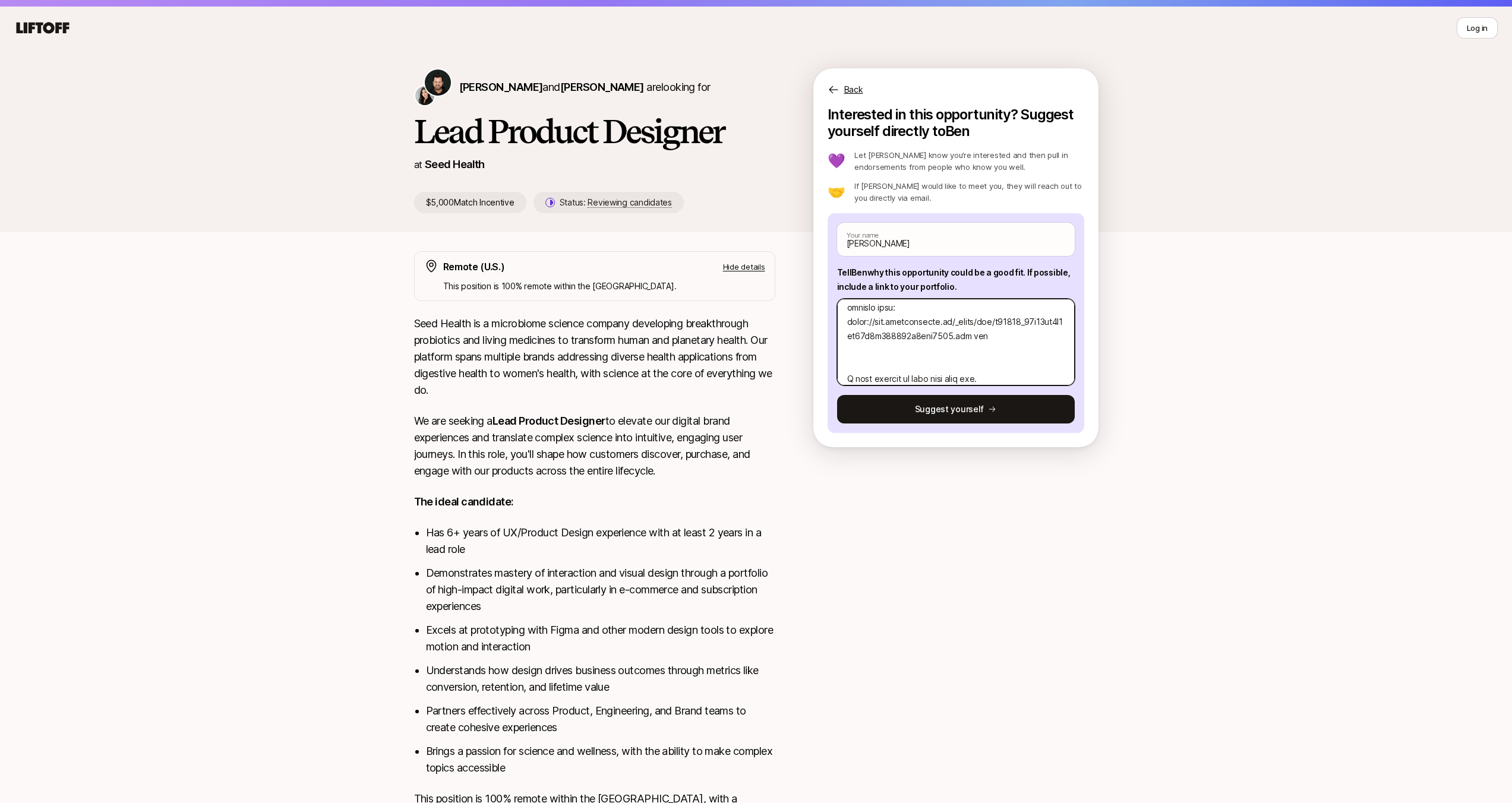
click at [957, 325] on textarea at bounding box center [956, 342] width 238 height 87
click at [1027, 365] on textarea at bounding box center [956, 342] width 238 height 87
click at [961, 324] on textarea at bounding box center [956, 342] width 238 height 87
click at [1022, 364] on textarea at bounding box center [956, 342] width 238 height 87
paste textarea "[URL][DOMAIN_NAME]"
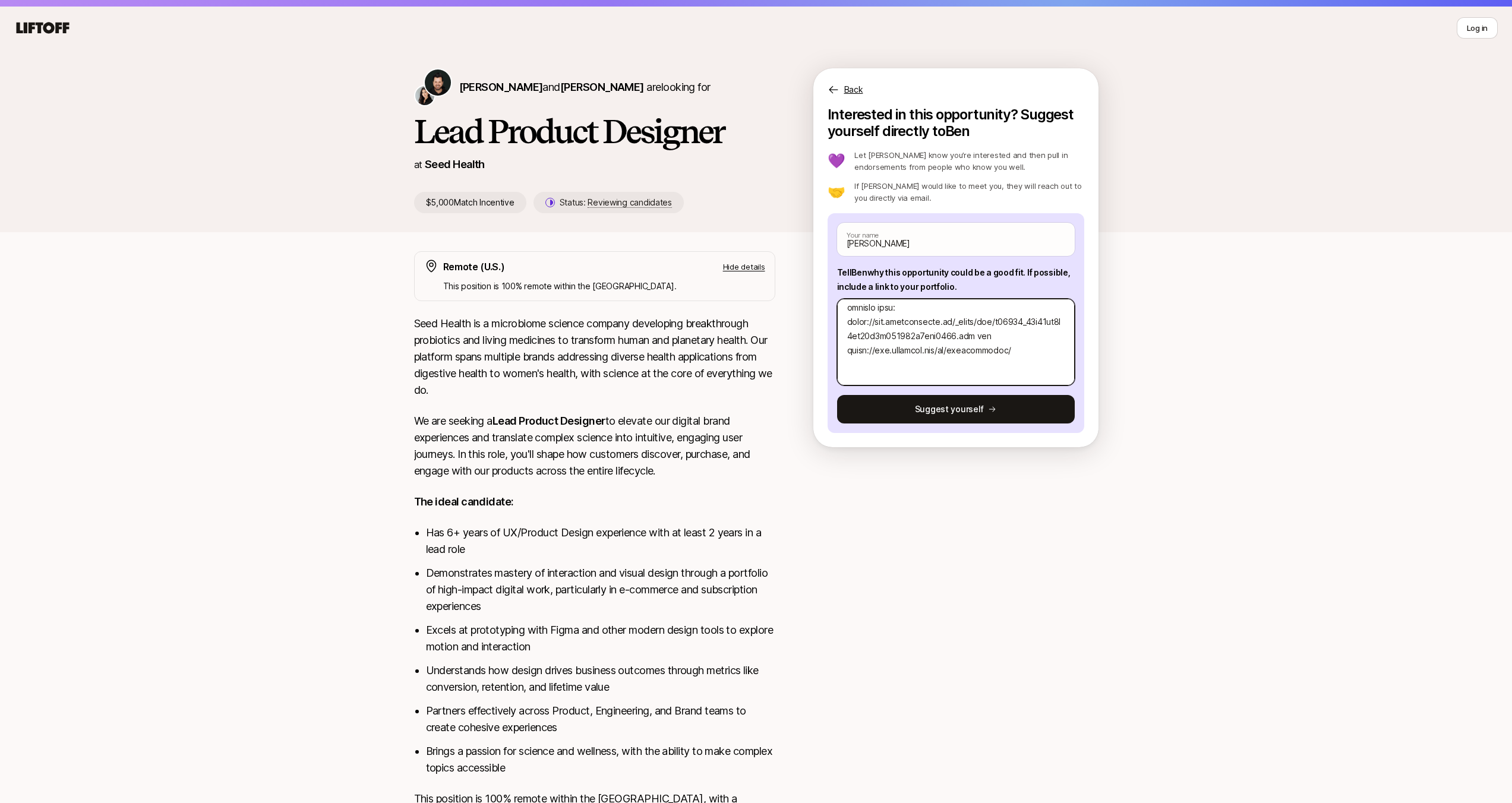
scroll to position [300, 0]
drag, startPoint x: 994, startPoint y: 356, endPoint x: 834, endPoint y: 348, distance: 160.2
click at [834, 348] on div "[PERSON_NAME] Your name Tell [PERSON_NAME] why this opportunity could be a good…" at bounding box center [956, 323] width 257 height 220
click at [1010, 355] on textarea at bounding box center [956, 342] width 238 height 87
drag, startPoint x: 983, startPoint y: 357, endPoint x: 838, endPoint y: 342, distance: 145.8
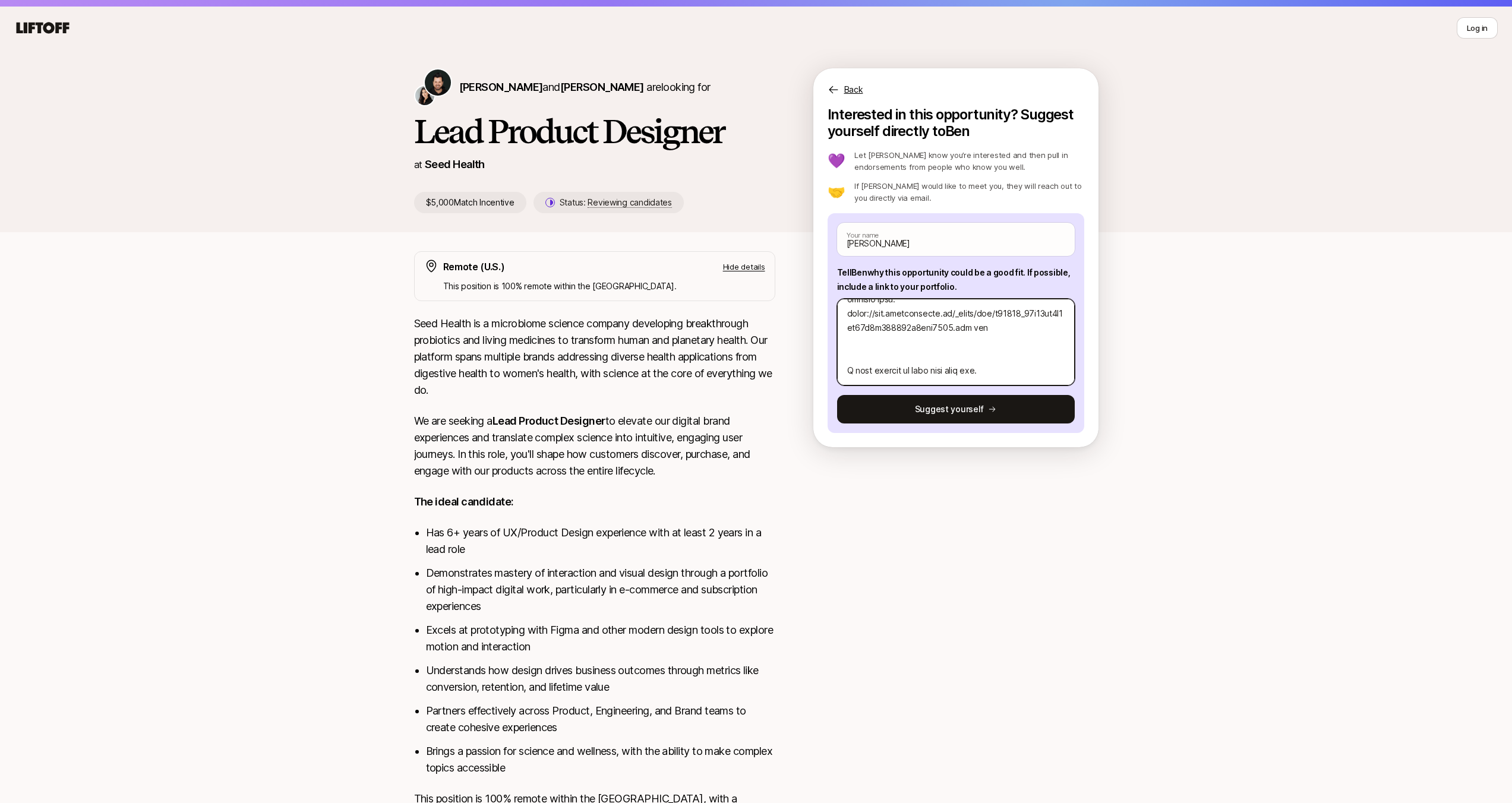
click at [838, 342] on textarea at bounding box center [956, 342] width 238 height 87
click at [1010, 348] on textarea at bounding box center [956, 342] width 238 height 87
drag, startPoint x: 964, startPoint y: 353, endPoint x: 827, endPoint y: 344, distance: 137.3
click at [828, 344] on div "[PERSON_NAME] Your name Tell [PERSON_NAME] why this opportunity could be a good…" at bounding box center [956, 323] width 257 height 220
paste textarea "[DOMAIN_NAME][URL]"
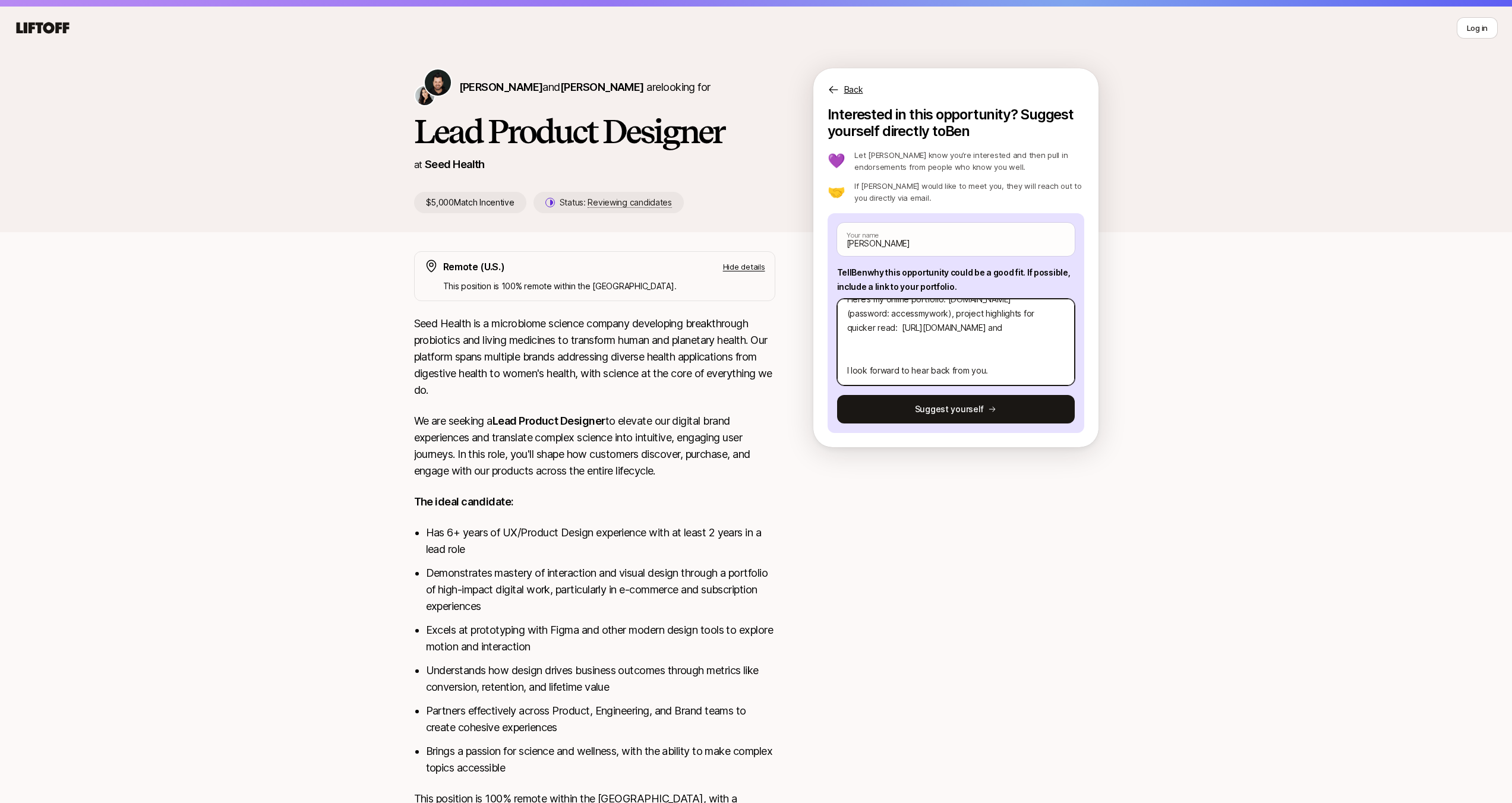
click at [901, 329] on textarea "Hi [PERSON_NAME], I came across this role on LinkedIn recently, though I notice…" at bounding box center [956, 342] width 238 height 87
click at [847, 370] on textarea "Hi [PERSON_NAME], I came across this role on LinkedIn recently, though I notice…" at bounding box center [956, 342] width 238 height 87
click at [1010, 344] on textarea "Hi [PERSON_NAME], I came across this role on LinkedIn recently, though I notice…" at bounding box center [956, 342] width 238 height 87
paste textarea "[URL][DOMAIN_NAME]"
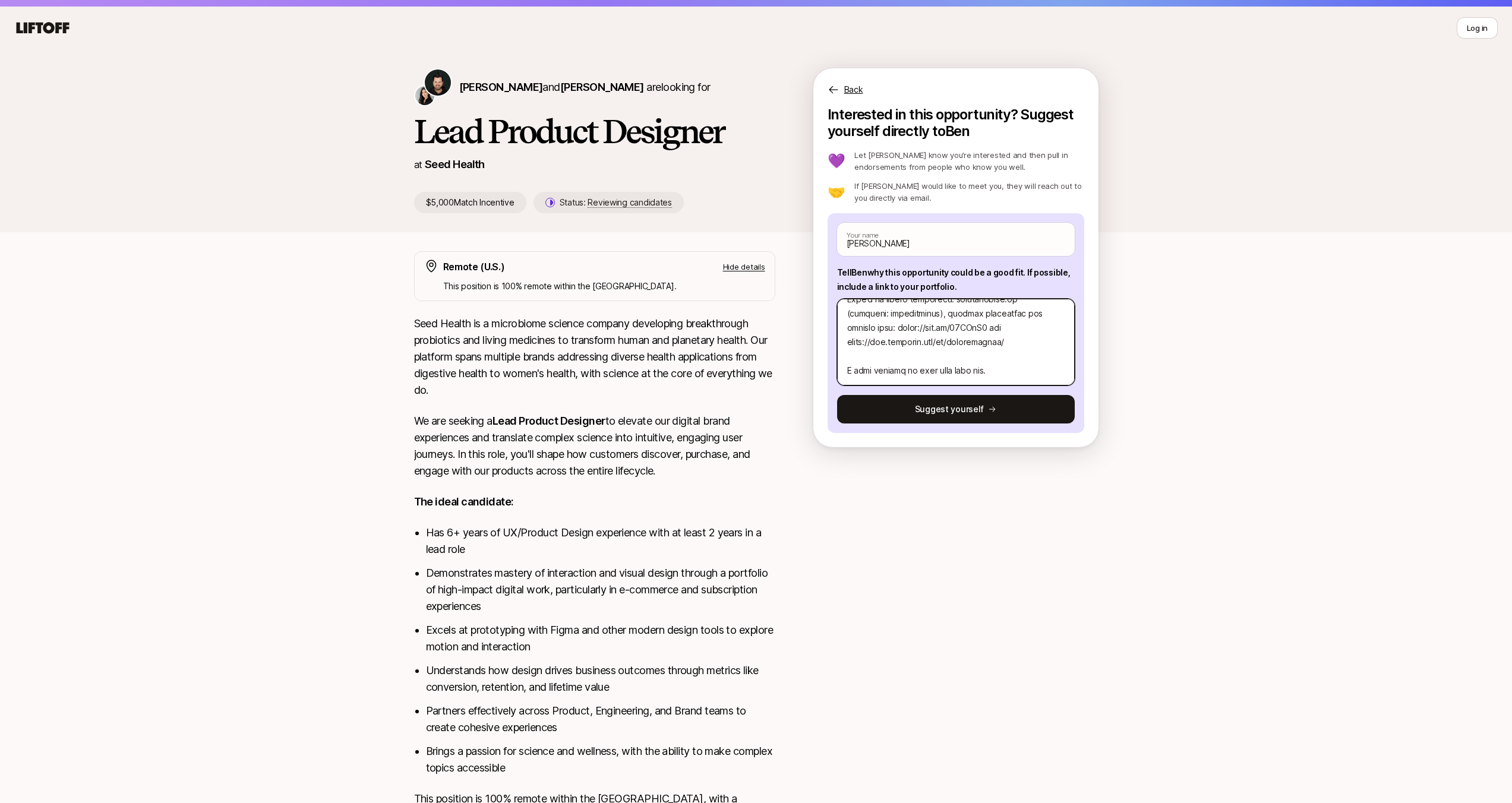
scroll to position [300, 0]
click at [1000, 371] on textarea at bounding box center [956, 342] width 238 height 87
drag, startPoint x: 1001, startPoint y: 371, endPoint x: 911, endPoint y: 370, distance: 90.0
click at [911, 370] on textarea at bounding box center [956, 342] width 238 height 87
drag, startPoint x: 884, startPoint y: 368, endPoint x: 832, endPoint y: 370, distance: 52.0
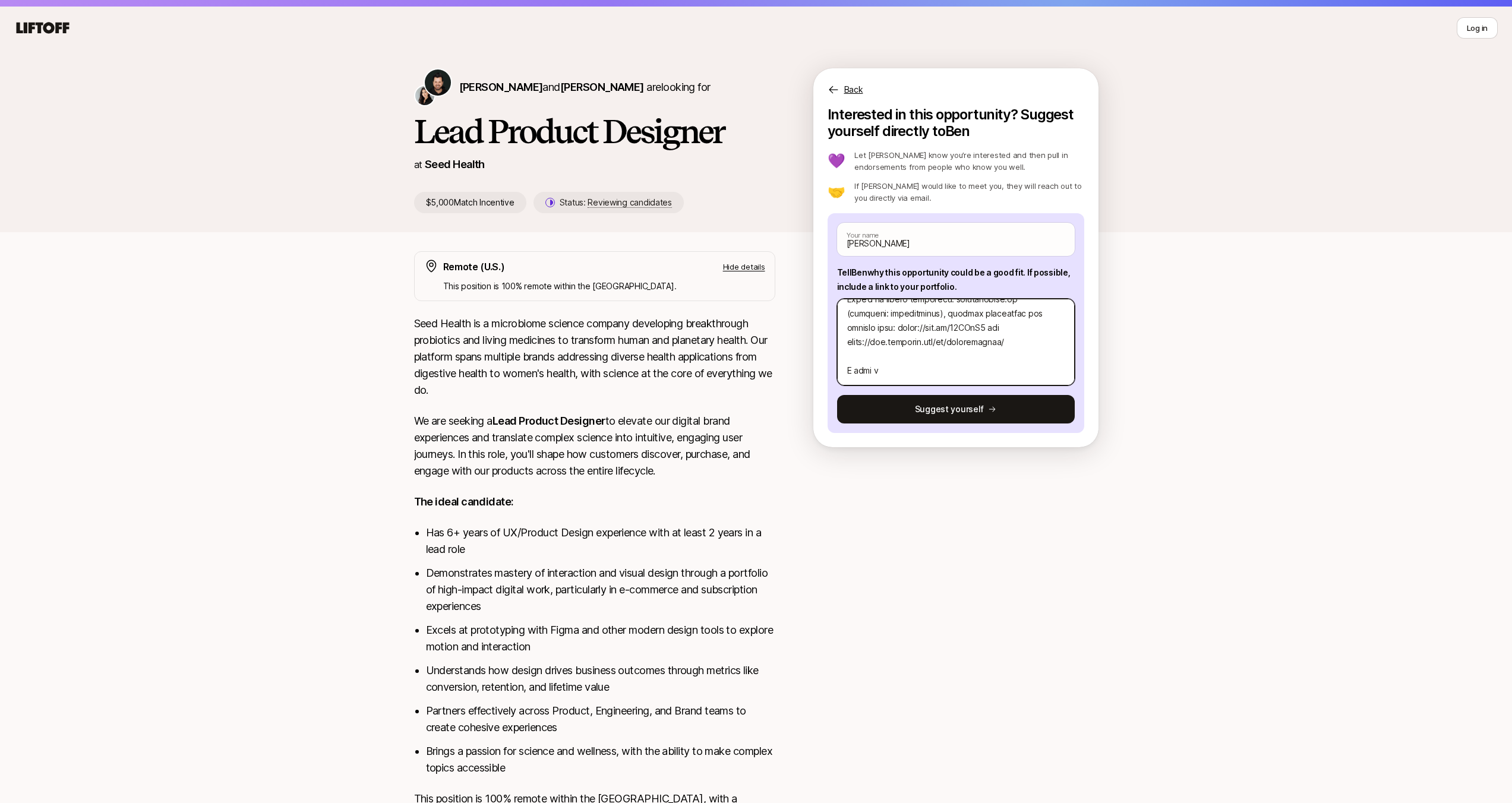
click at [832, 370] on div "[PERSON_NAME] Your name Tell [PERSON_NAME] why this opportunity could be a good…" at bounding box center [956, 323] width 257 height 220
click at [976, 338] on textarea "Hi [PERSON_NAME], I came across this role on LinkedIn recently, though I notice…" at bounding box center [956, 342] width 238 height 87
drag, startPoint x: 846, startPoint y: 327, endPoint x: 902, endPoint y: 327, distance: 56.0
click at [902, 327] on textarea "Hi [PERSON_NAME], I came across this role on LinkedIn recently, though I notice…" at bounding box center [956, 342] width 238 height 87
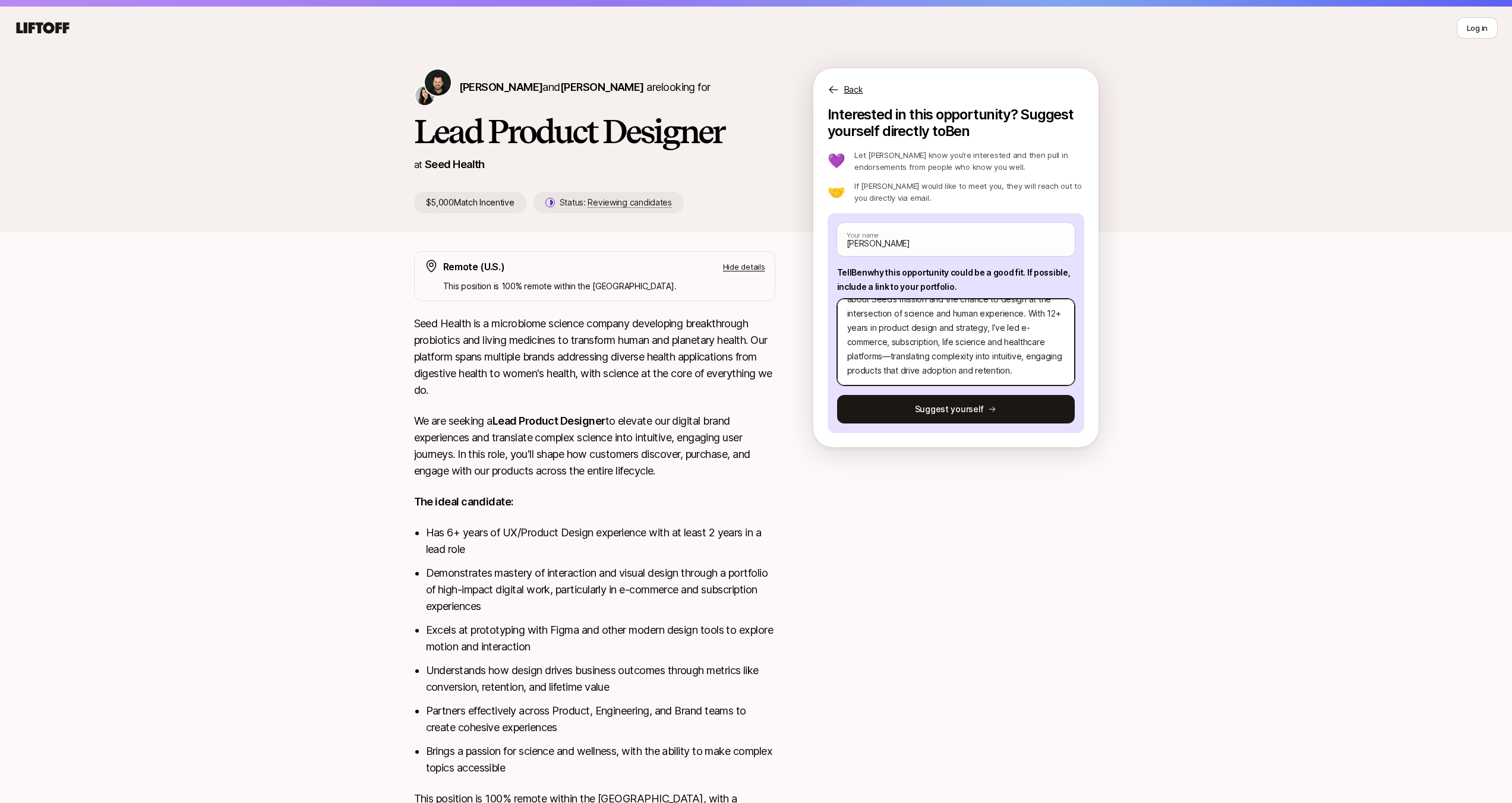
click at [930, 325] on textarea "Hi [PERSON_NAME], I came across this role on LinkedIn recently, though I notice…" at bounding box center [956, 342] width 238 height 87
click at [860, 343] on textarea "Hi [PERSON_NAME], I came across this role on LinkedIn recently, though I notice…" at bounding box center [956, 342] width 238 height 87
click at [1004, 321] on textarea at bounding box center [956, 342] width 238 height 87
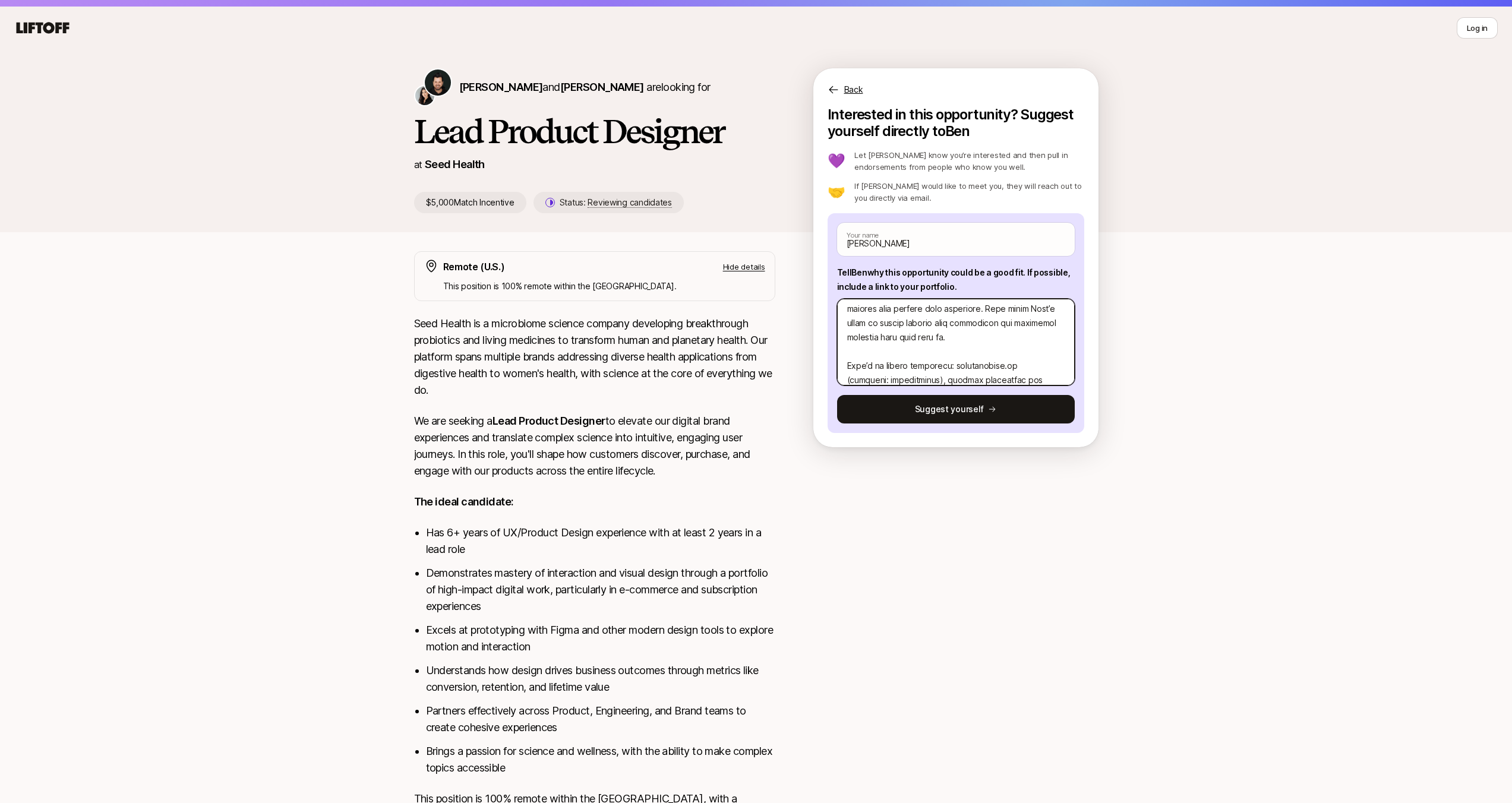
click at [871, 367] on textarea at bounding box center [956, 342] width 238 height 87
drag, startPoint x: 872, startPoint y: 344, endPoint x: 882, endPoint y: 349, distance: 11.2
click at [872, 344] on textarea at bounding box center [956, 342] width 238 height 87
click at [882, 343] on textarea at bounding box center [956, 342] width 238 height 87
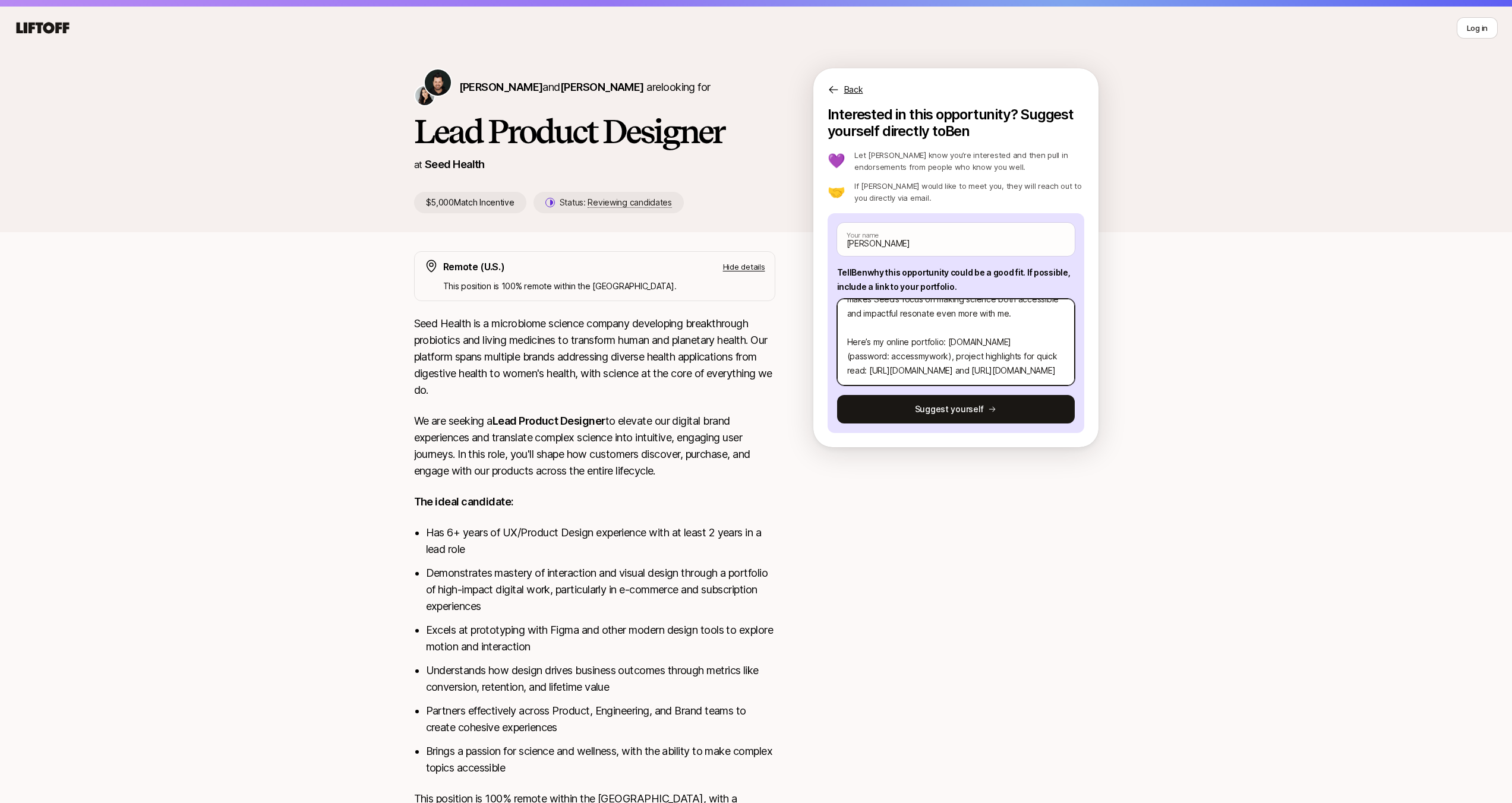
click at [882, 343] on textarea at bounding box center [956, 342] width 238 height 87
click at [1005, 343] on textarea at bounding box center [956, 342] width 238 height 87
click at [1001, 412] on button "Suggest yourself" at bounding box center [956, 409] width 238 height 29
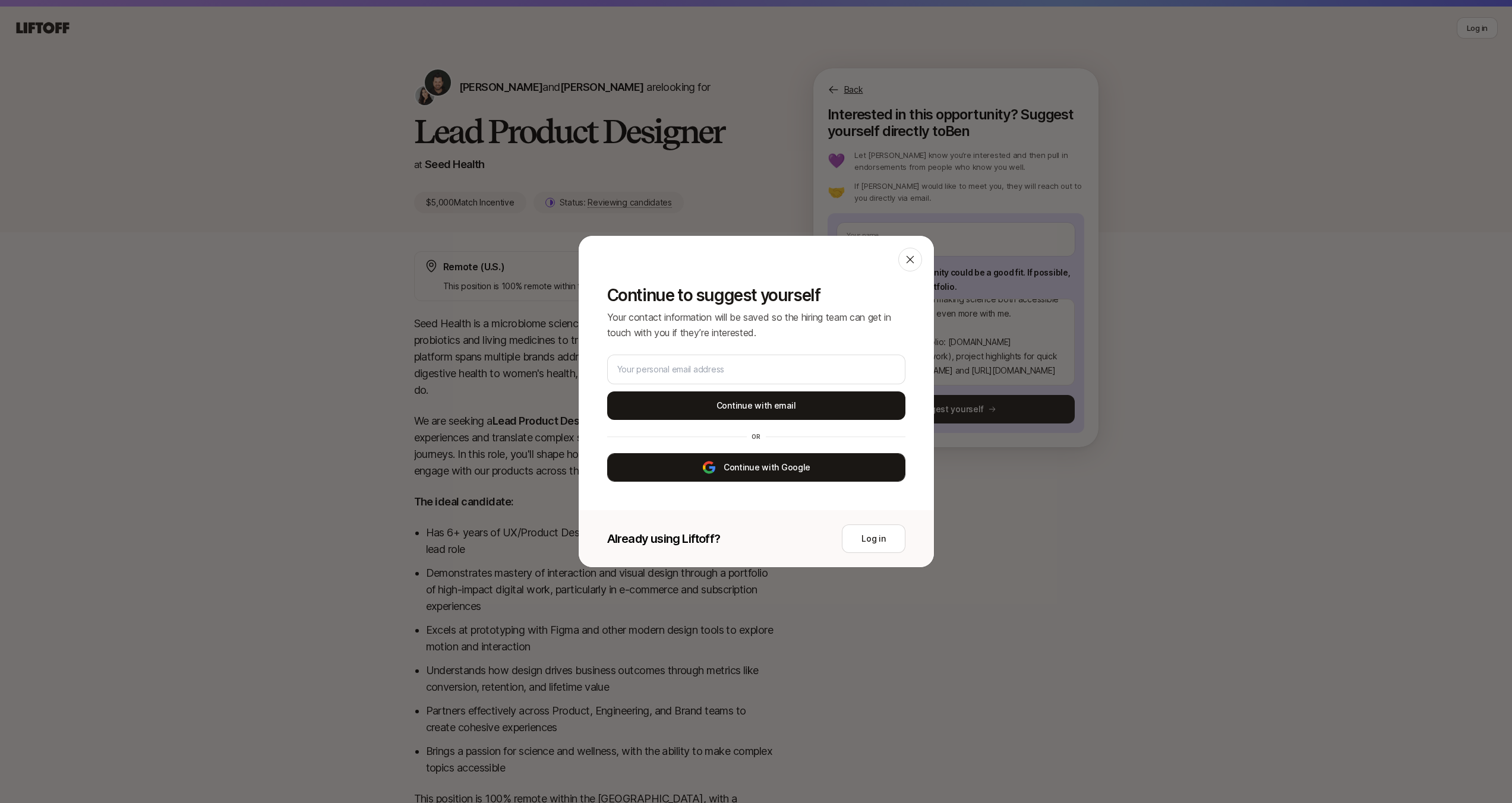
click at [808, 466] on button "Continue with Google" at bounding box center [756, 467] width 298 height 29
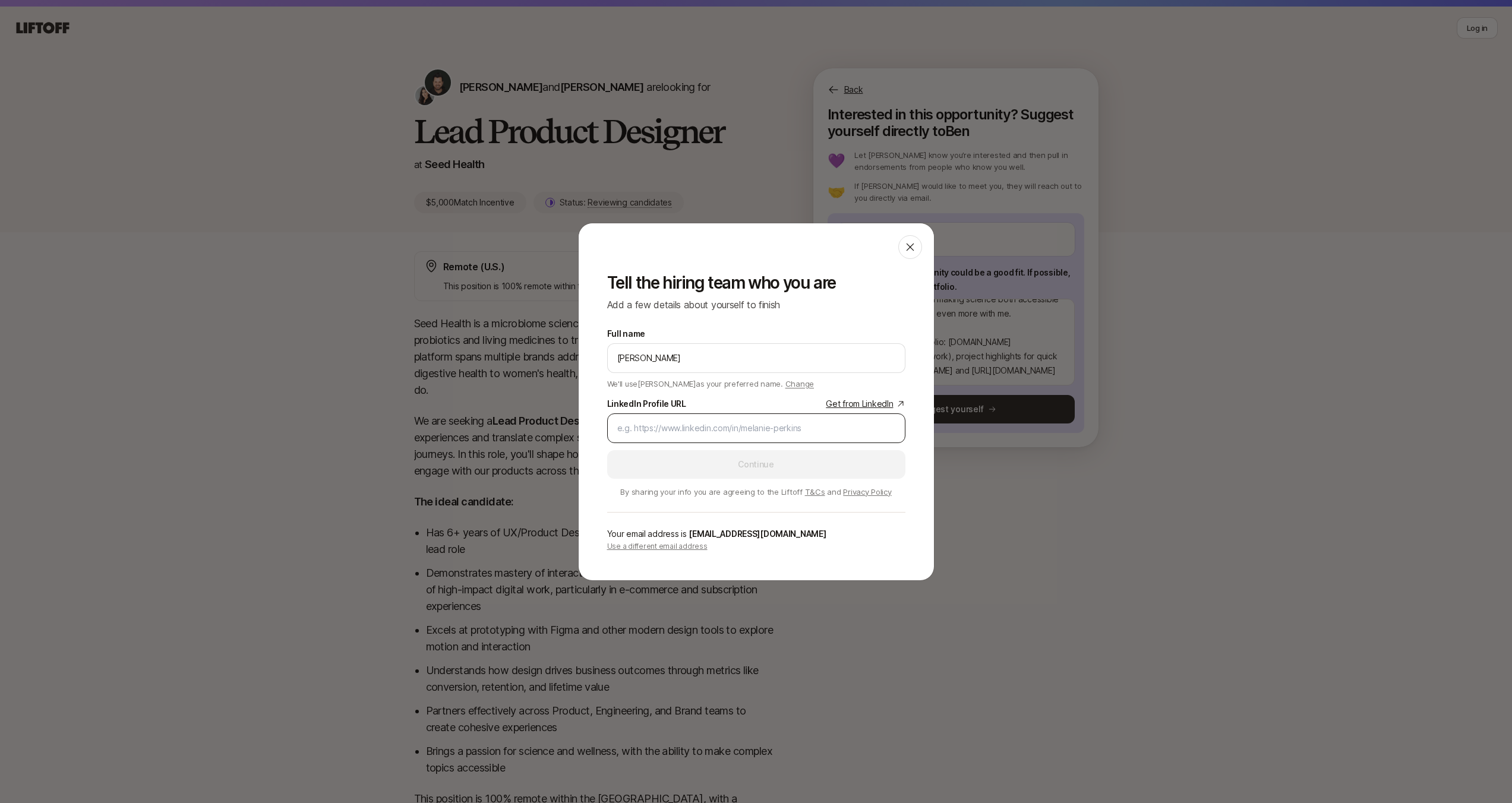
click at [673, 425] on input "LinkedIn Profile URL Get from LinkedIn" at bounding box center [756, 428] width 278 height 14
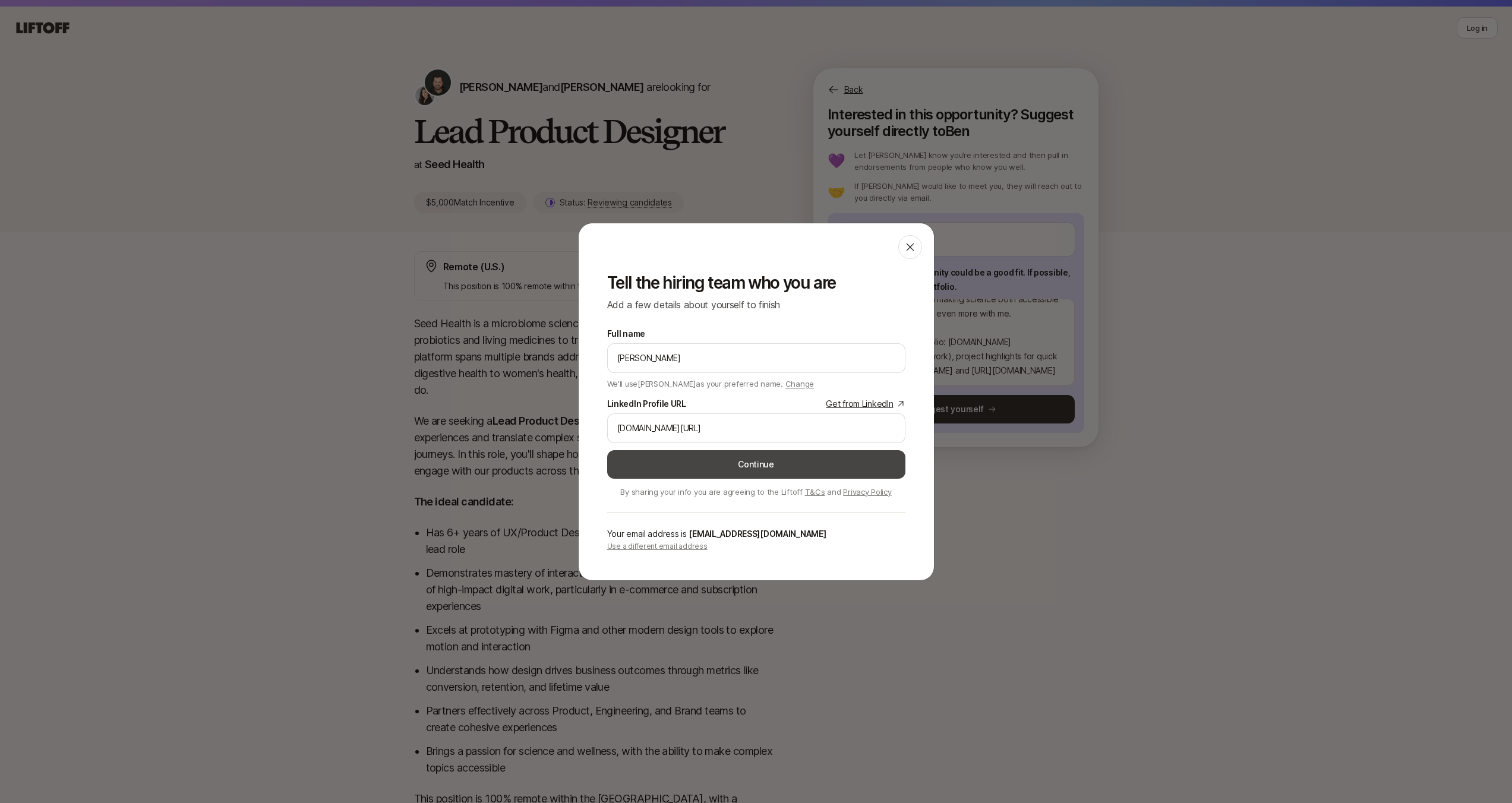
click at [775, 469] on button "Continue" at bounding box center [756, 465] width 298 height 29
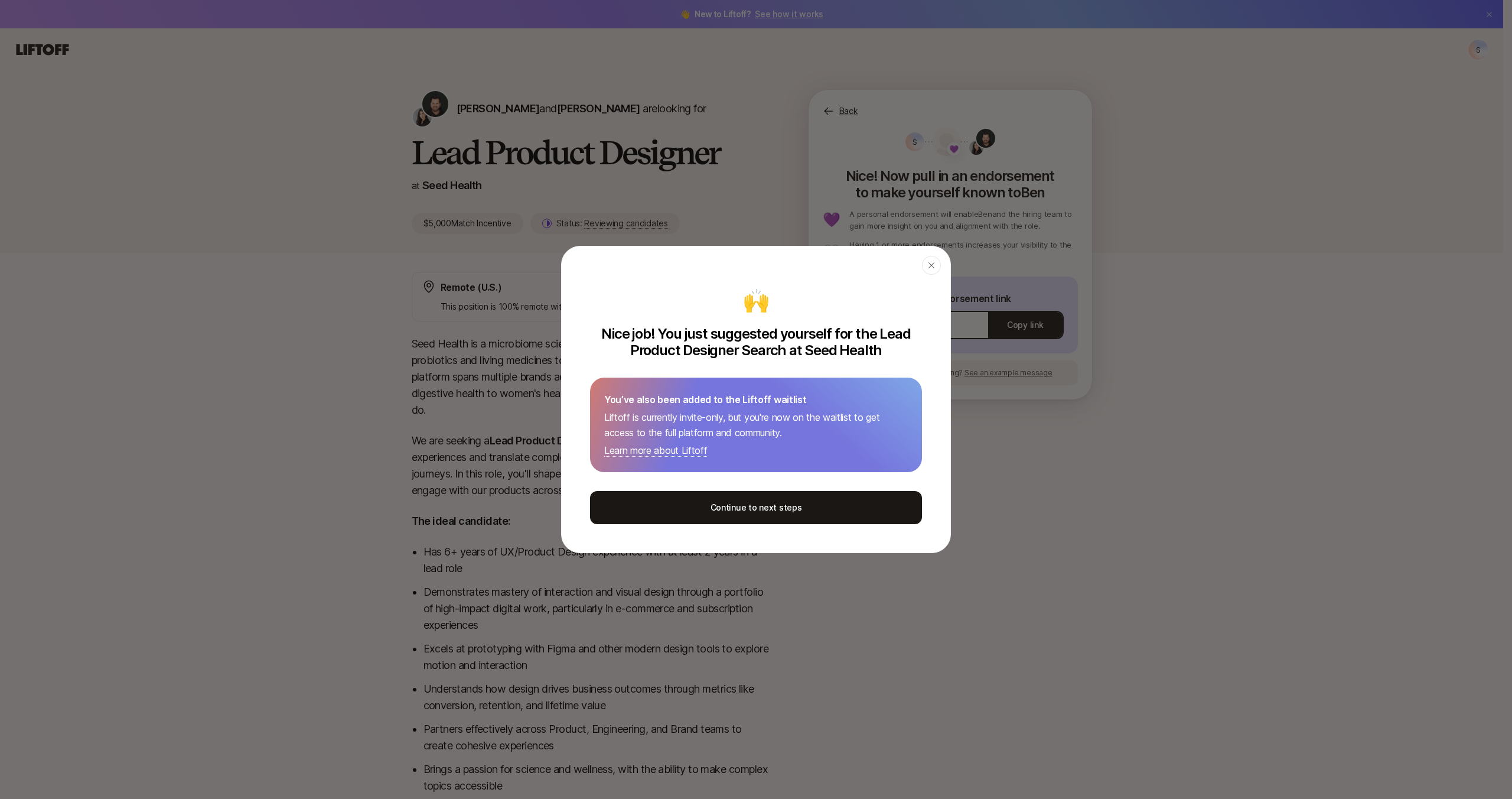
click at [844, 508] on button "Continue to next steps" at bounding box center [756, 508] width 332 height 33
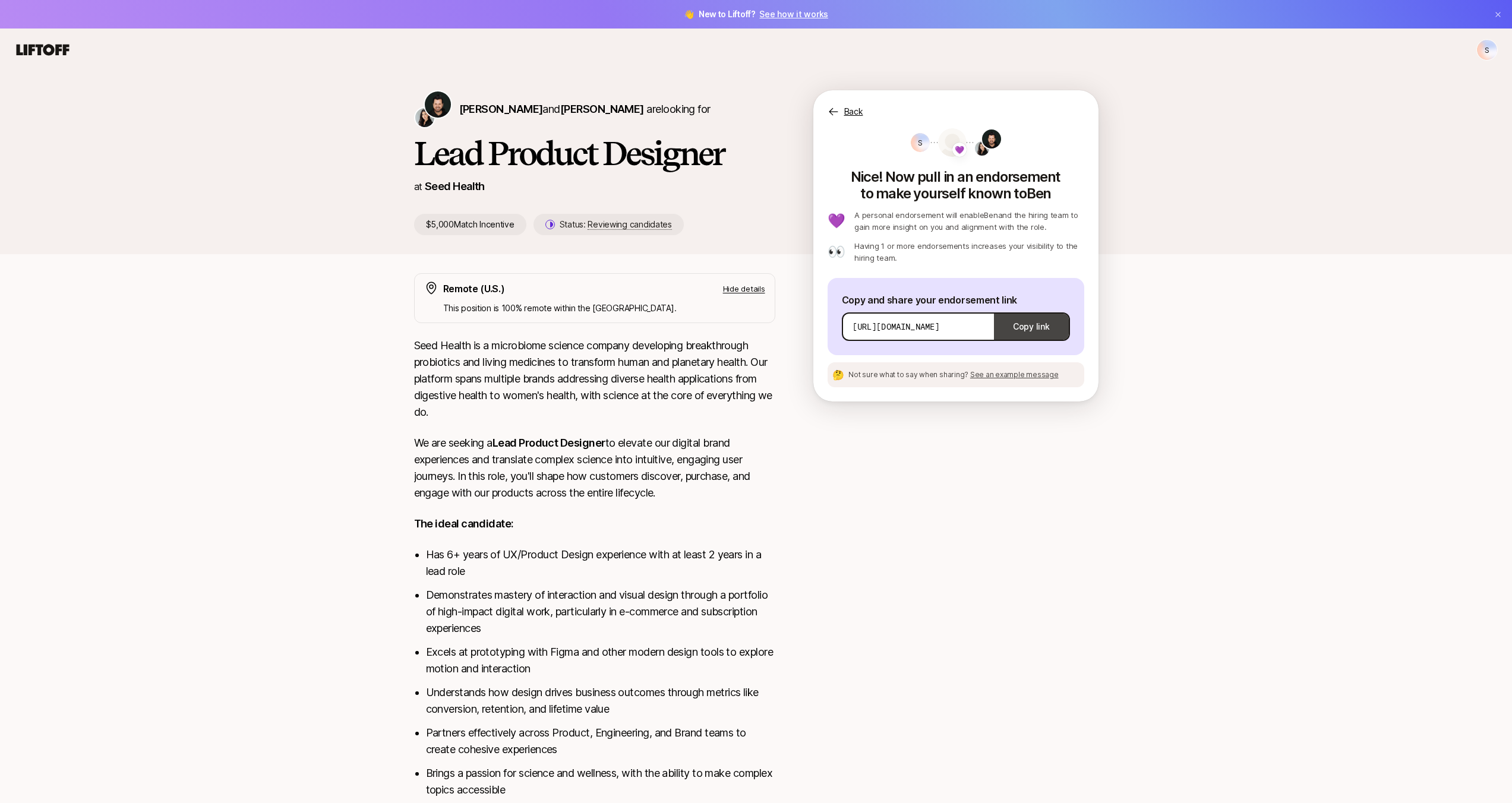
click at [1038, 335] on button "Copy link" at bounding box center [1031, 326] width 74 height 33
click at [836, 113] on icon at bounding box center [833, 111] width 12 height 12
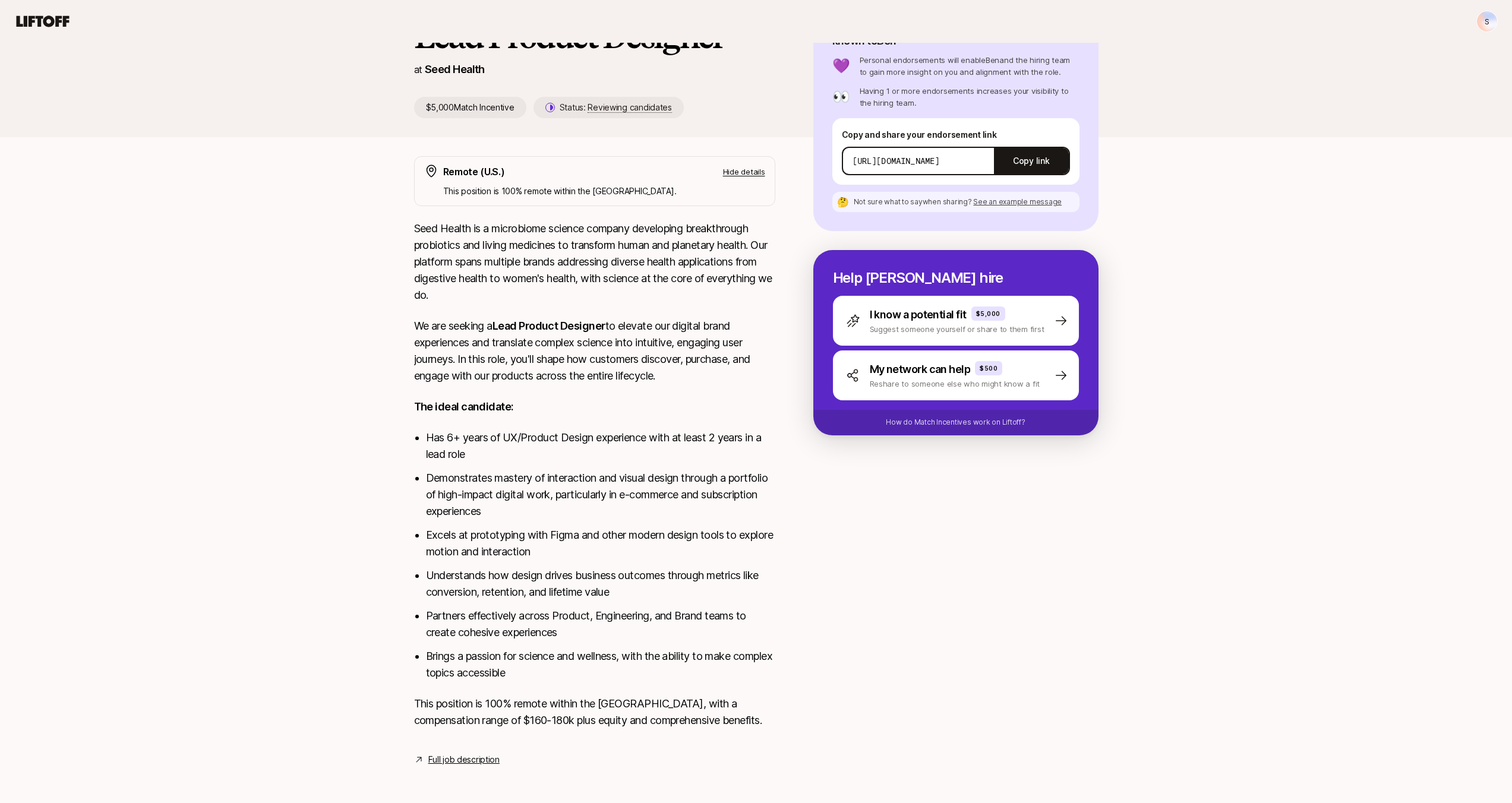
scroll to position [116, 0]
click at [476, 761] on link "Full job description" at bounding box center [463, 760] width 71 height 14
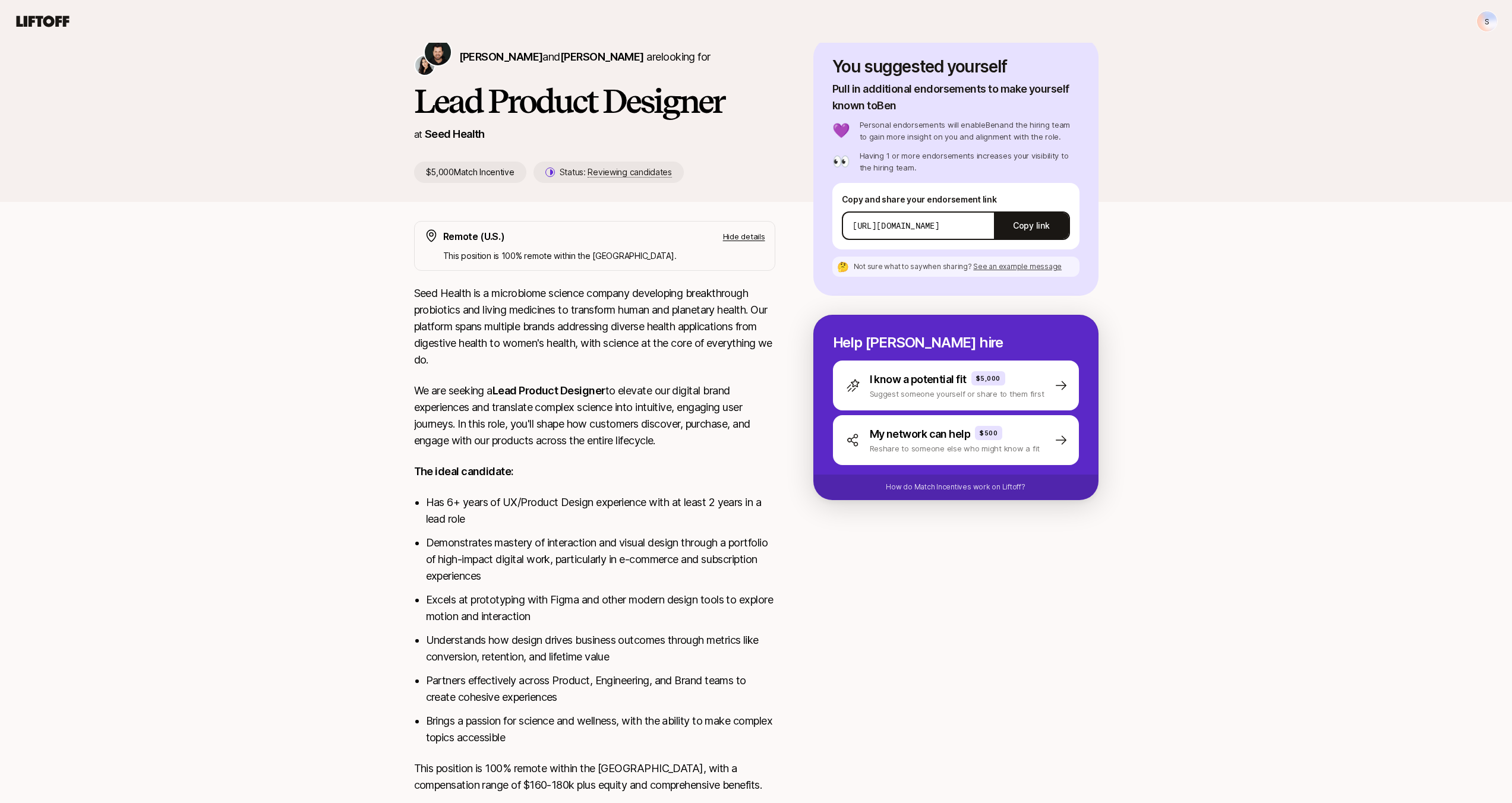
scroll to position [0, 0]
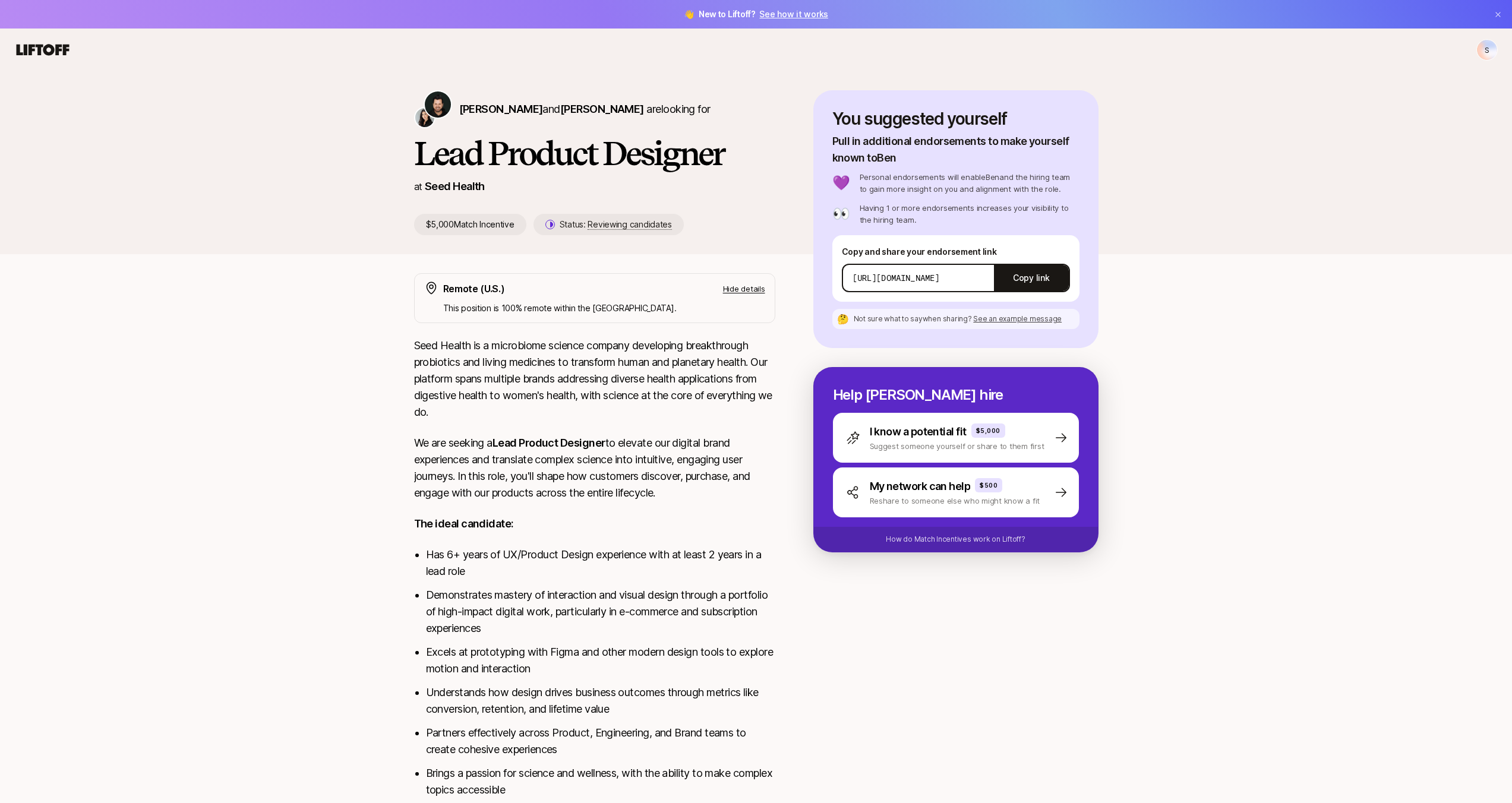
click at [738, 289] on p "Hide details" at bounding box center [744, 288] width 42 height 12
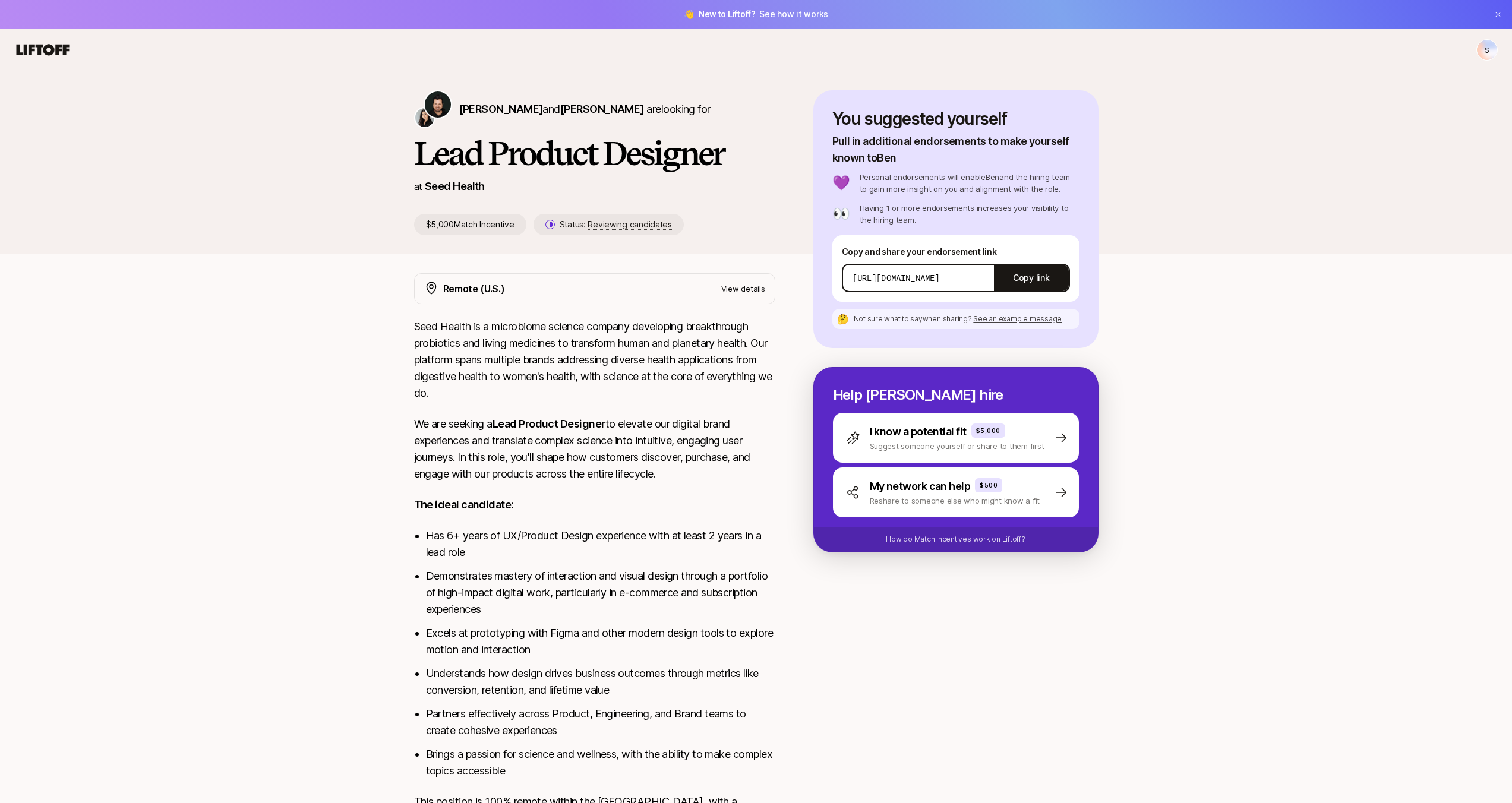
click at [738, 289] on p "View details" at bounding box center [743, 288] width 44 height 12
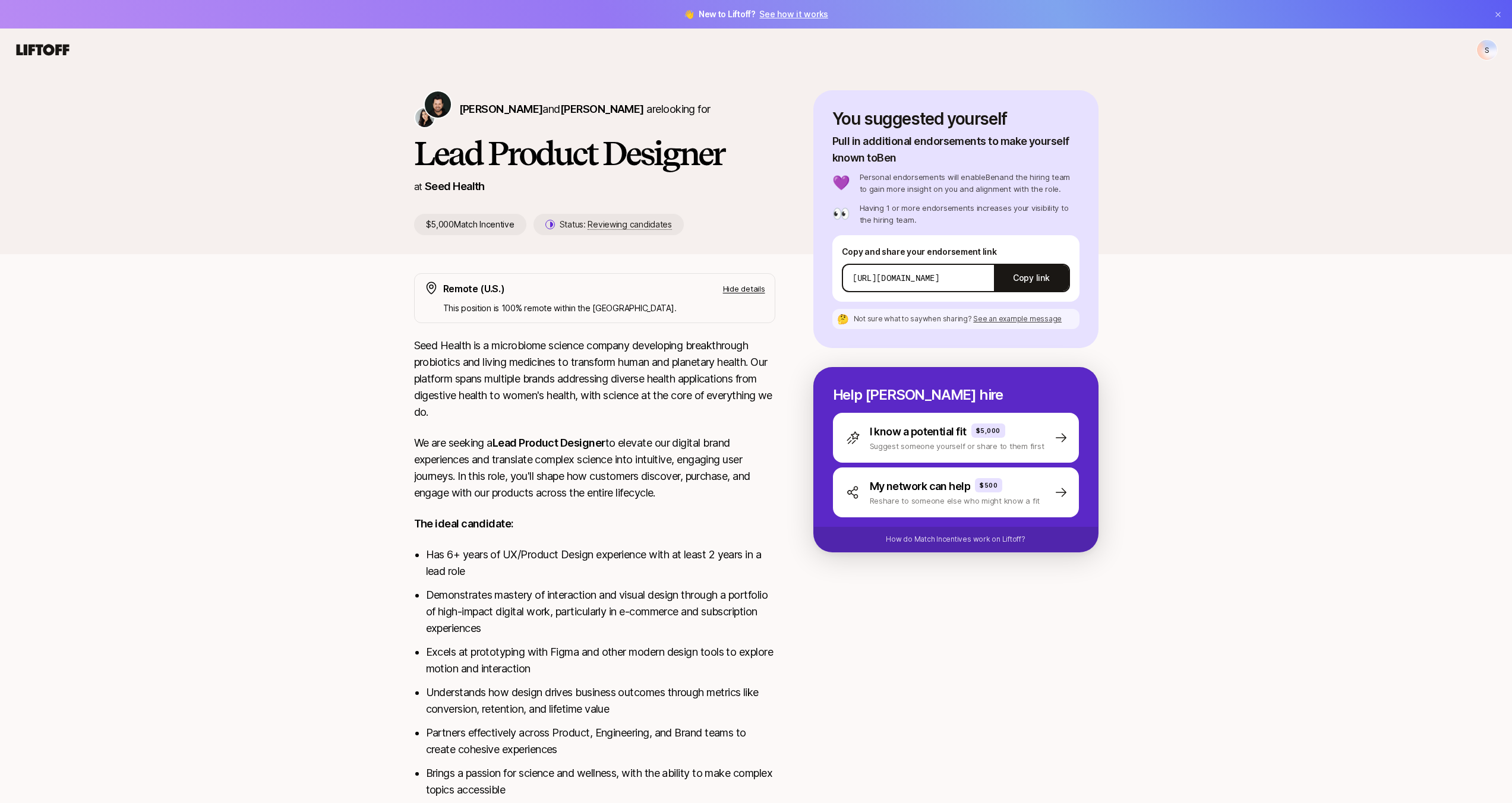
click at [700, 433] on div "Seed Health is a microbiome science company developing breakthrough probiotics …" at bounding box center [595, 599] width 362 height 522
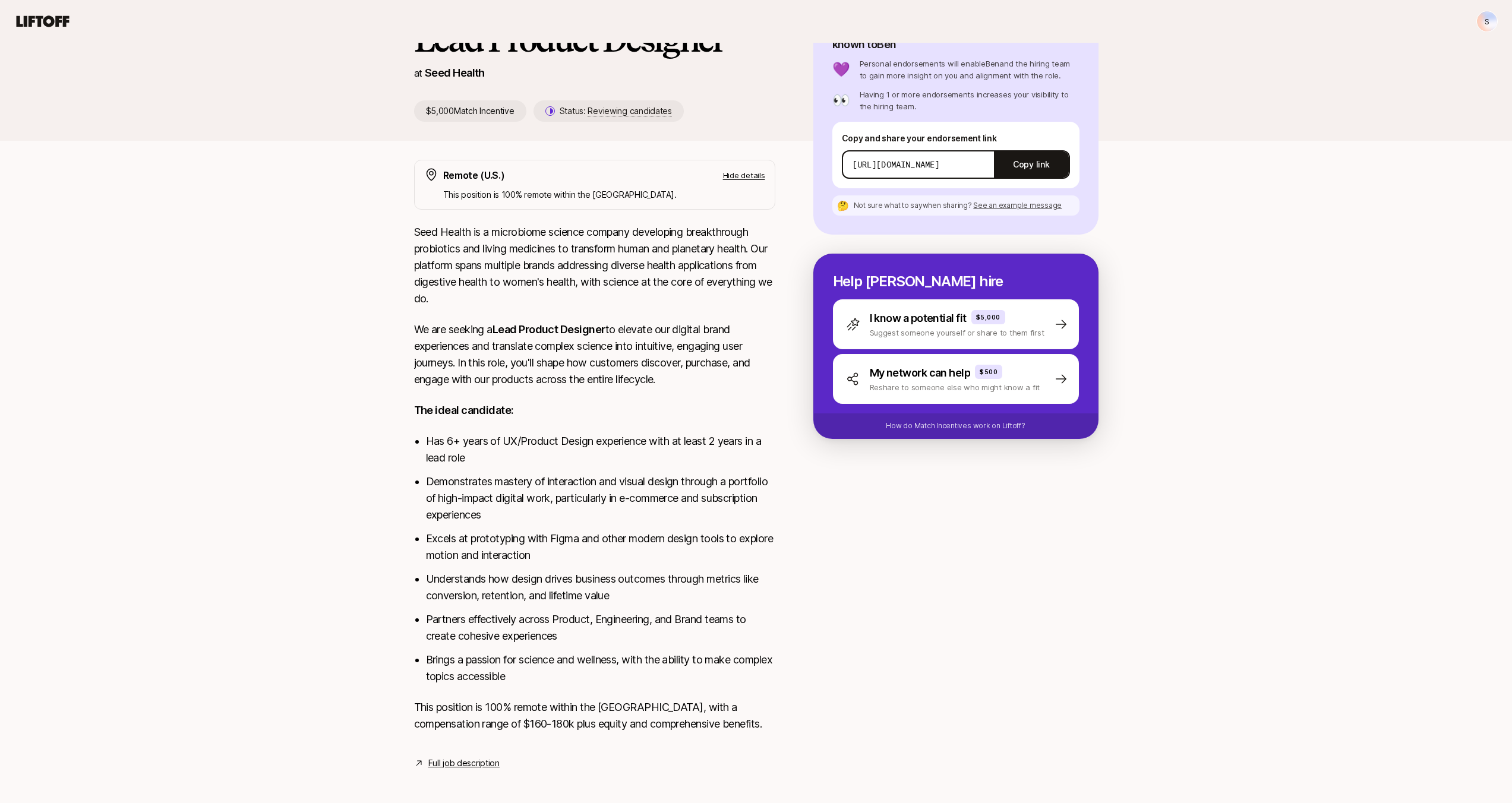
scroll to position [119, 0]
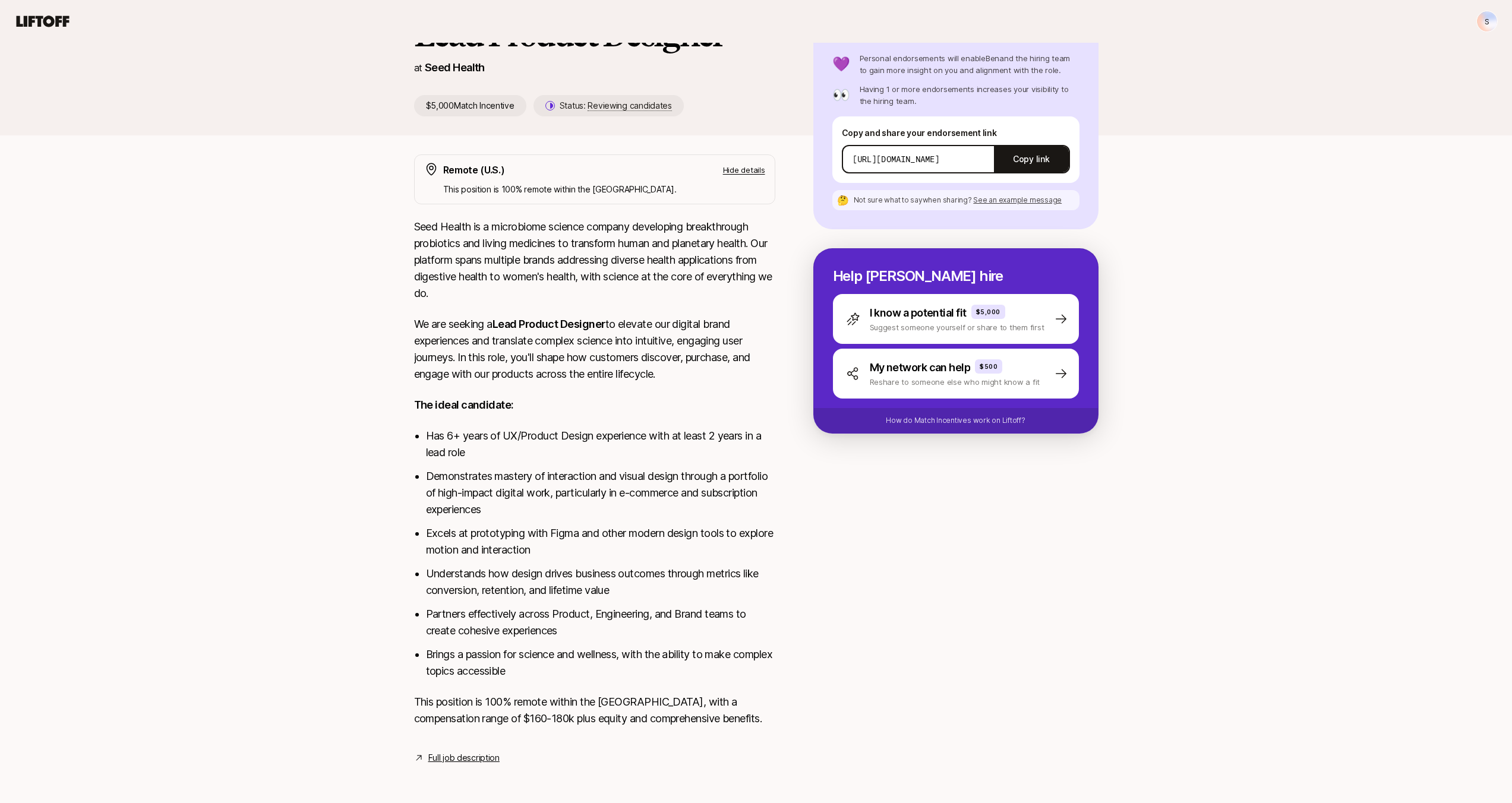
click at [477, 757] on link "Full job description" at bounding box center [463, 757] width 71 height 14
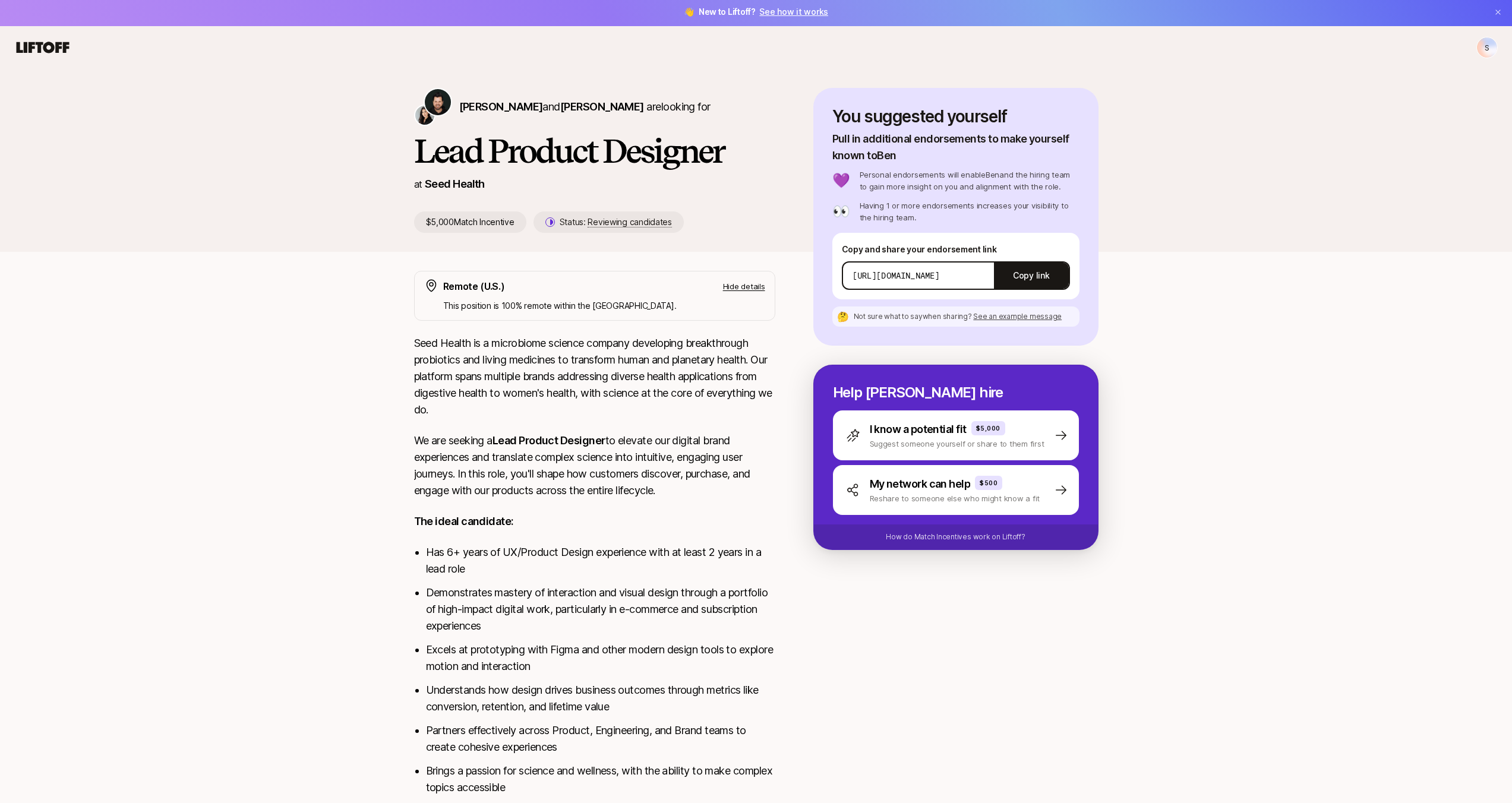
scroll to position [0, 0]
